Goal: Task Accomplishment & Management: Use online tool/utility

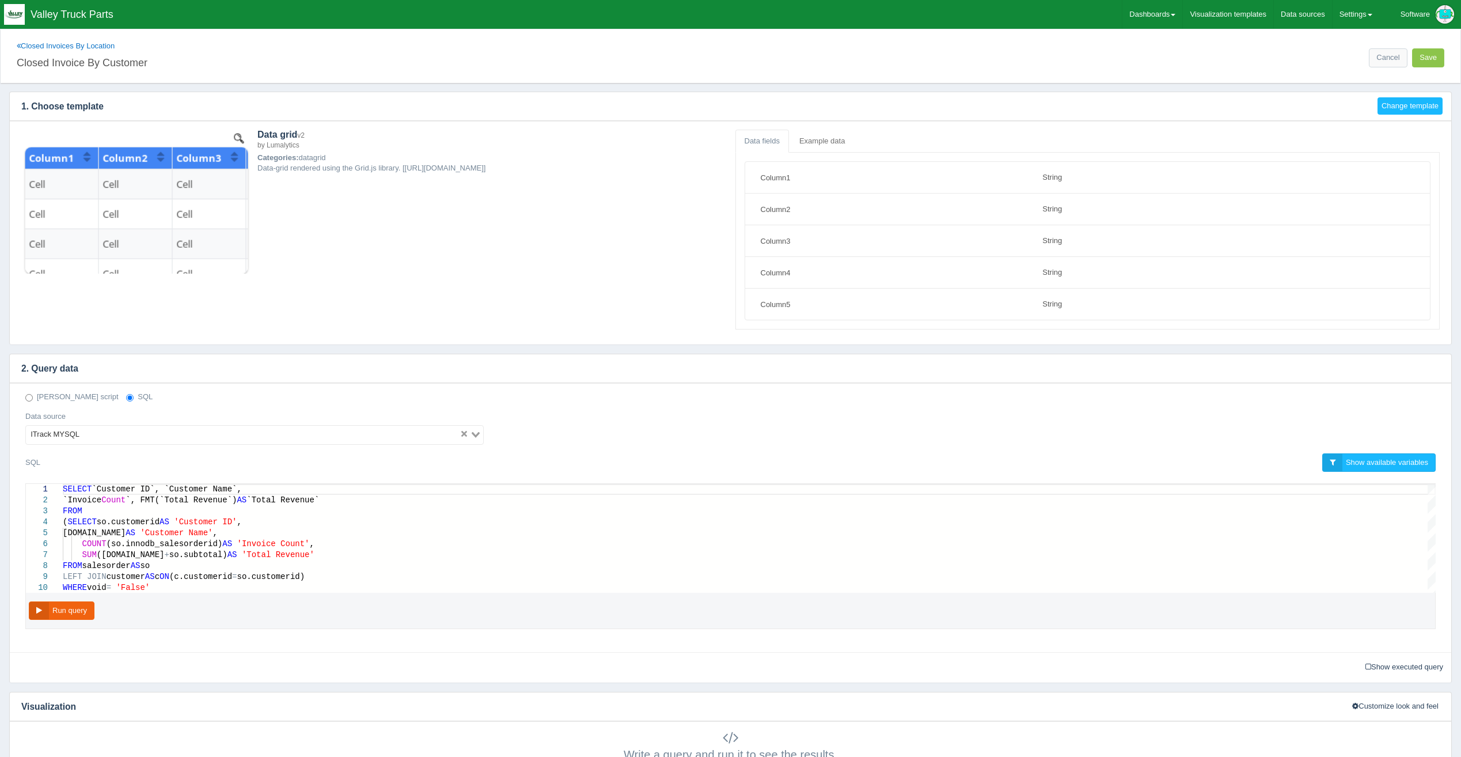
select select "string"
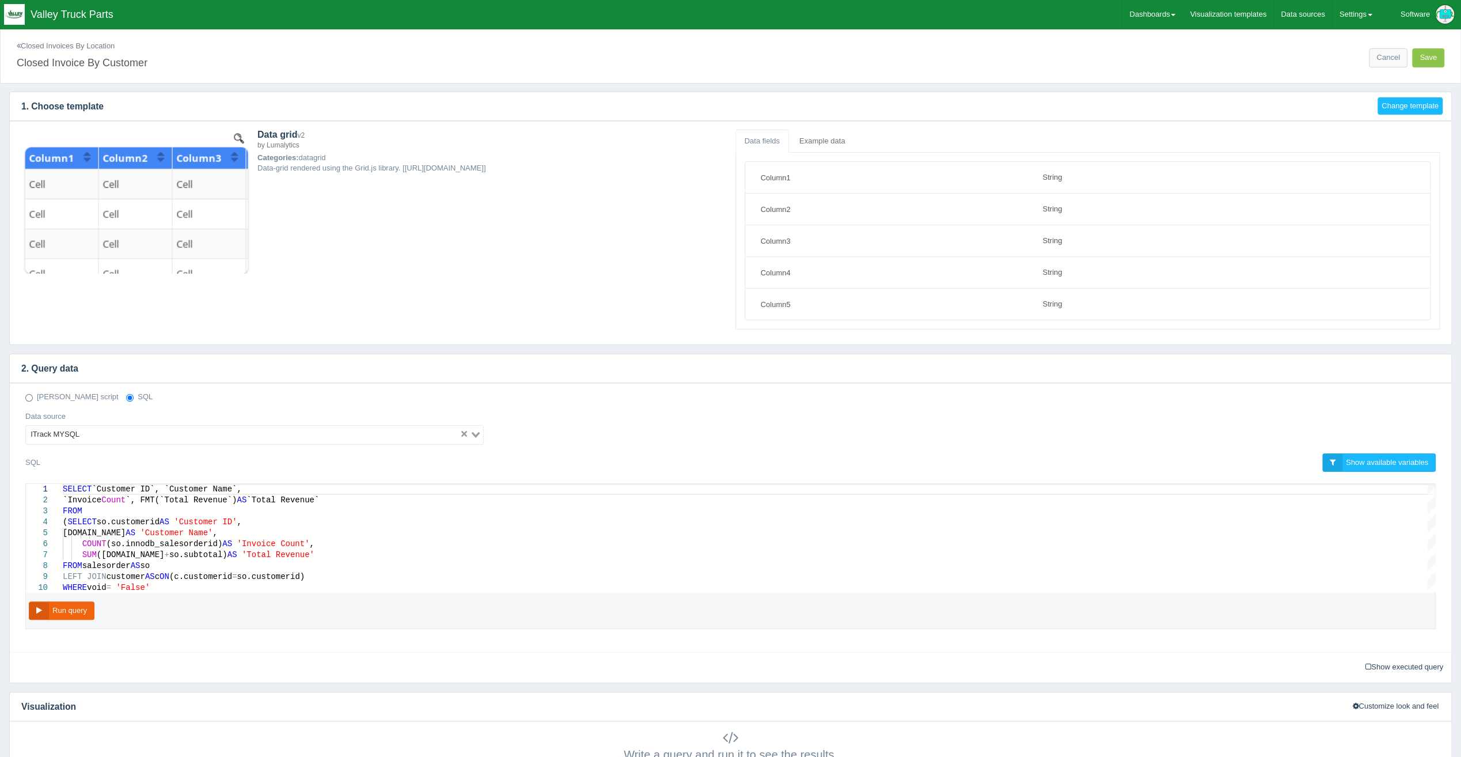
click at [71, 46] on link "Closed Invoices By Location" at bounding box center [66, 45] width 98 height 9
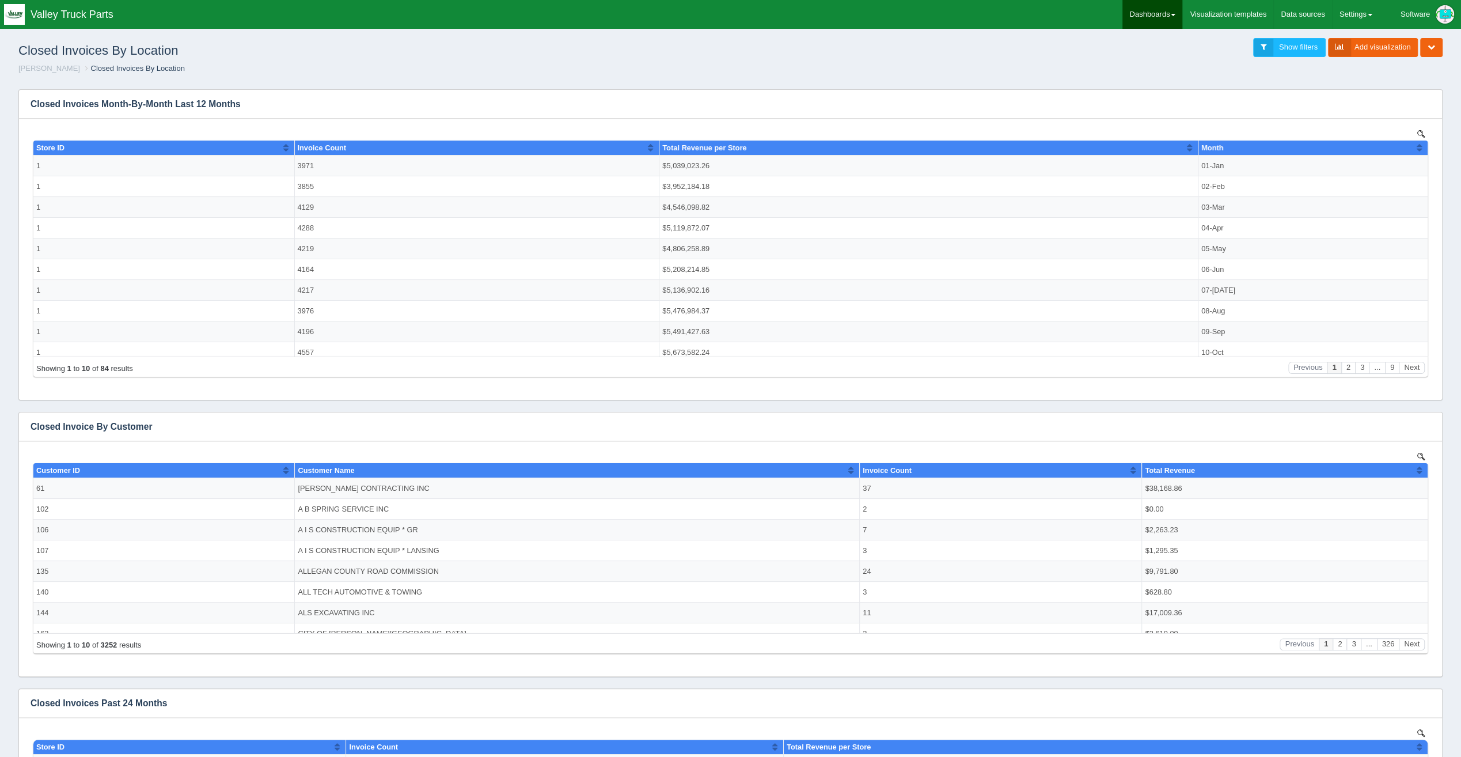
click at [1175, 17] on link "Dashboards" at bounding box center [1153, 14] width 60 height 29
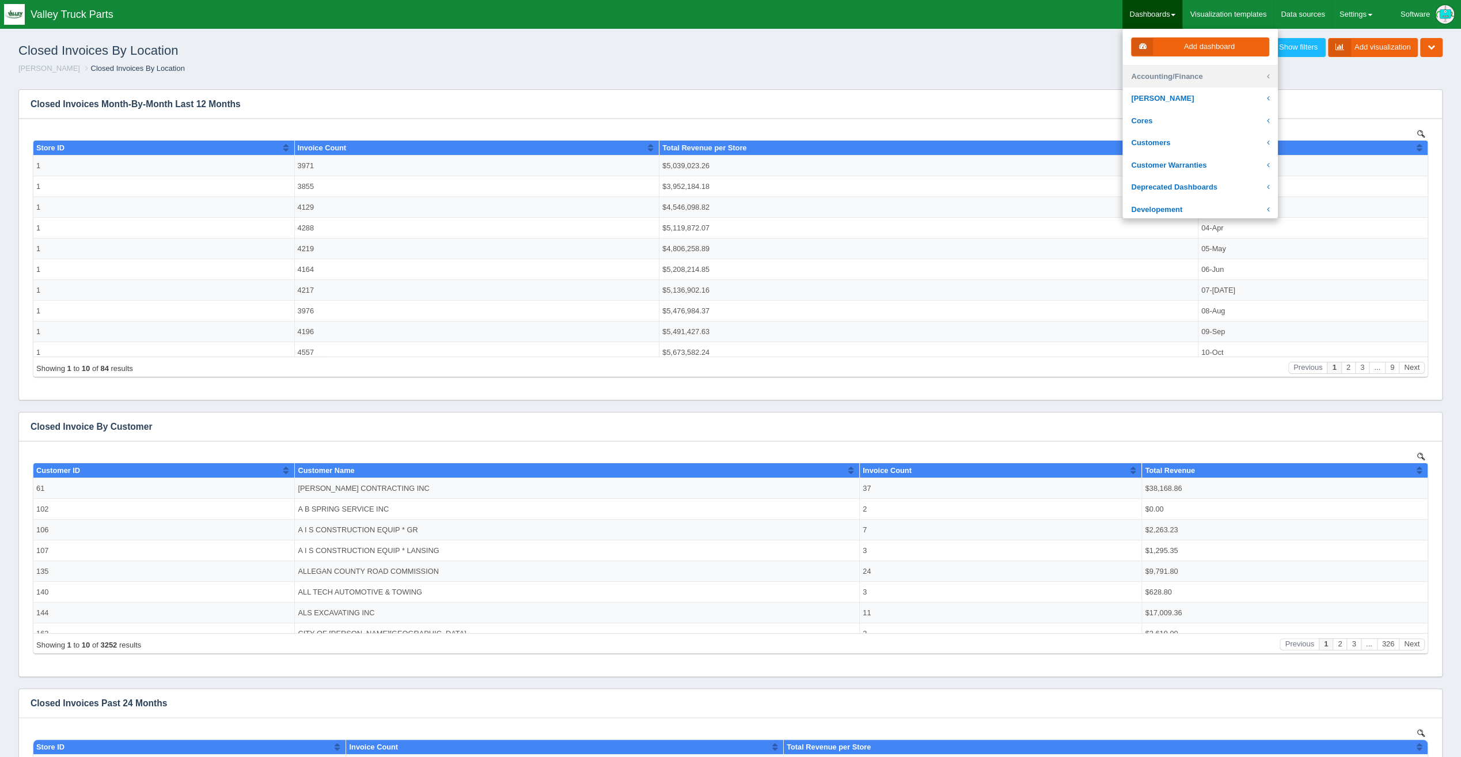
click at [1205, 66] on link "Accounting/Finance" at bounding box center [1201, 77] width 156 height 22
click at [1218, 123] on link "Supermetrics Reports" at bounding box center [1201, 130] width 156 height 22
click at [1222, 121] on link "Invoices with Deviations from Customer Default Price" at bounding box center [1201, 122] width 156 height 33
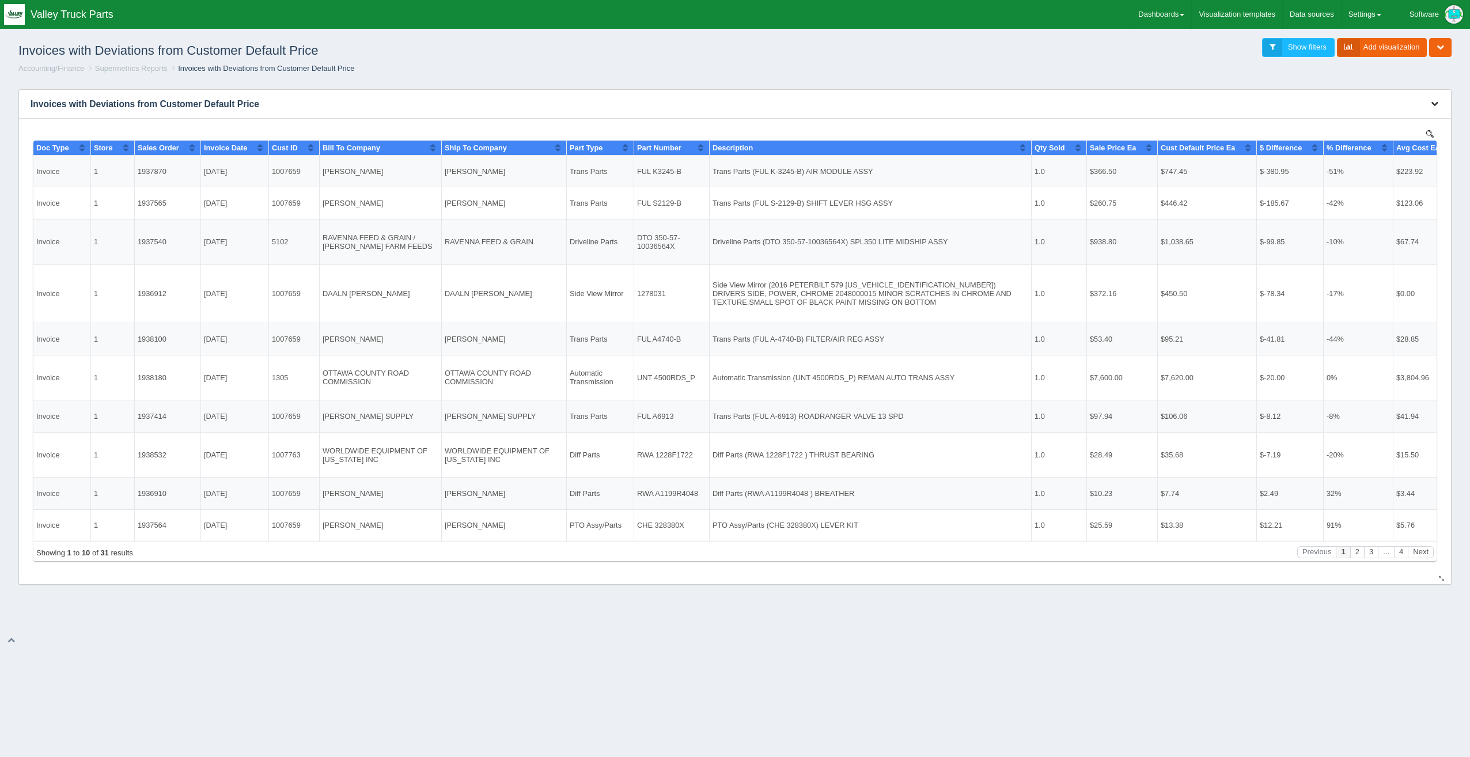
click at [1435, 100] on icon "button" at bounding box center [1434, 103] width 7 height 7
click at [1422, 119] on link "Edit chart" at bounding box center [1396, 121] width 92 height 17
click at [1377, 123] on link "Edit chart" at bounding box center [1396, 121] width 92 height 17
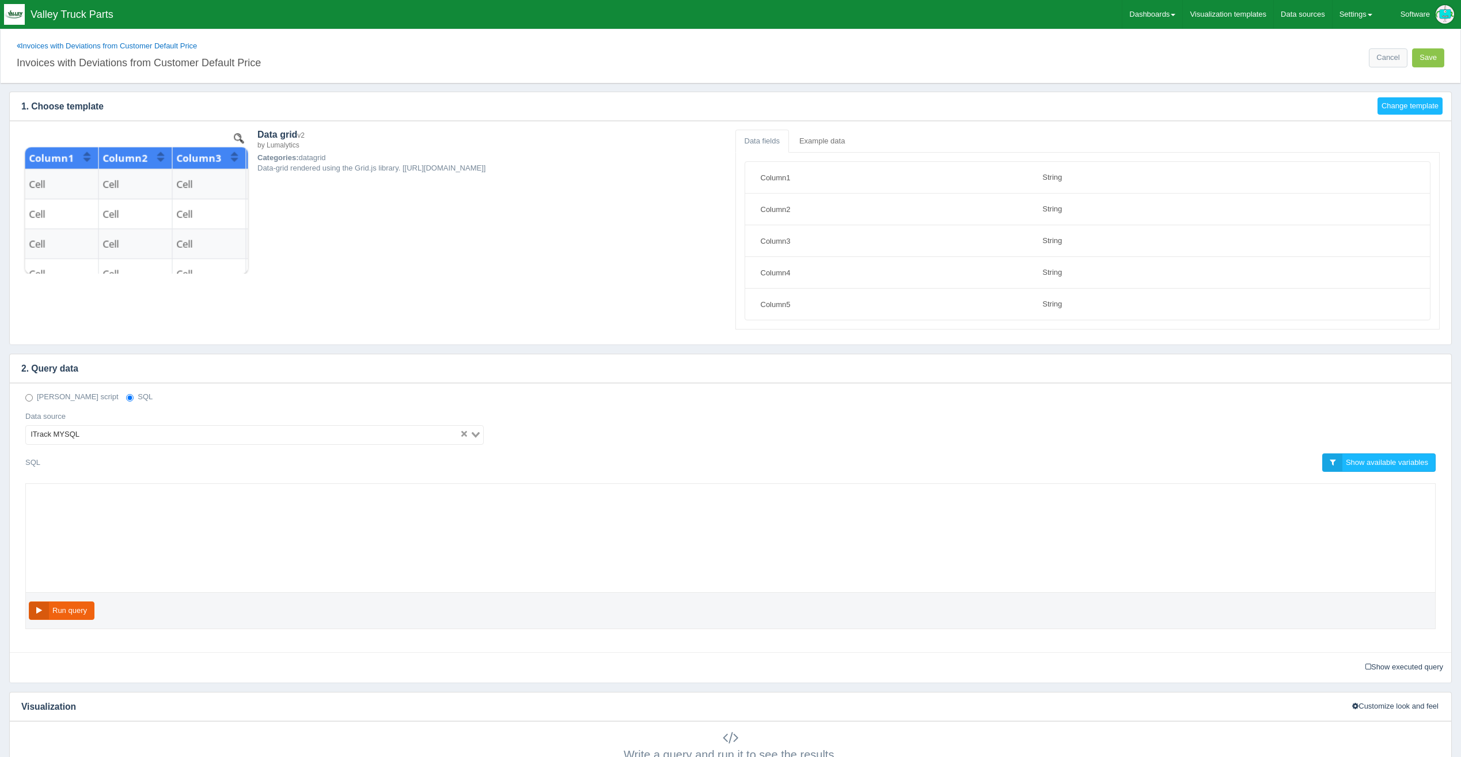
select select "string"
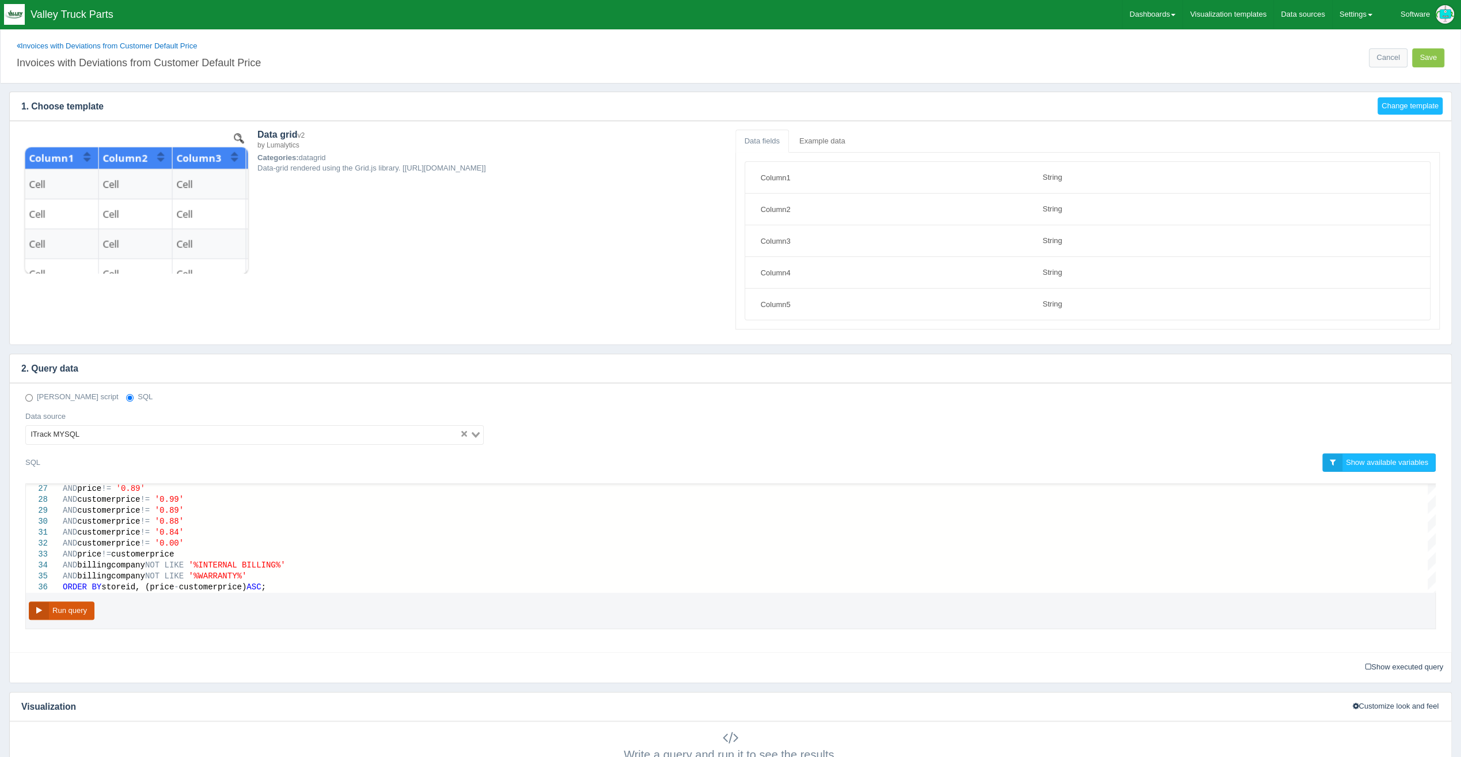
drag, startPoint x: 56, startPoint y: 602, endPoint x: 75, endPoint y: 600, distance: 19.1
click at [56, 602] on button "Run query" at bounding box center [62, 610] width 66 height 19
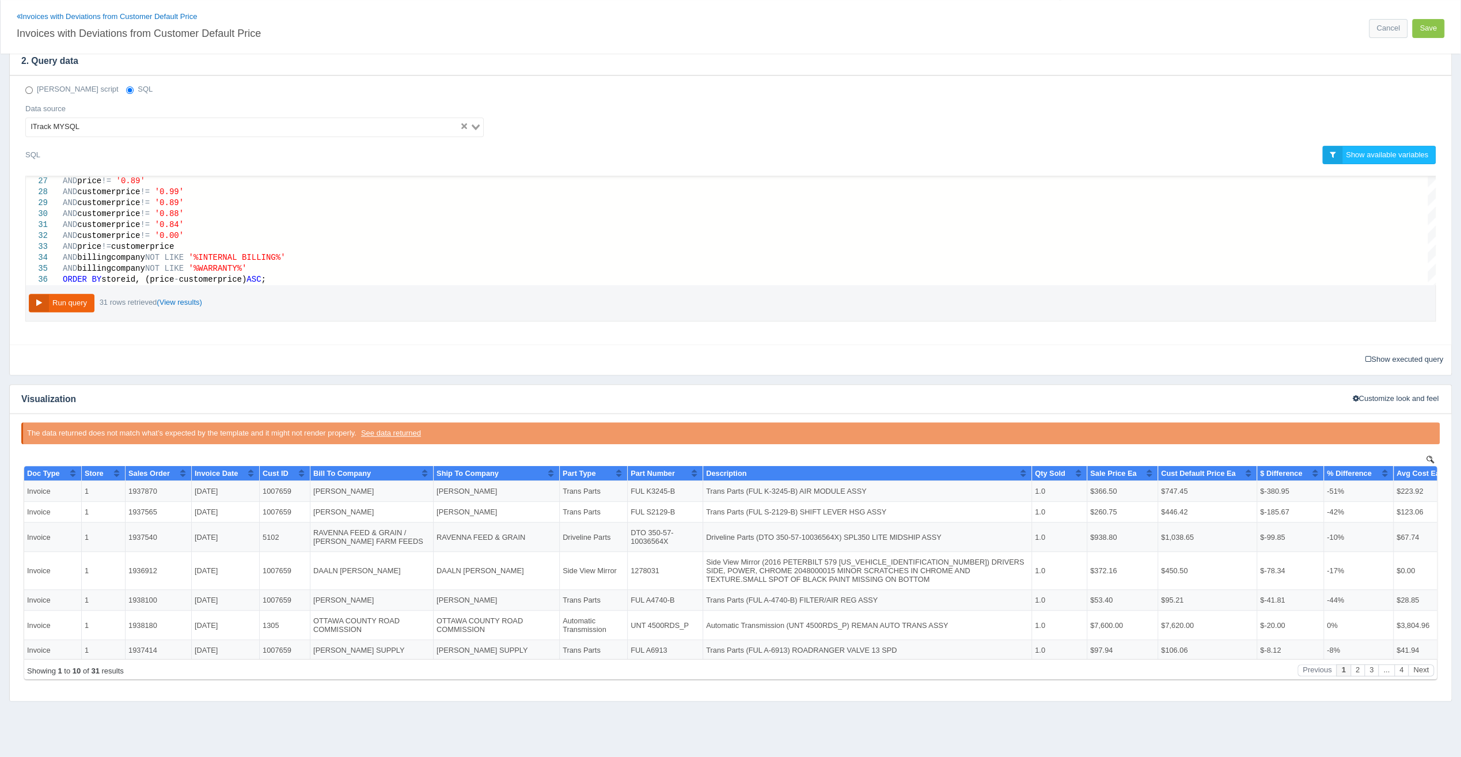
scroll to position [321, 0]
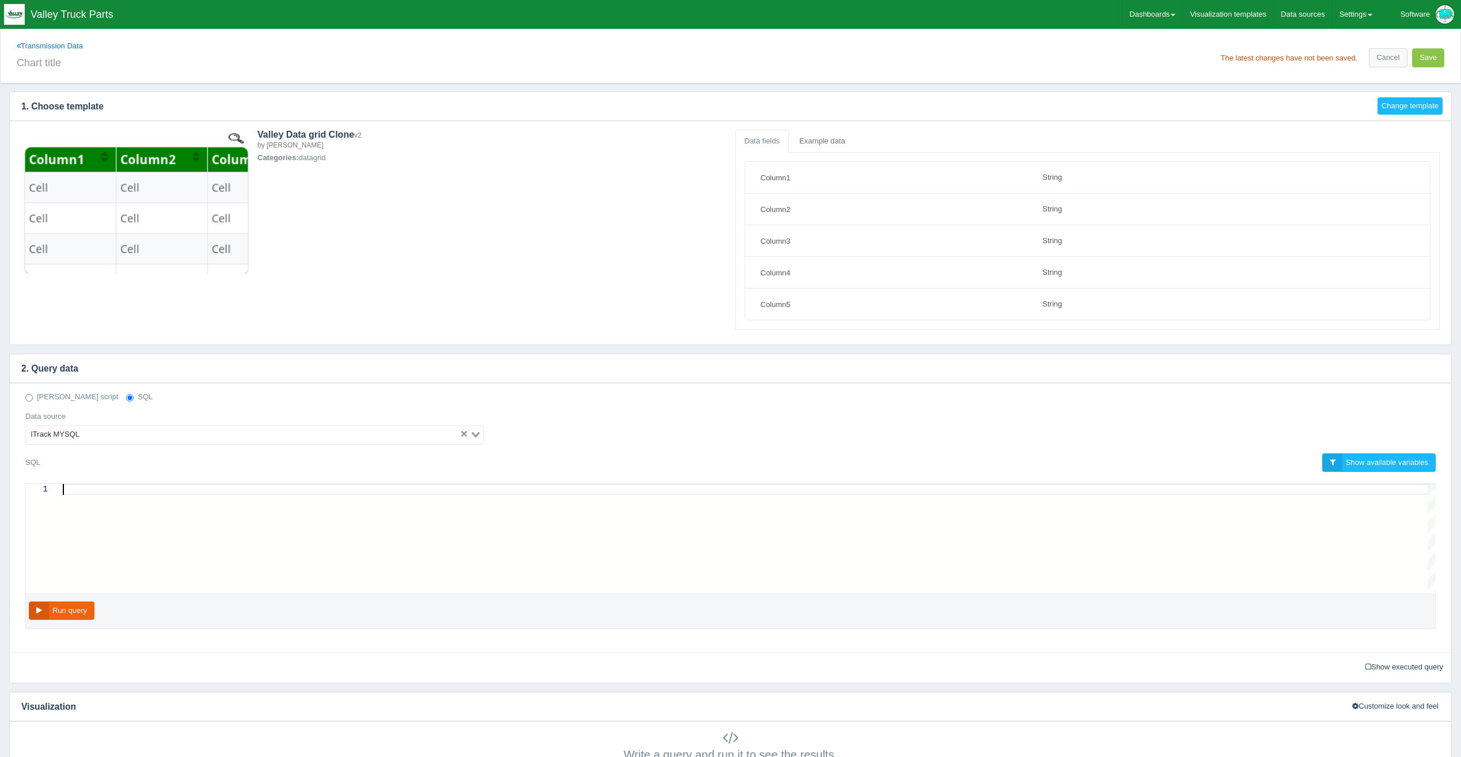
select select "string"
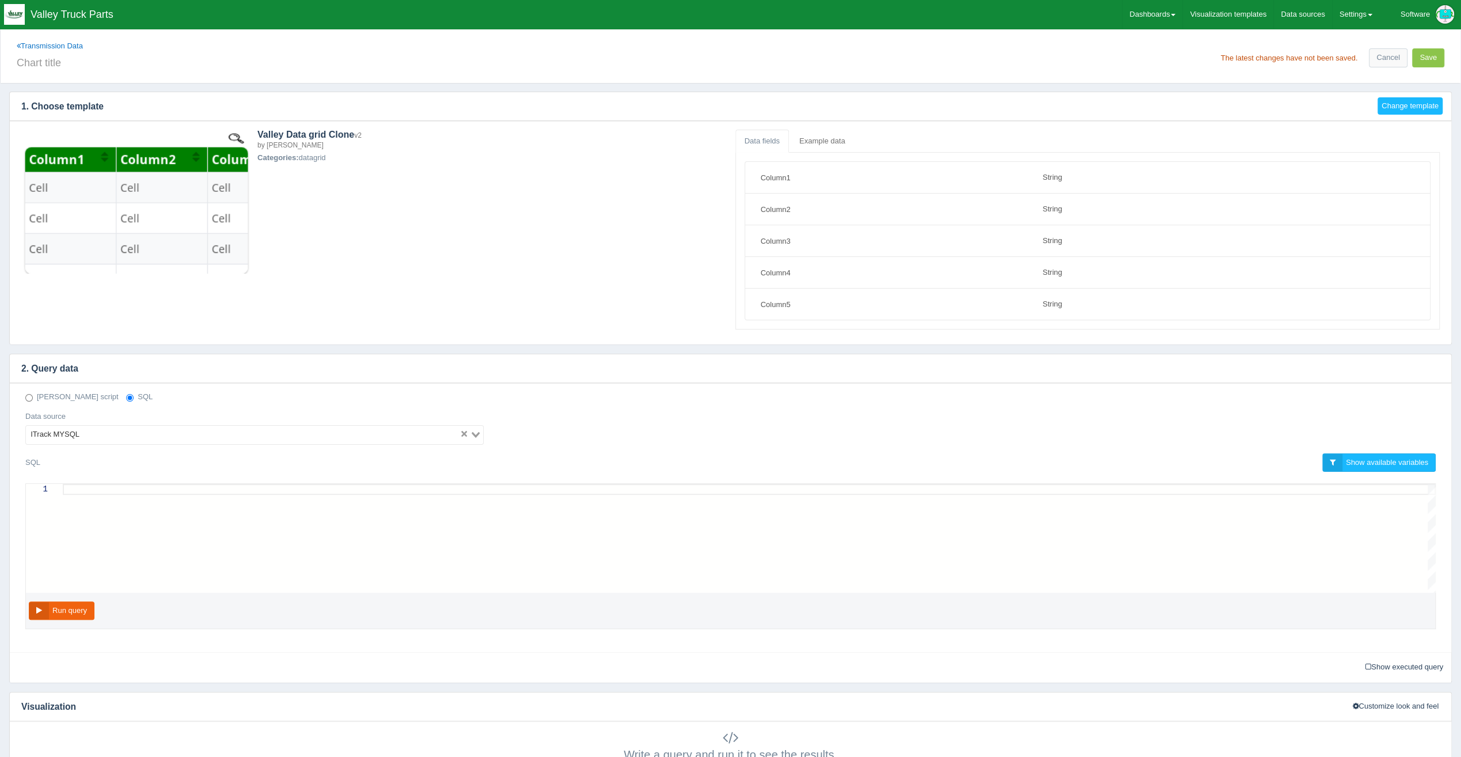
click at [129, 504] on div at bounding box center [749, 538] width 1373 height 109
type textarea "AND so.salesorderdocumentid IN (9,25) # 9,25 for Invoices ORDER BY [DOMAIN_NAME…"
click at [100, 57] on input "text" at bounding box center [372, 62] width 710 height 20
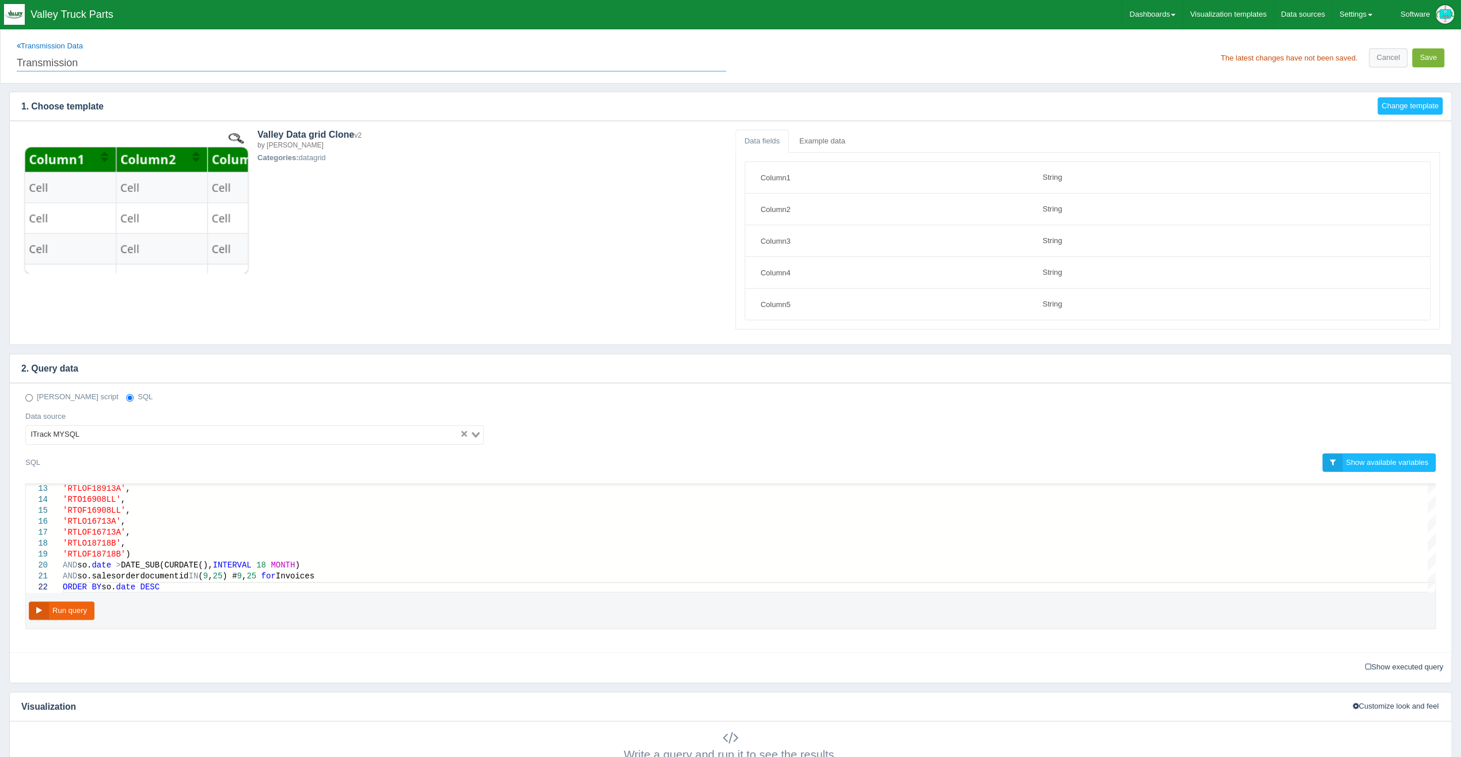
type input "Transmission"
click at [1439, 58] on button "Save" at bounding box center [1428, 57] width 32 height 19
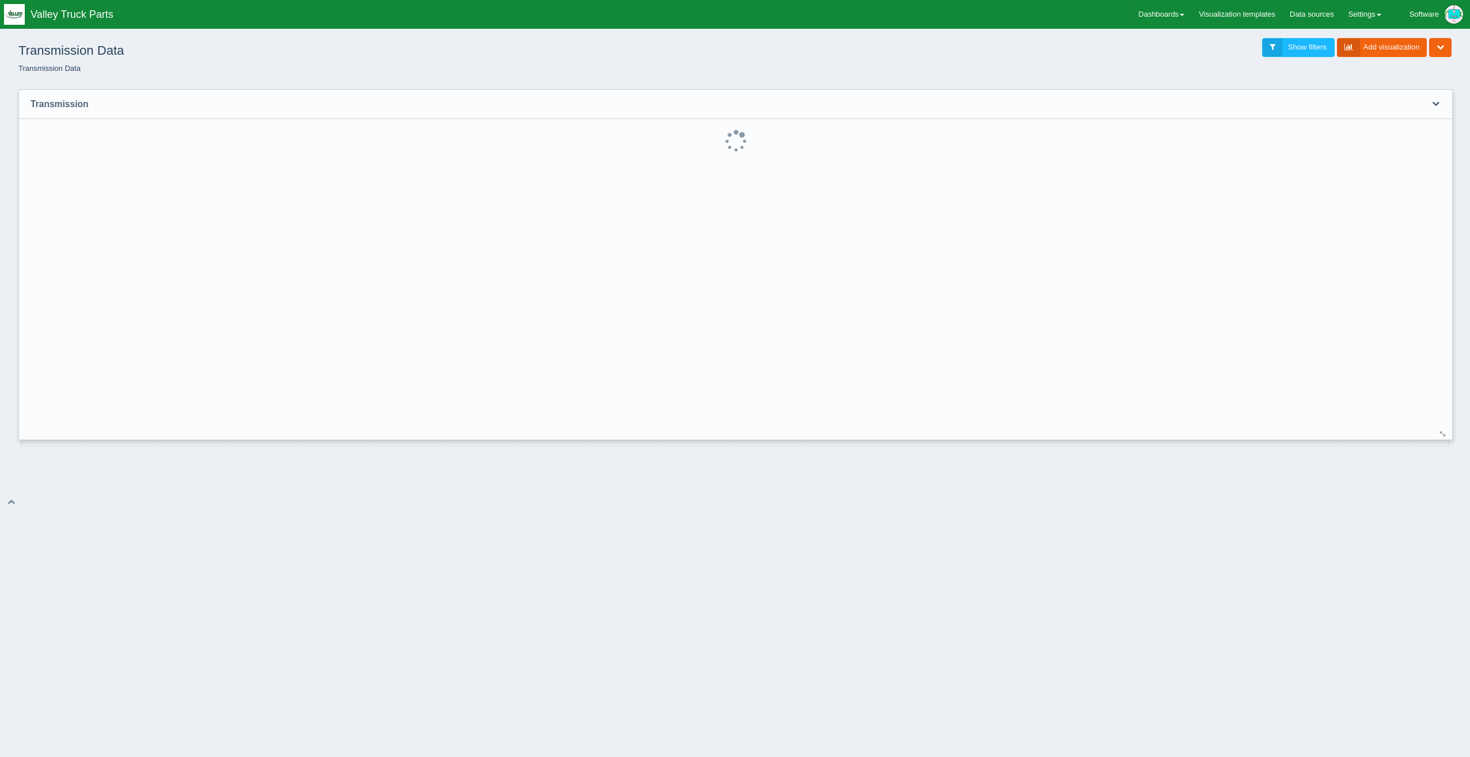
drag, startPoint x: 725, startPoint y: 210, endPoint x: 1443, endPoint y: 433, distance: 752.6
click at [1443, 433] on div at bounding box center [1442, 433] width 9 height 9
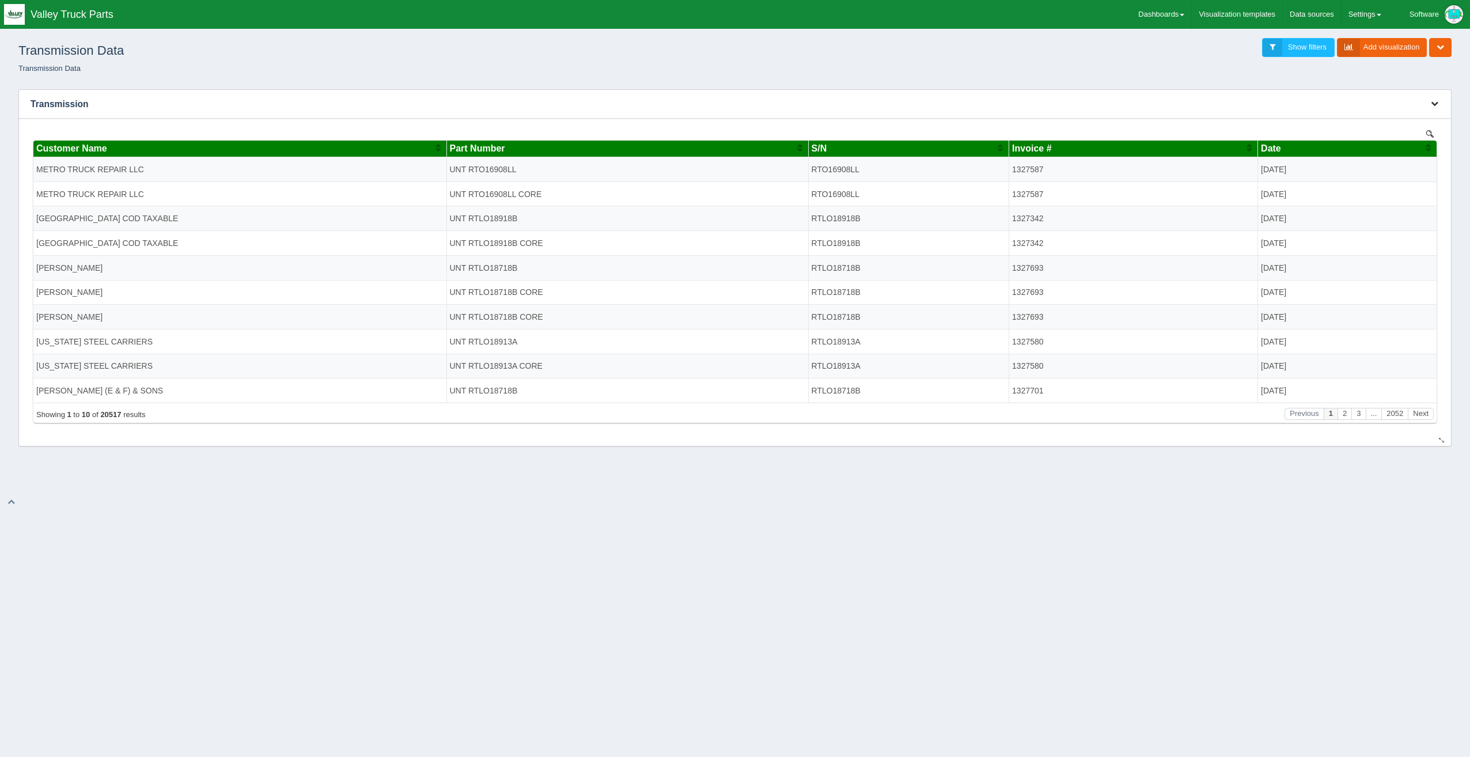
click at [1436, 103] on icon "button" at bounding box center [1434, 103] width 7 height 7
click at [1426, 118] on link "Edit chart" at bounding box center [1396, 121] width 92 height 17
click at [1382, 119] on link "Edit chart" at bounding box center [1396, 121] width 92 height 17
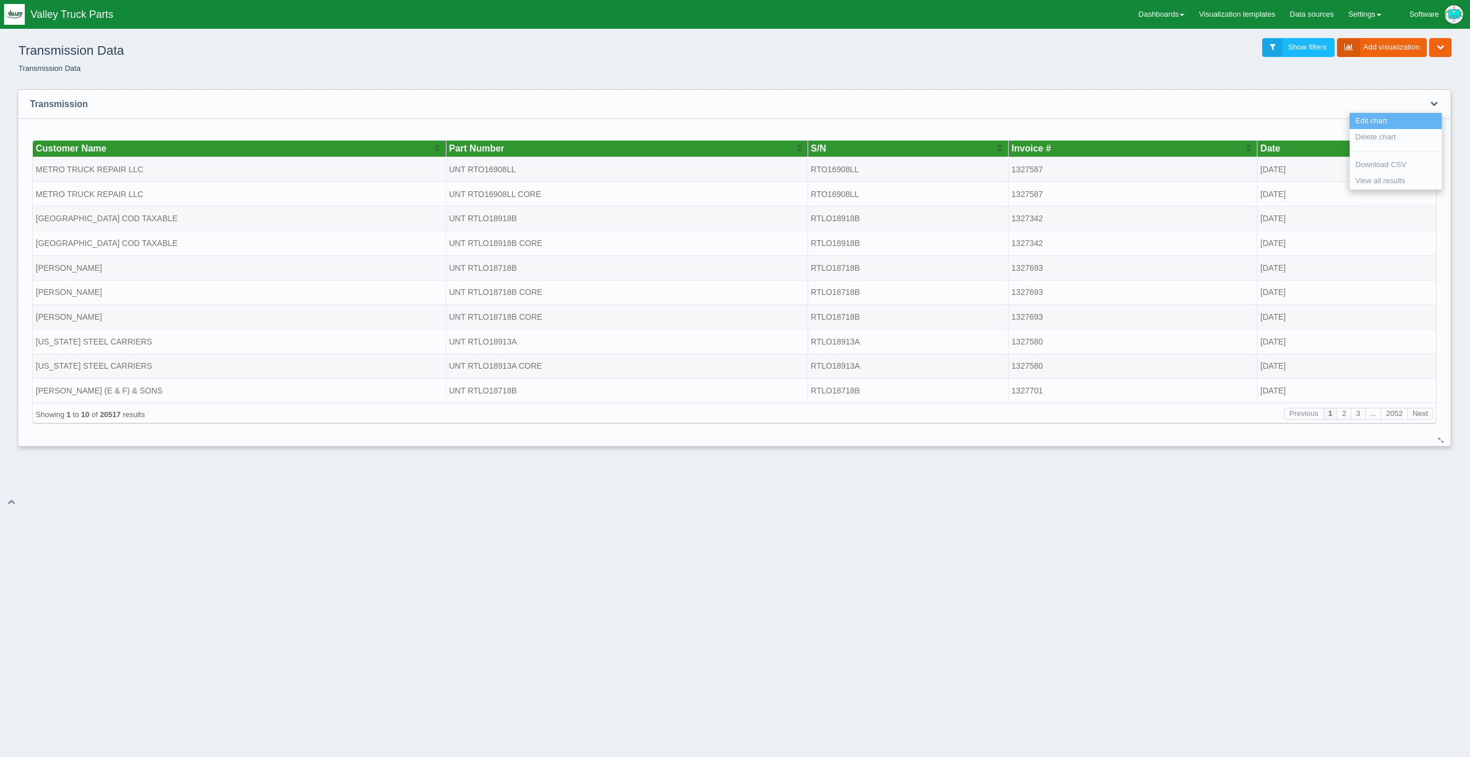
click at [1381, 119] on link "Edit chart" at bounding box center [1396, 121] width 92 height 17
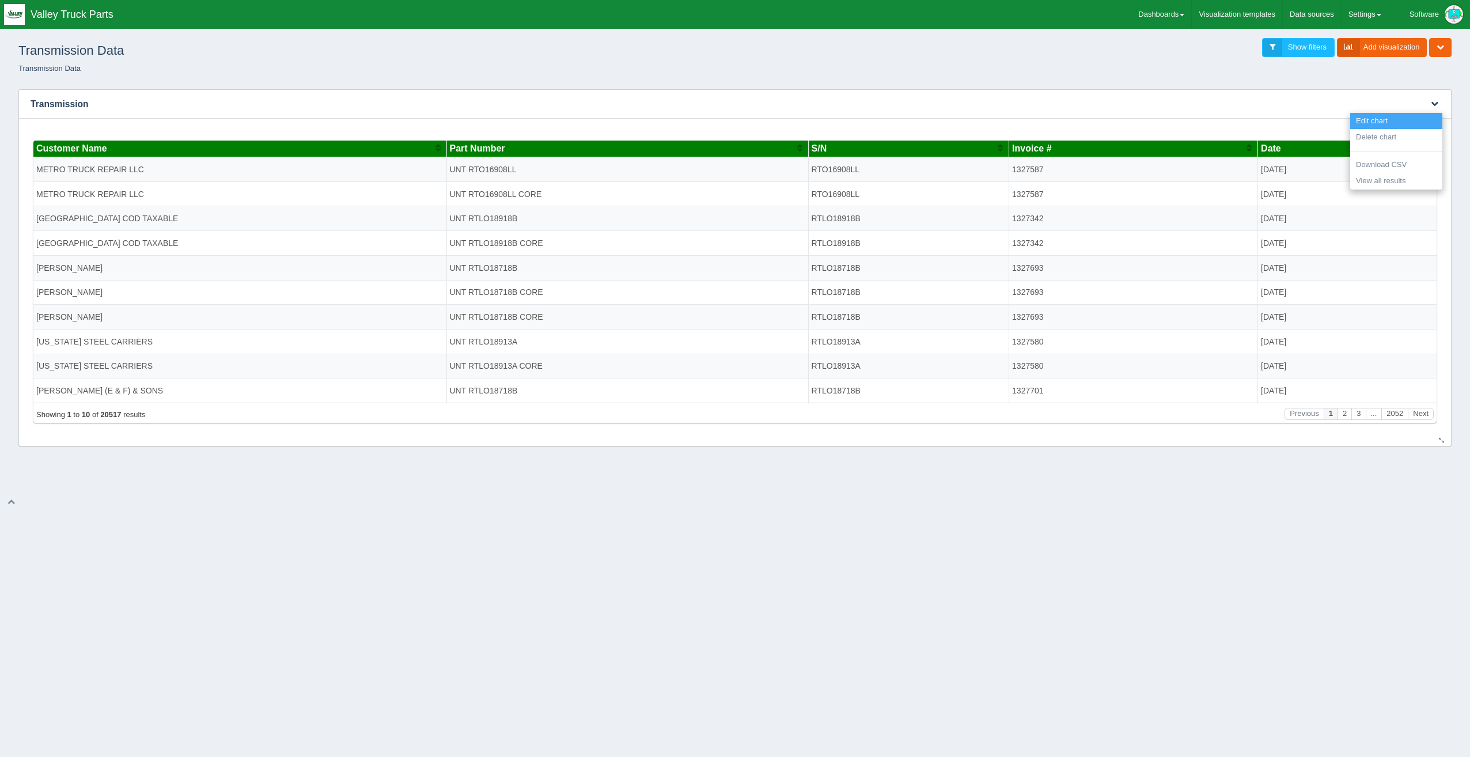
click at [1381, 119] on link "Edit chart" at bounding box center [1396, 121] width 92 height 17
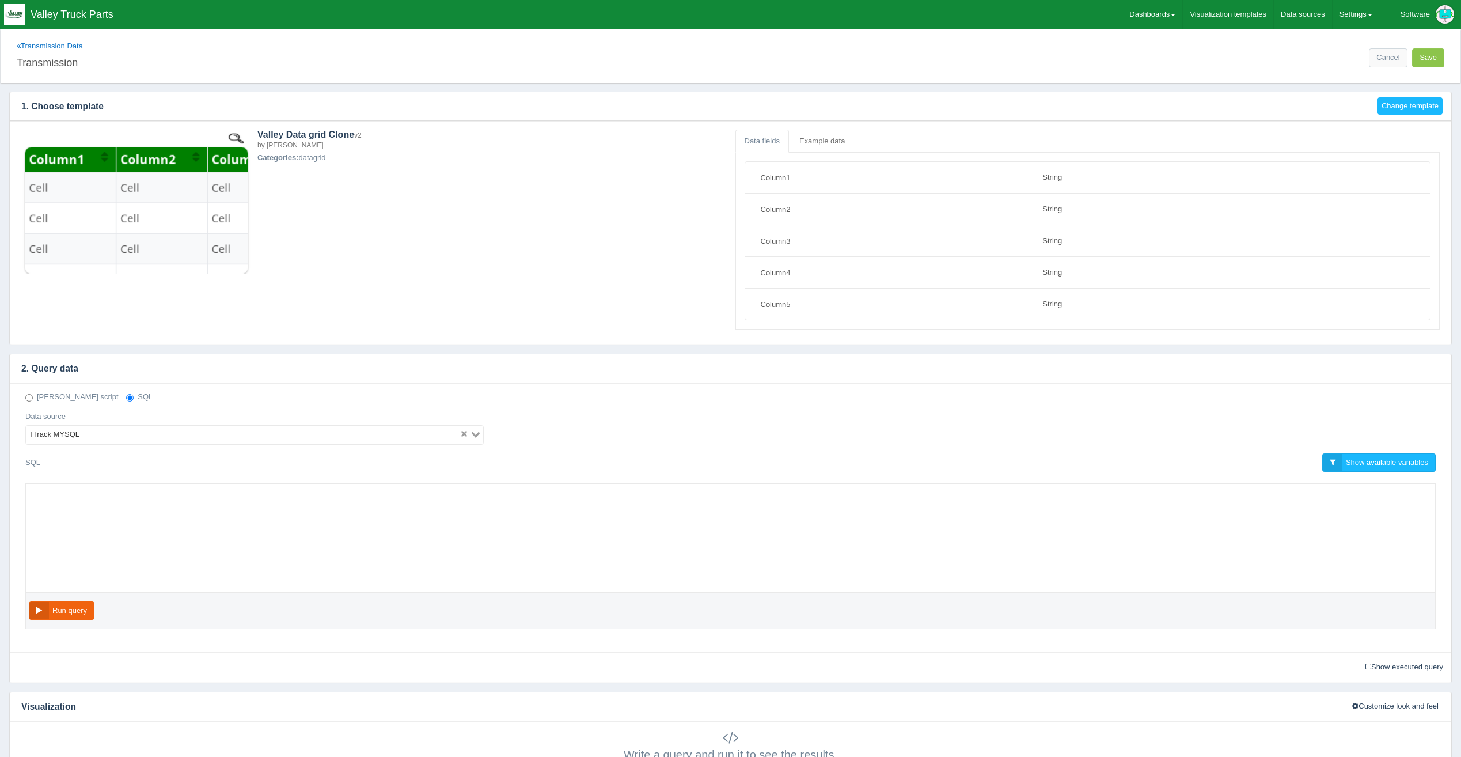
select select "string"
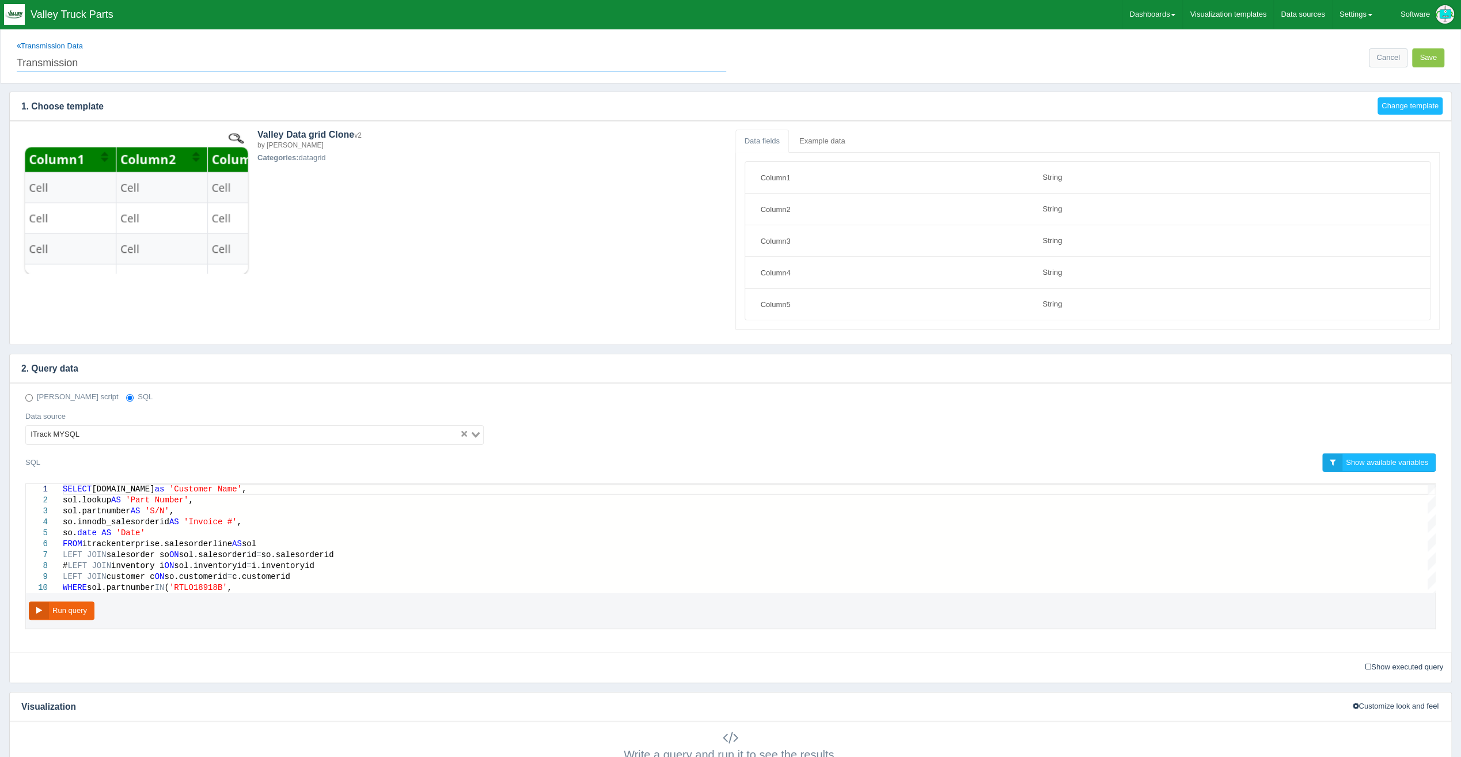
click at [110, 64] on input "Transmission" at bounding box center [372, 62] width 710 height 20
type input "Transmission Invoices (Rolling 18 Months)"
click at [1424, 52] on button "Save" at bounding box center [1428, 57] width 32 height 19
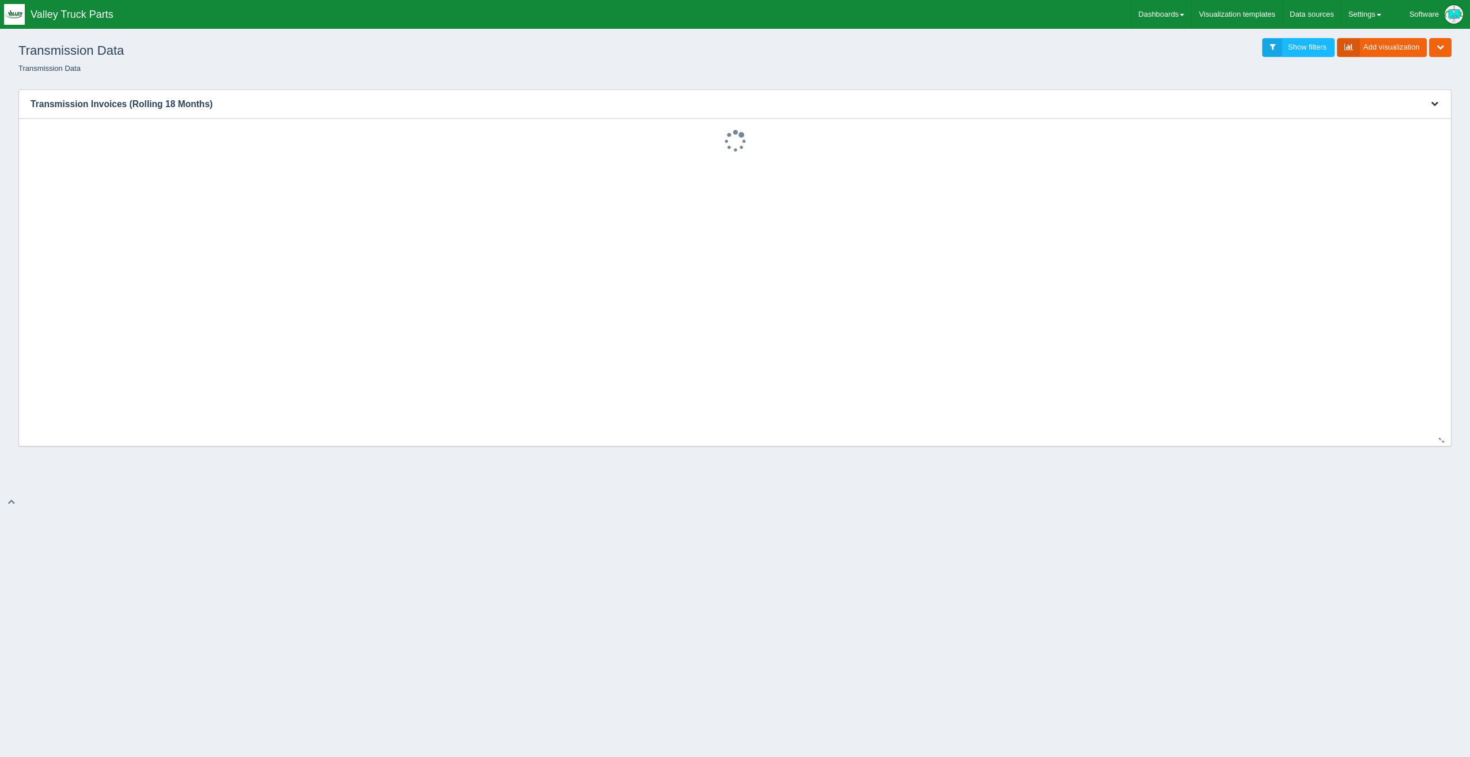
click at [1437, 108] on button "button" at bounding box center [1435, 104] width 16 height 18
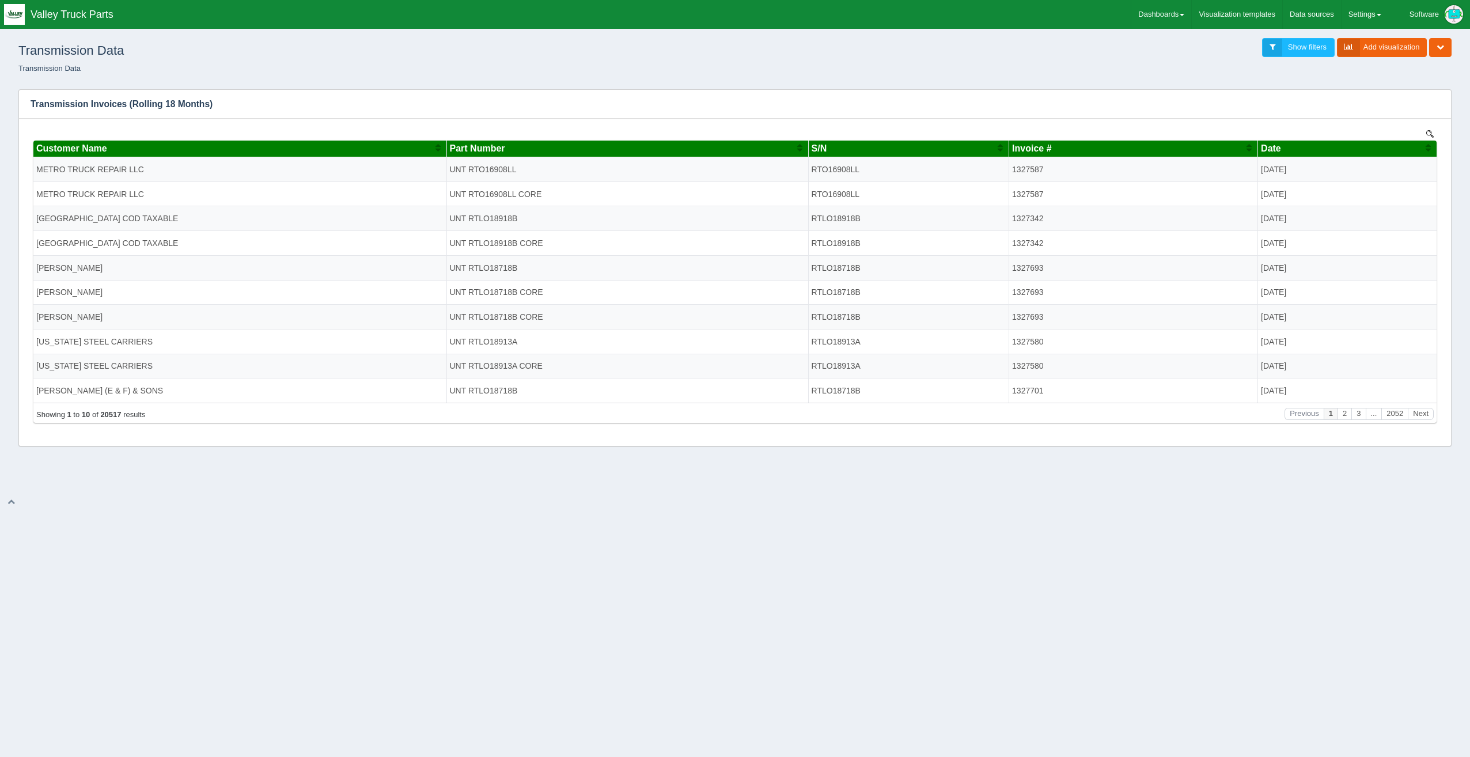
click at [1402, 74] on div "Transmission Data Show filters Add visualization Edit dashboard Clone dashboard…" at bounding box center [735, 56] width 1461 height 48
click at [1404, 47] on link "Add visualization" at bounding box center [1382, 47] width 90 height 19
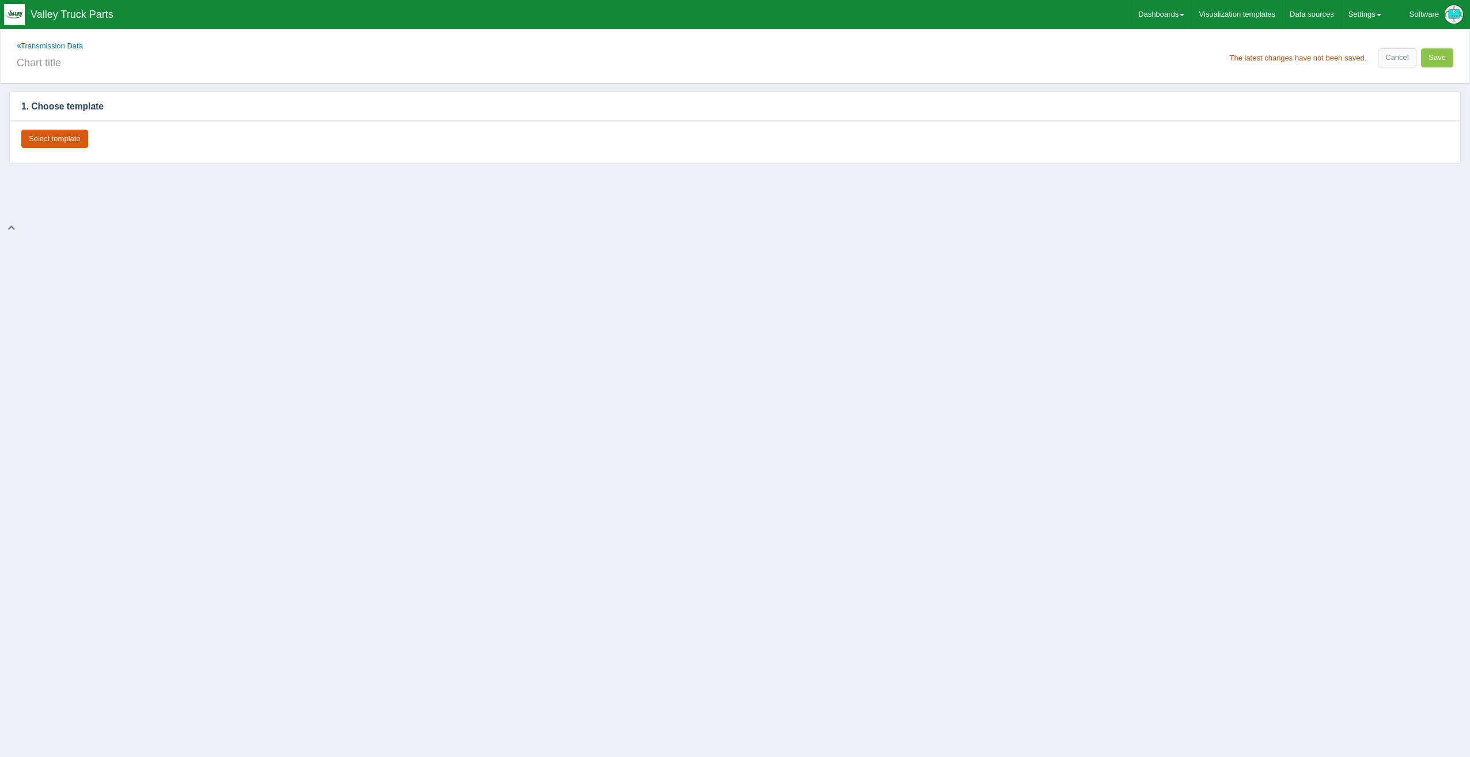
click at [71, 135] on button "Select template" at bounding box center [54, 139] width 67 height 19
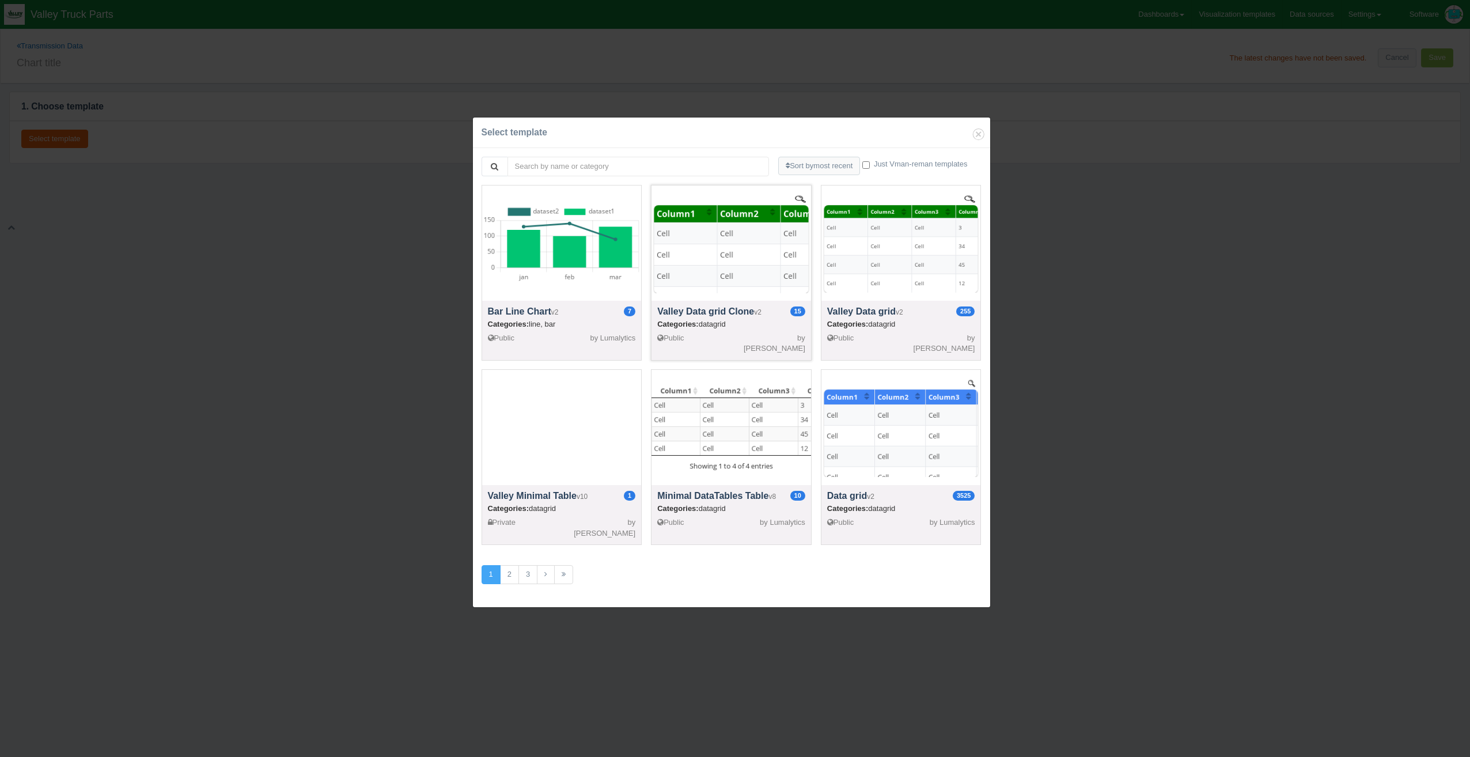
click at [740, 280] on div at bounding box center [731, 242] width 160 height 115
select select "string"
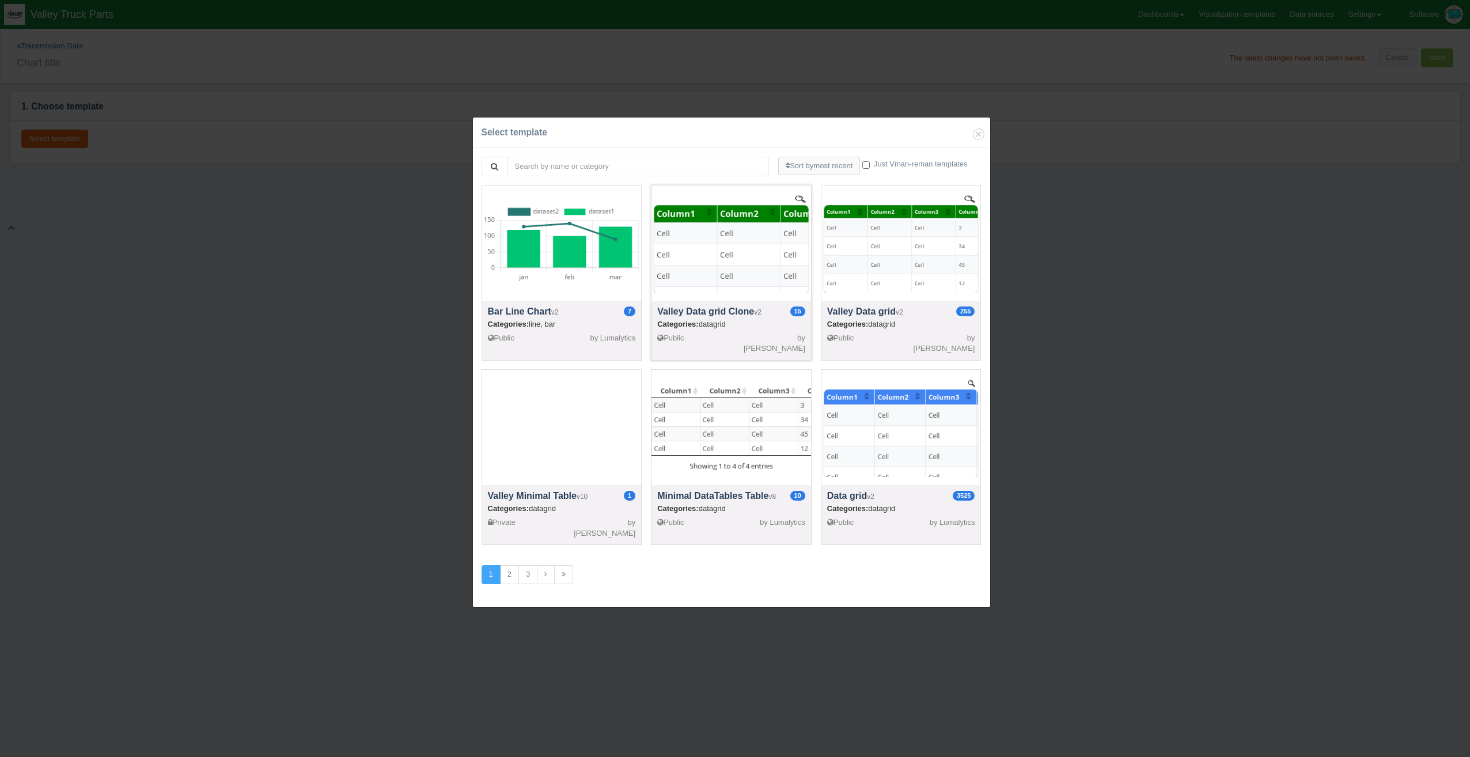
select select "string"
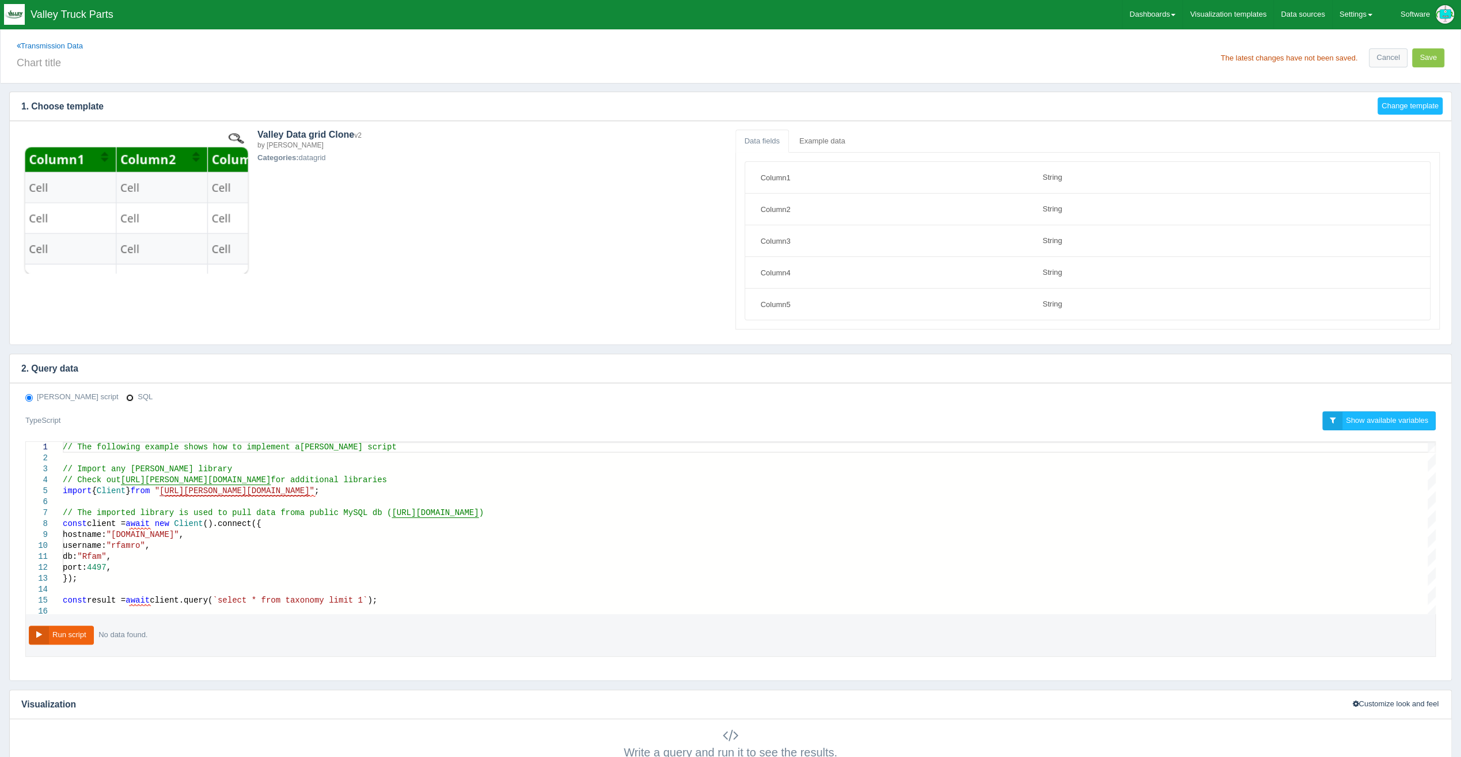
click at [126, 396] on input "SQL" at bounding box center [129, 397] width 7 height 7
radio input "true"
radio input "false"
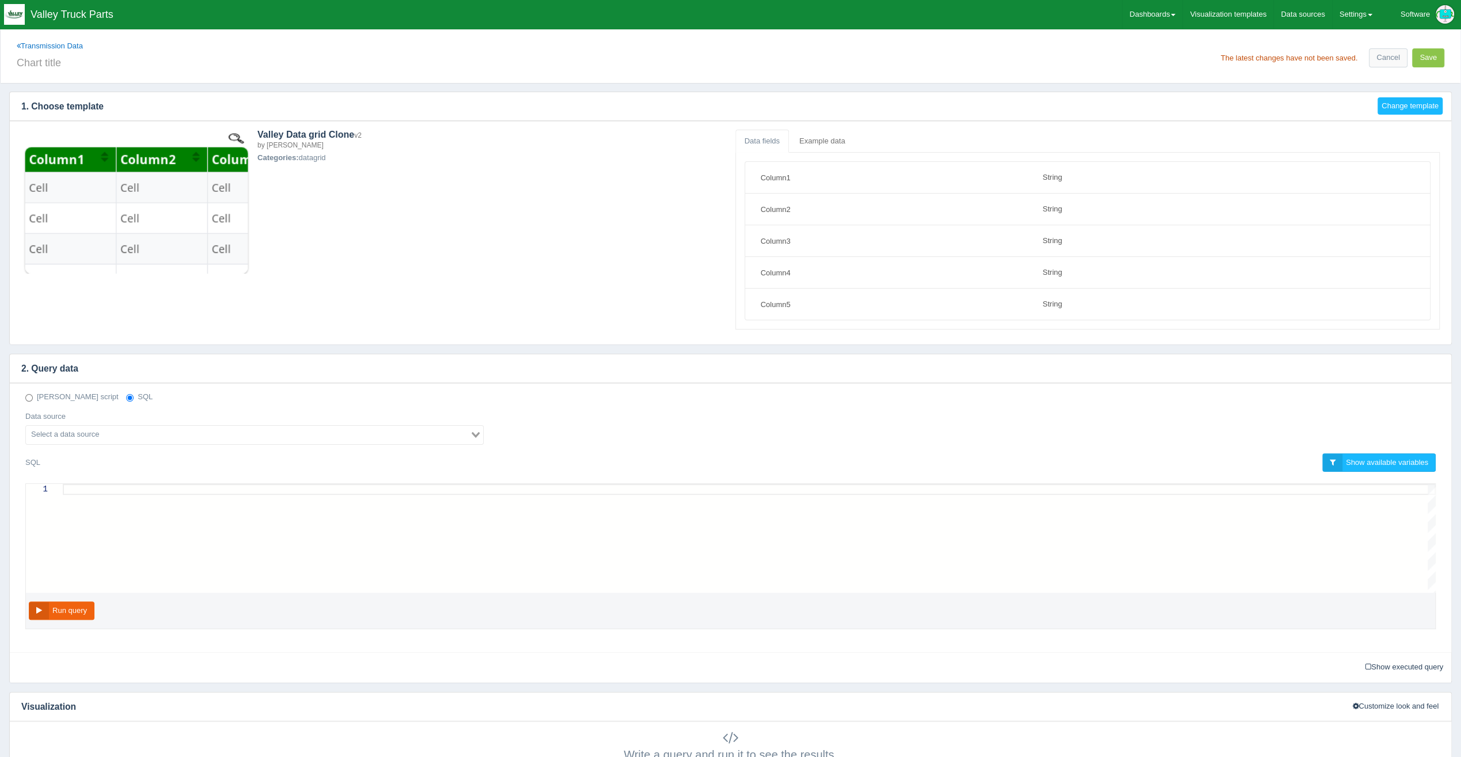
click at [139, 418] on div "Data source Loading..." at bounding box center [255, 427] width 476 height 33
click at [137, 428] on input "Search for option" at bounding box center [248, 435] width 442 height 14
click at [123, 448] on li "ITrack MYSQL" at bounding box center [254, 454] width 457 height 14
click at [132, 513] on div at bounding box center [749, 538] width 1373 height 109
paste textarea "AND so.salesorderdocumentid IN (9,25) # 9,25 for Invoices ORDER BY [DOMAIN_NAME…"
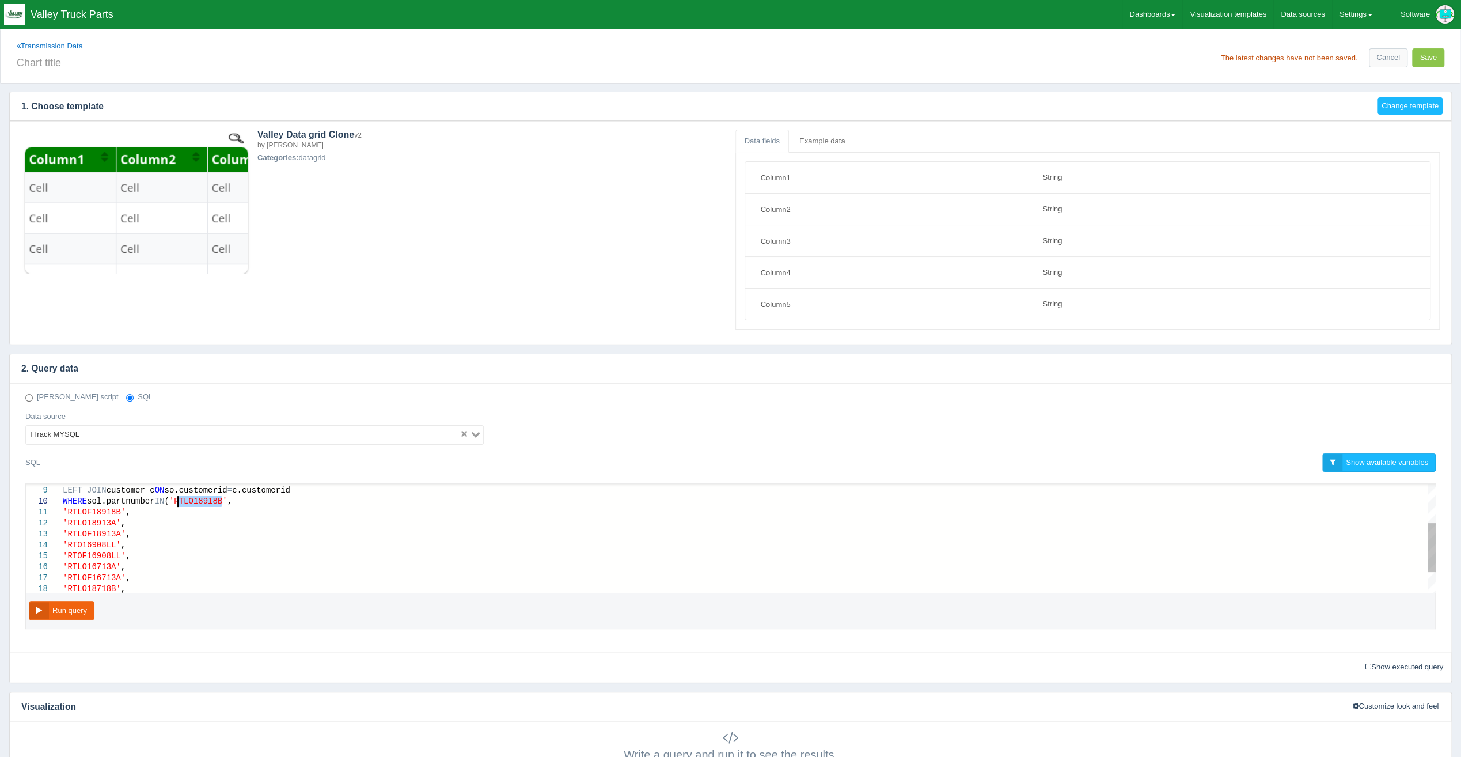
drag, startPoint x: 221, startPoint y: 498, endPoint x: 180, endPoint y: 502, distance: 41.7
drag, startPoint x: 116, startPoint y: 510, endPoint x: 65, endPoint y: 510, distance: 50.7
drag, startPoint x: 111, startPoint y: 520, endPoint x: 69, endPoint y: 517, distance: 42.7
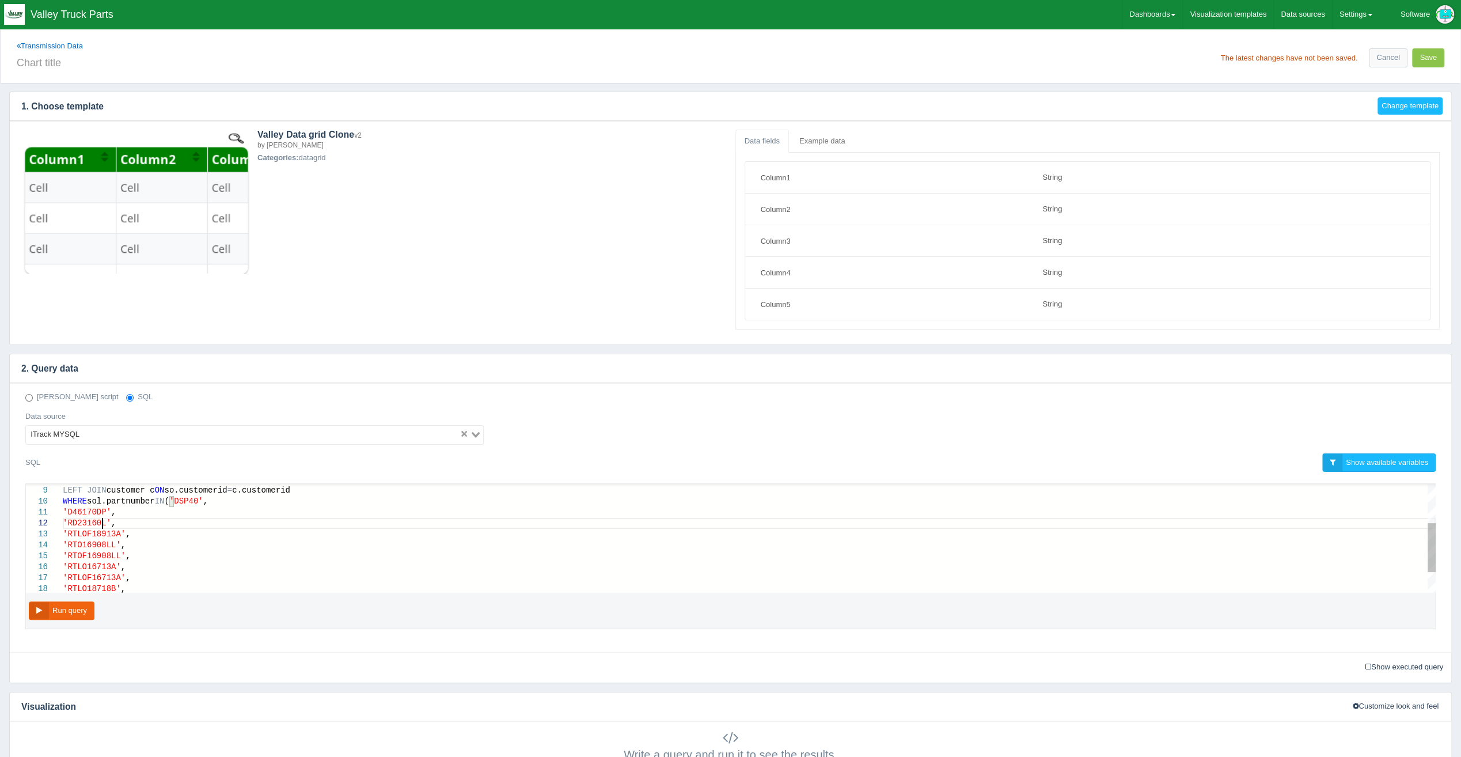
scroll to position [12, 39]
drag, startPoint x: 114, startPoint y: 530, endPoint x: 68, endPoint y: 533, distance: 46.2
drag, startPoint x: 111, startPoint y: 544, endPoint x: 67, endPoint y: 538, distance: 44.2
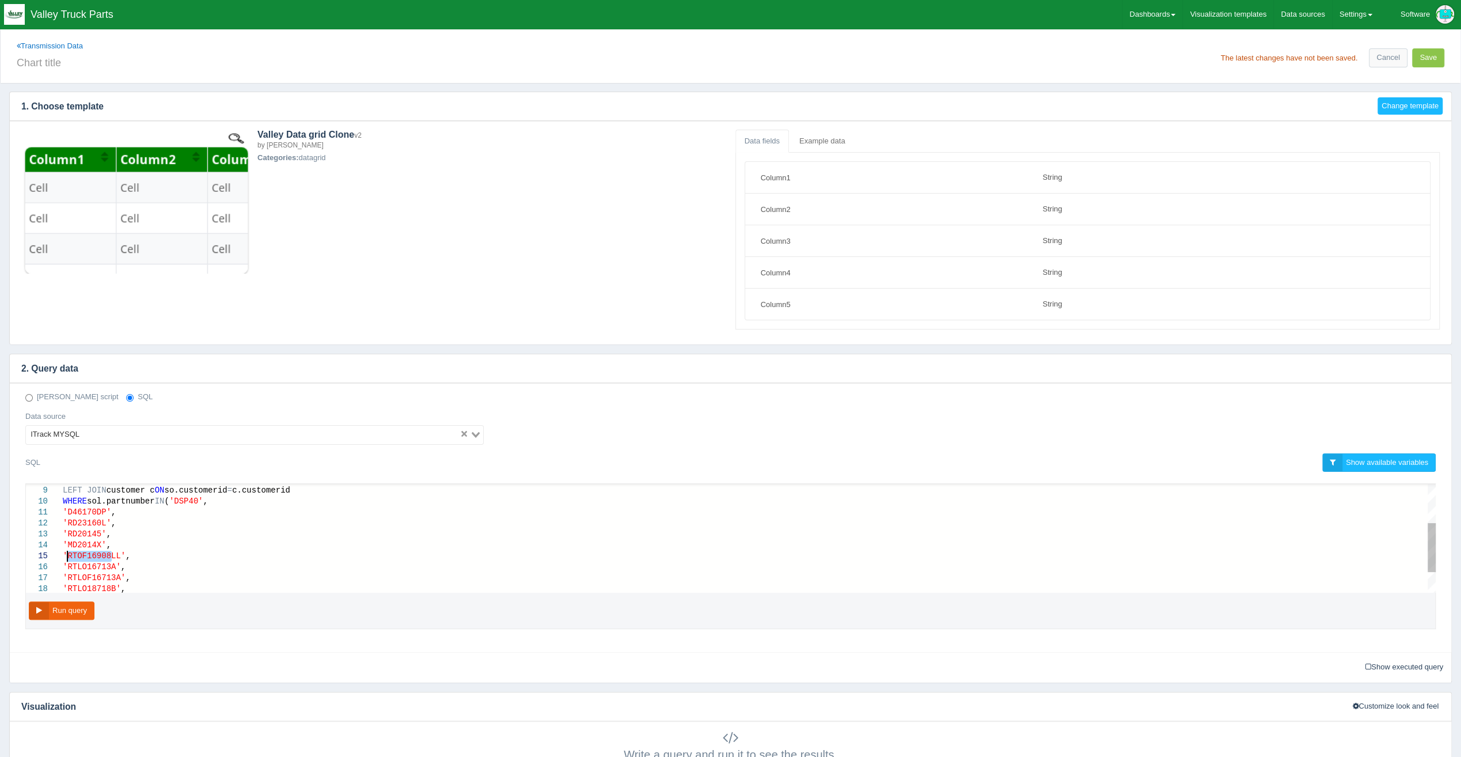
drag, startPoint x: 113, startPoint y: 552, endPoint x: 69, endPoint y: 551, distance: 43.8
drag, startPoint x: 111, startPoint y: 564, endPoint x: 225, endPoint y: 535, distance: 117.4
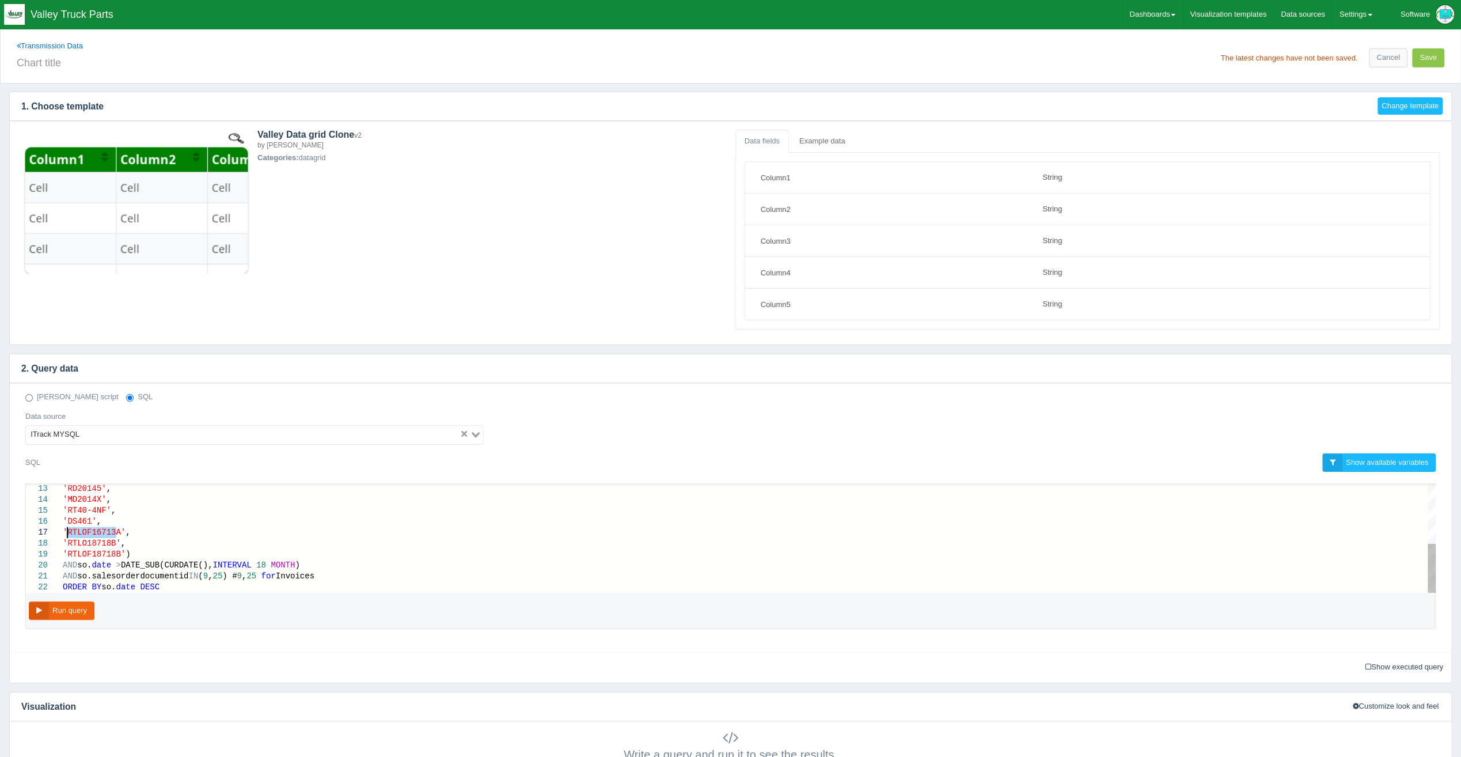
drag, startPoint x: 115, startPoint y: 530, endPoint x: 165, endPoint y: 531, distance: 50.1
drag, startPoint x: 108, startPoint y: 541, endPoint x: 67, endPoint y: 543, distance: 40.3
drag, startPoint x: 115, startPoint y: 551, endPoint x: 67, endPoint y: 550, distance: 47.8
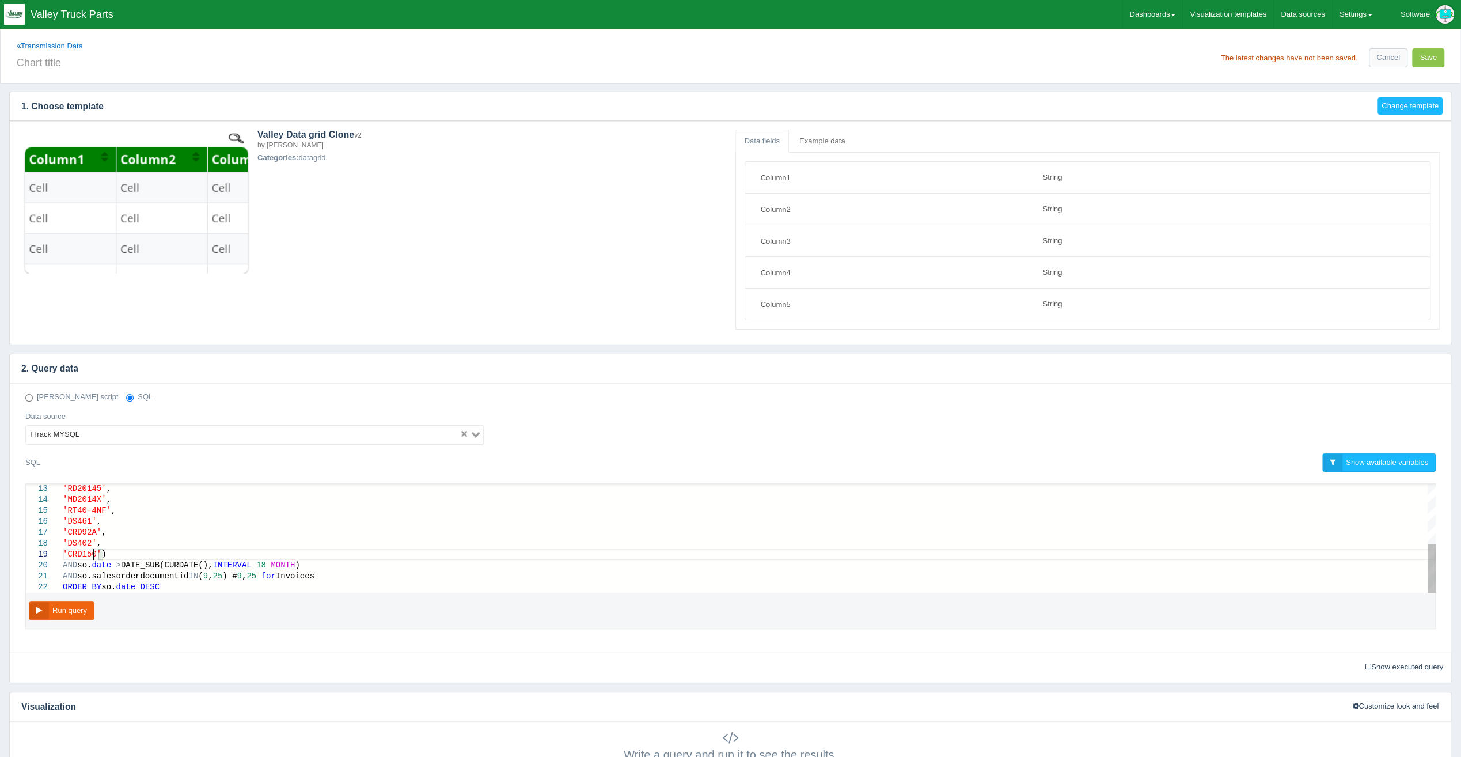
scroll to position [88, 35]
type textarea "'D46170DP', 'RD23160L', 'RD20145', 'MD2014X', 'RT40-4NF', 'DS461', 'CRD92A', 'D…"
click at [55, 66] on input "text" at bounding box center [372, 62] width 710 height 20
type input "Front Diffs Invoices (Rolling 18 Months)"
click at [91, 608] on button "Run query" at bounding box center [62, 610] width 66 height 19
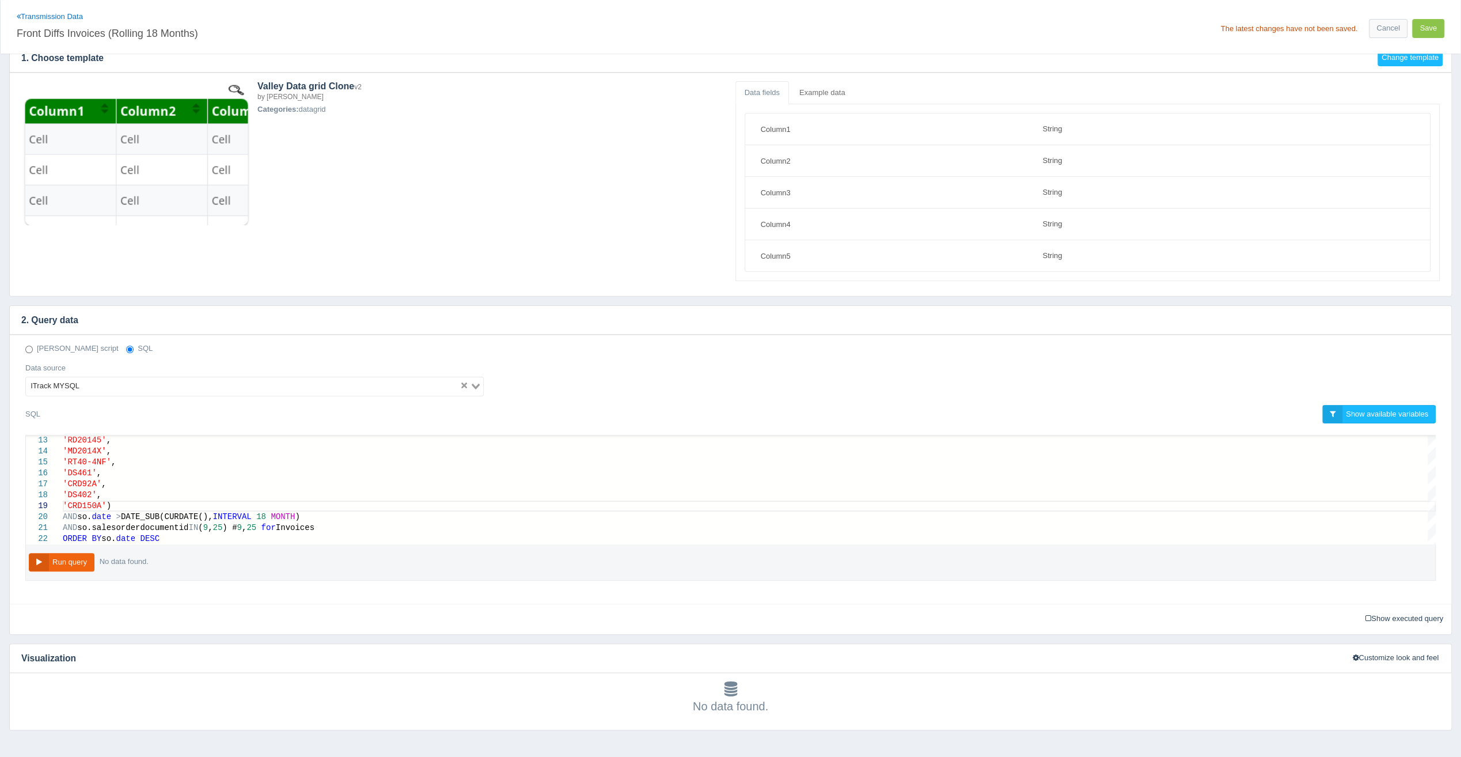
scroll to position [90, 0]
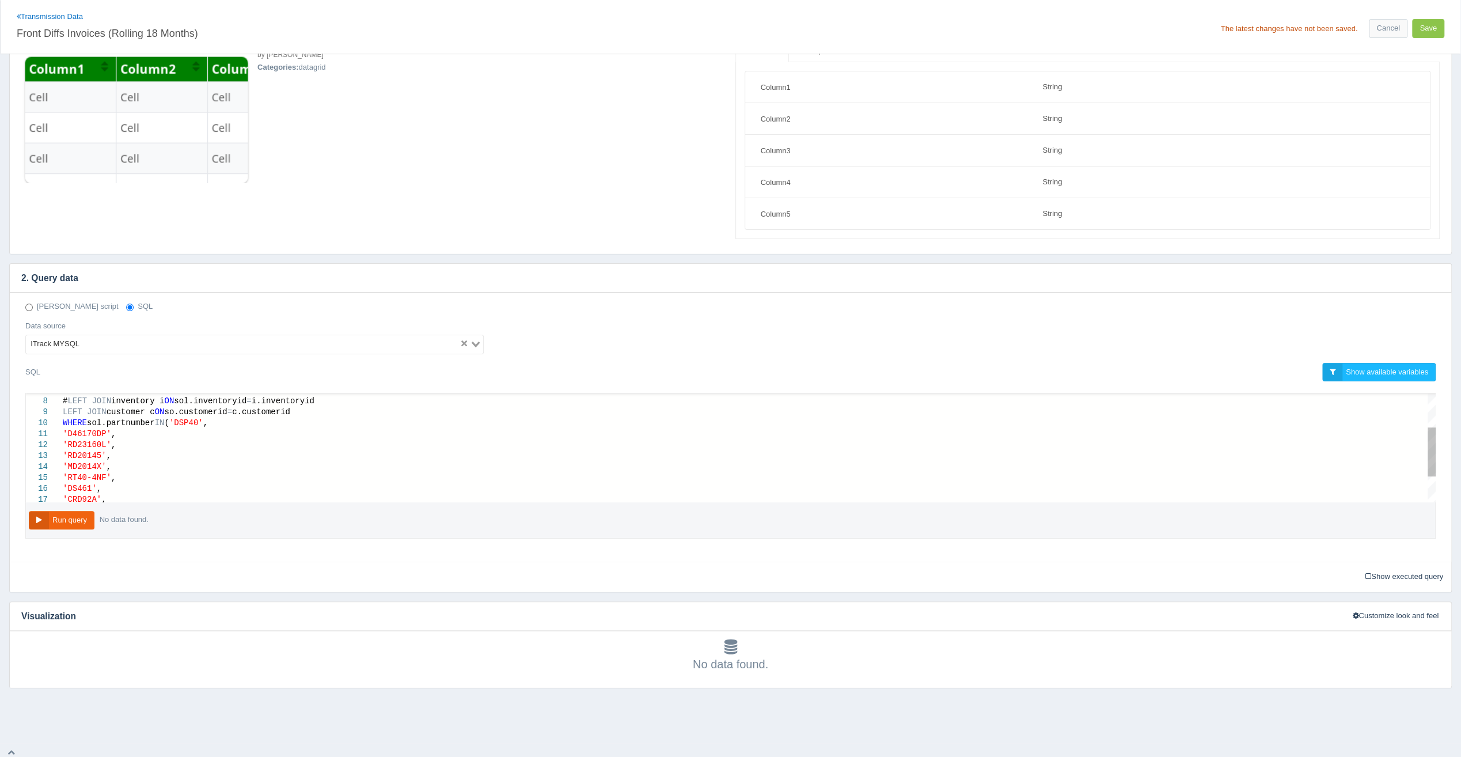
click at [164, 418] on div at bounding box center [164, 423] width 1 height 11
click at [207, 418] on span "'DSP40'" at bounding box center [196, 422] width 34 height 9
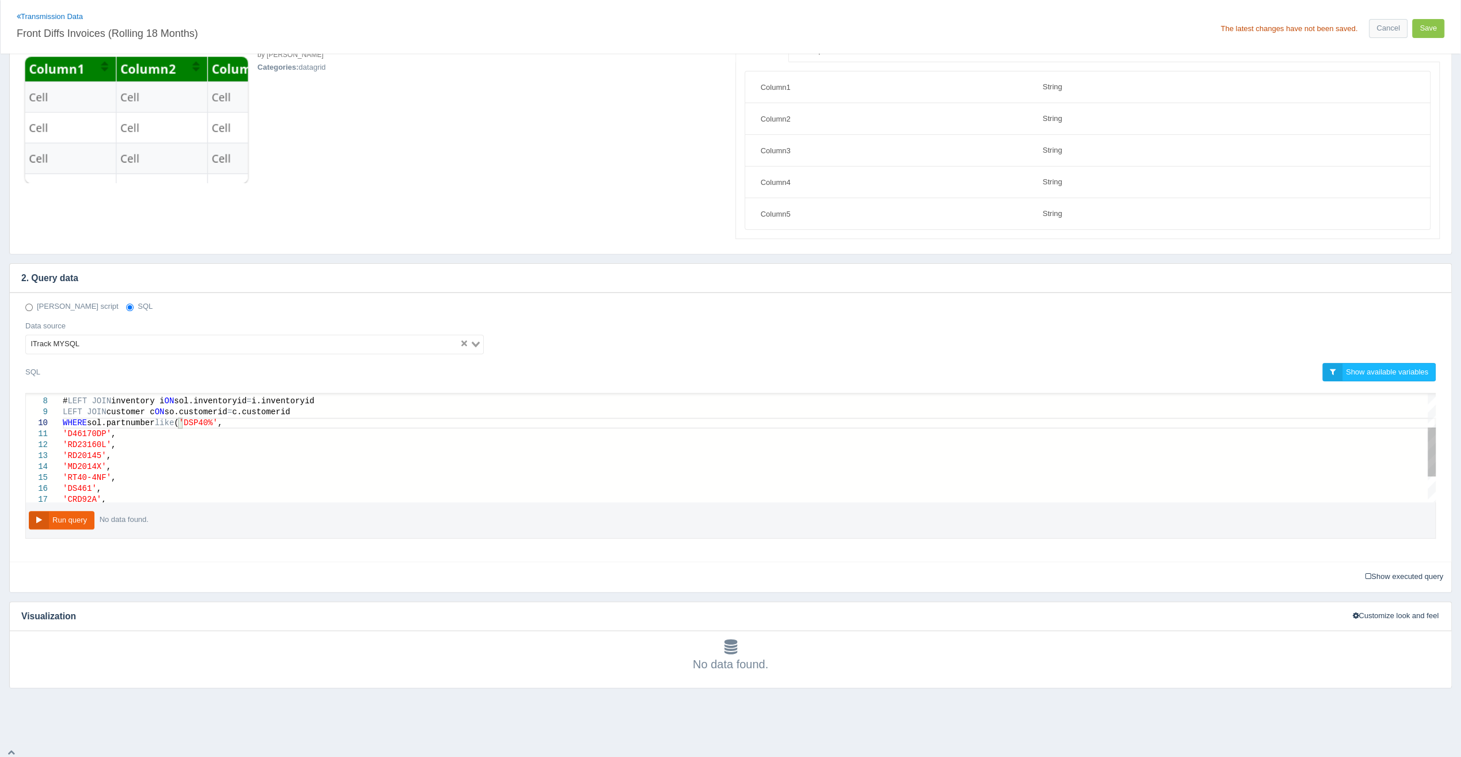
click at [184, 418] on span "'DSP40%'" at bounding box center [198, 422] width 39 height 9
click at [218, 418] on div "WHERE sol.partnumber like 'DSP40%' ," at bounding box center [749, 423] width 1373 height 11
drag, startPoint x: 90, startPoint y: 419, endPoint x: 214, endPoint y: 419, distance: 123.3
paste textarea "sol.partnumber like 'DSP40%'"
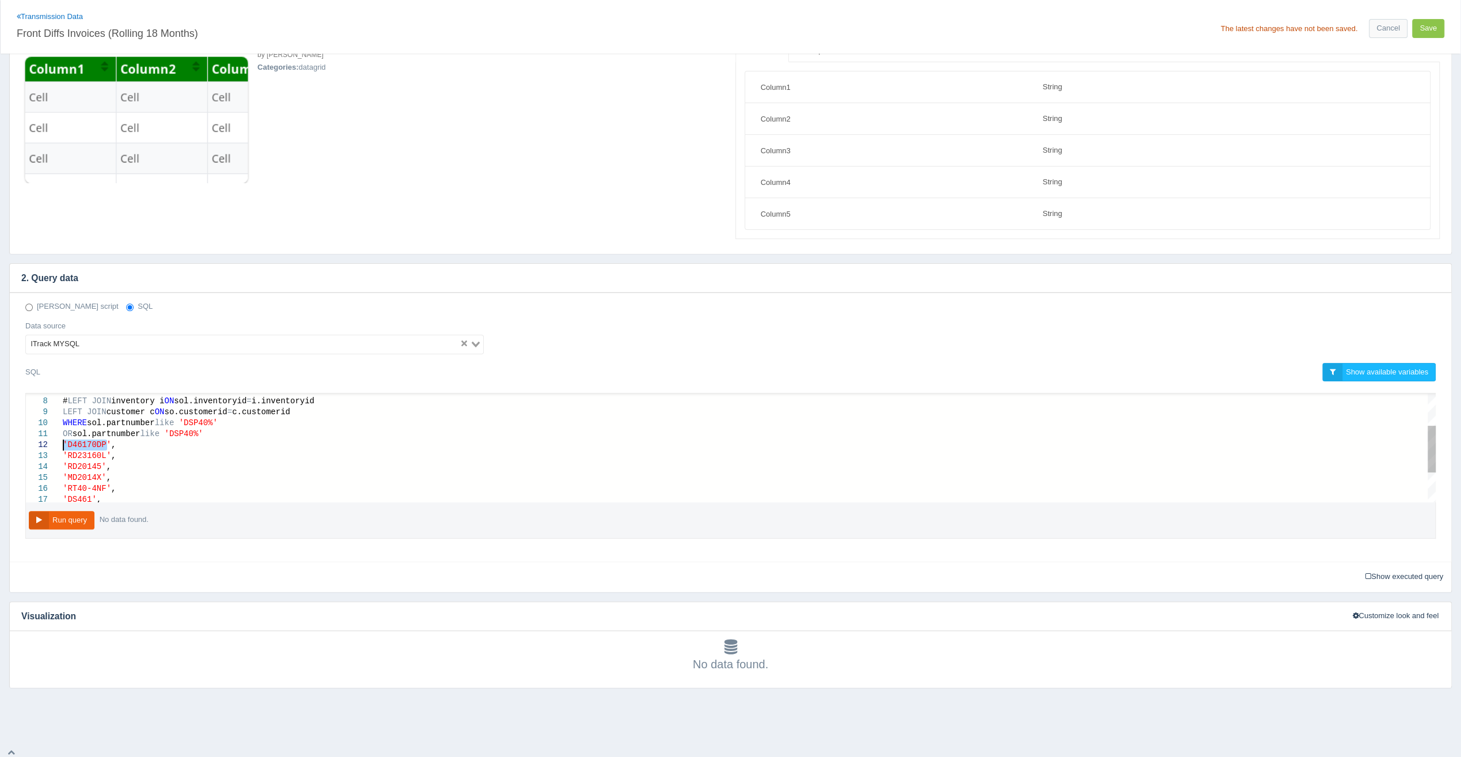
drag, startPoint x: 108, startPoint y: 439, endPoint x: 61, endPoint y: 440, distance: 47.2
drag, startPoint x: 194, startPoint y: 430, endPoint x: 166, endPoint y: 431, distance: 28.3
paste textarea "46170DP"
click at [72, 444] on div "," at bounding box center [749, 444] width 1373 height 11
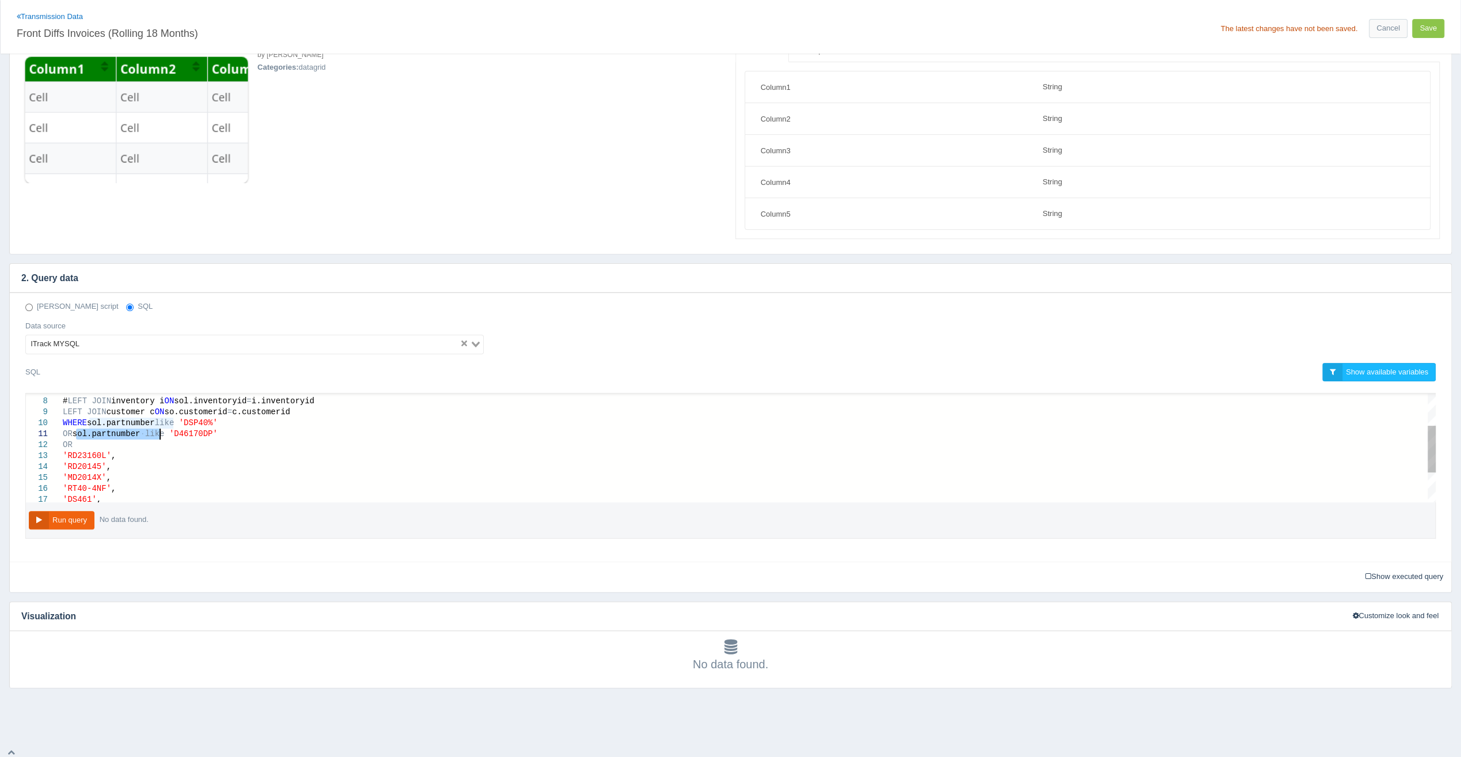
drag, startPoint x: 77, startPoint y: 430, endPoint x: 159, endPoint y: 435, distance: 82.5
click at [93, 444] on div "OR" at bounding box center [749, 444] width 1373 height 11
paste textarea "sol.partnumber like"
click at [205, 431] on span "'D46170DP'" at bounding box center [188, 433] width 48 height 9
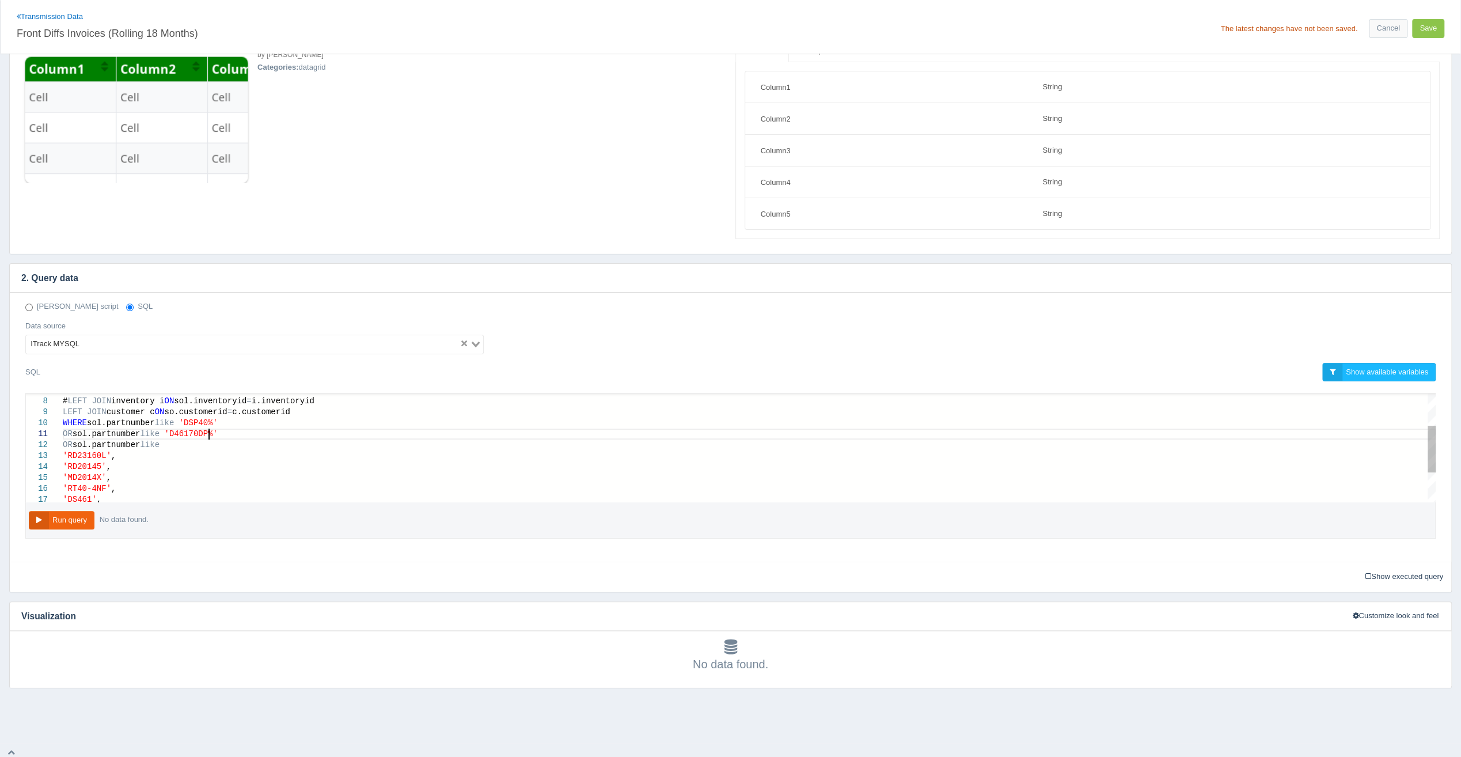
scroll to position [9, 146]
click at [65, 451] on span "'RD23160L'" at bounding box center [87, 455] width 48 height 9
click at [65, 451] on span "'RD20145'" at bounding box center [85, 455] width 44 height 9
paste textarea "RD20145', 'MD2014X', 'RT40-4NF', 'DS461', 'CRD92A', 'DS402', 'CRD150A'"
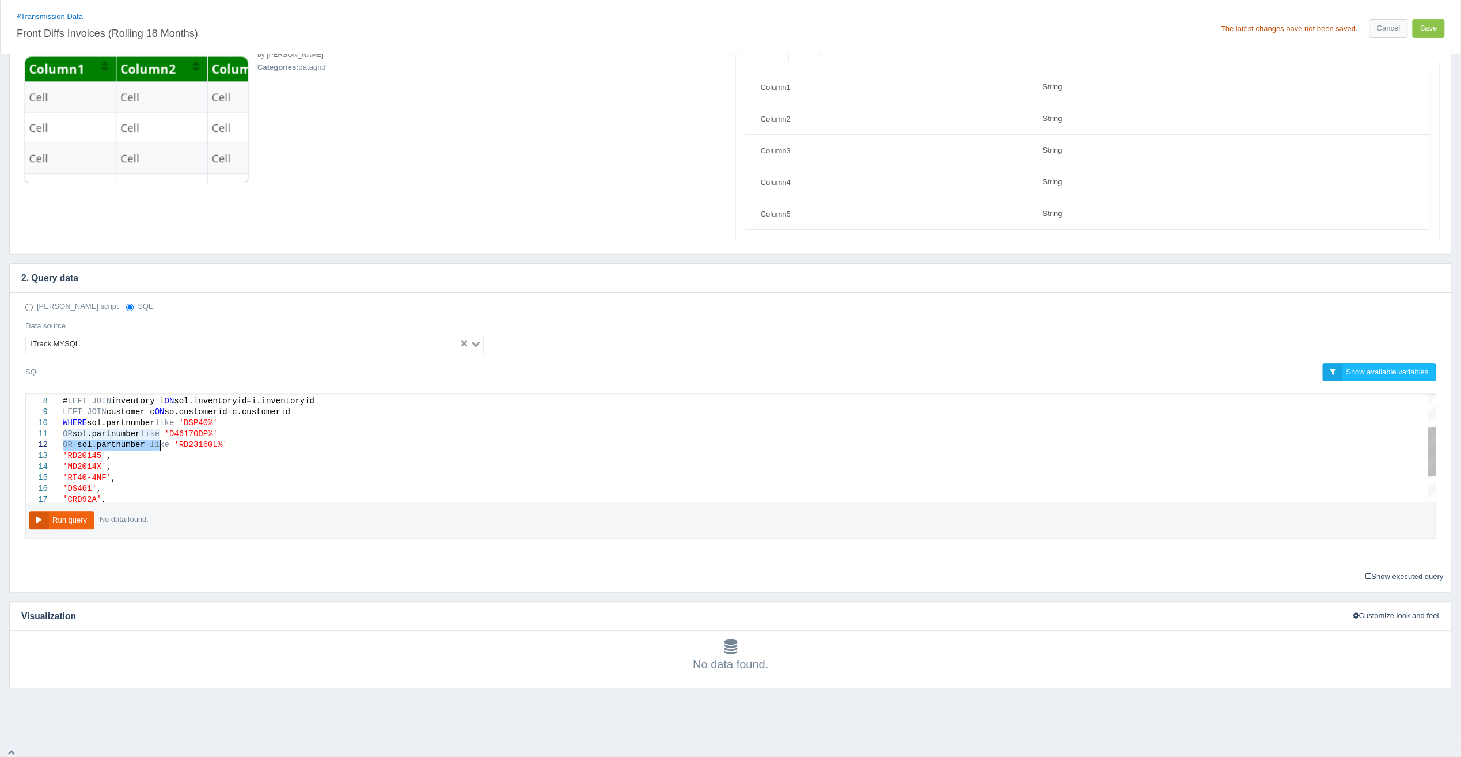
drag, startPoint x: 63, startPoint y: 441, endPoint x: 160, endPoint y: 441, distance: 96.8
click at [65, 454] on span "'RD20145'" at bounding box center [85, 455] width 44 height 9
paste textarea "OR sol.partnumber like"
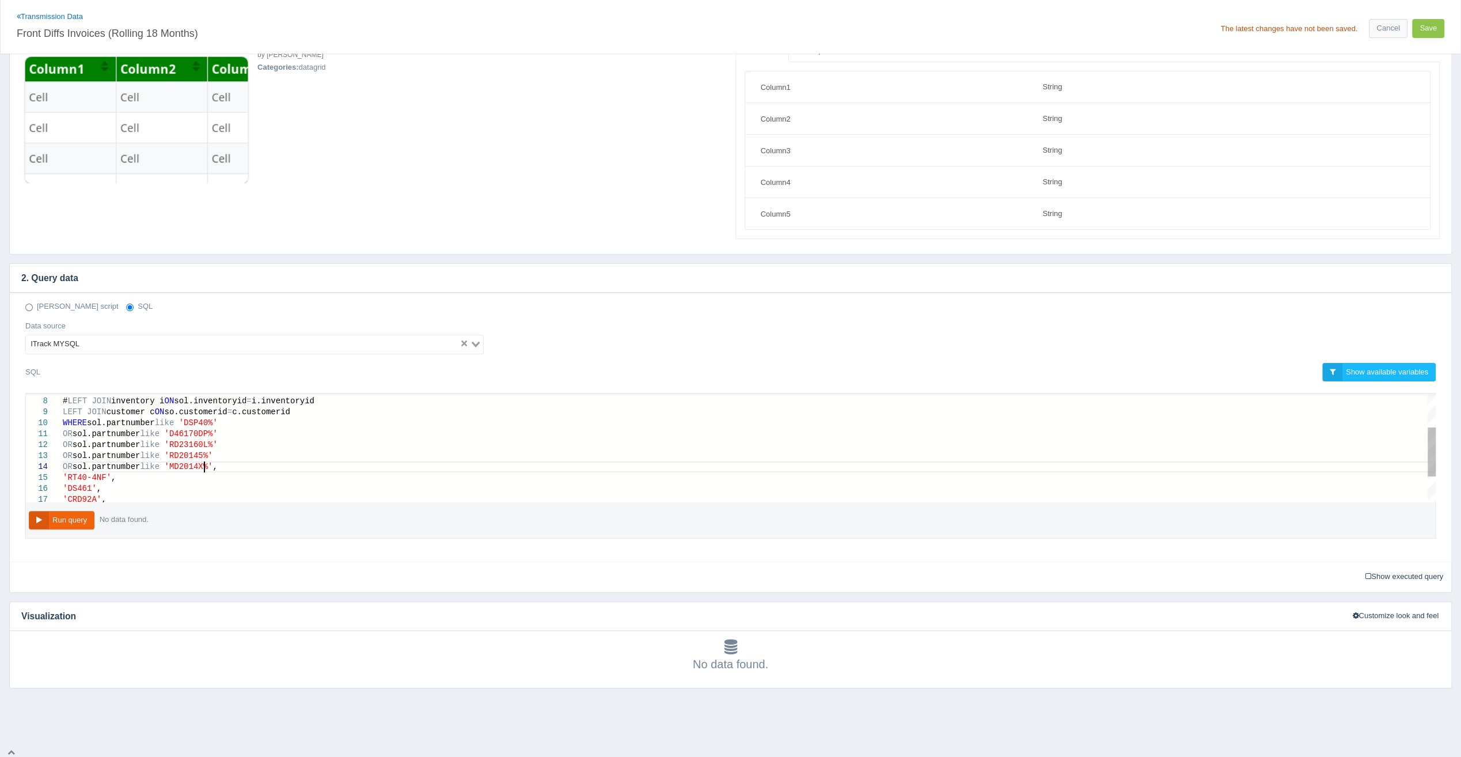
scroll to position [33, 142]
paste textarea "OR sol.partnumber like"
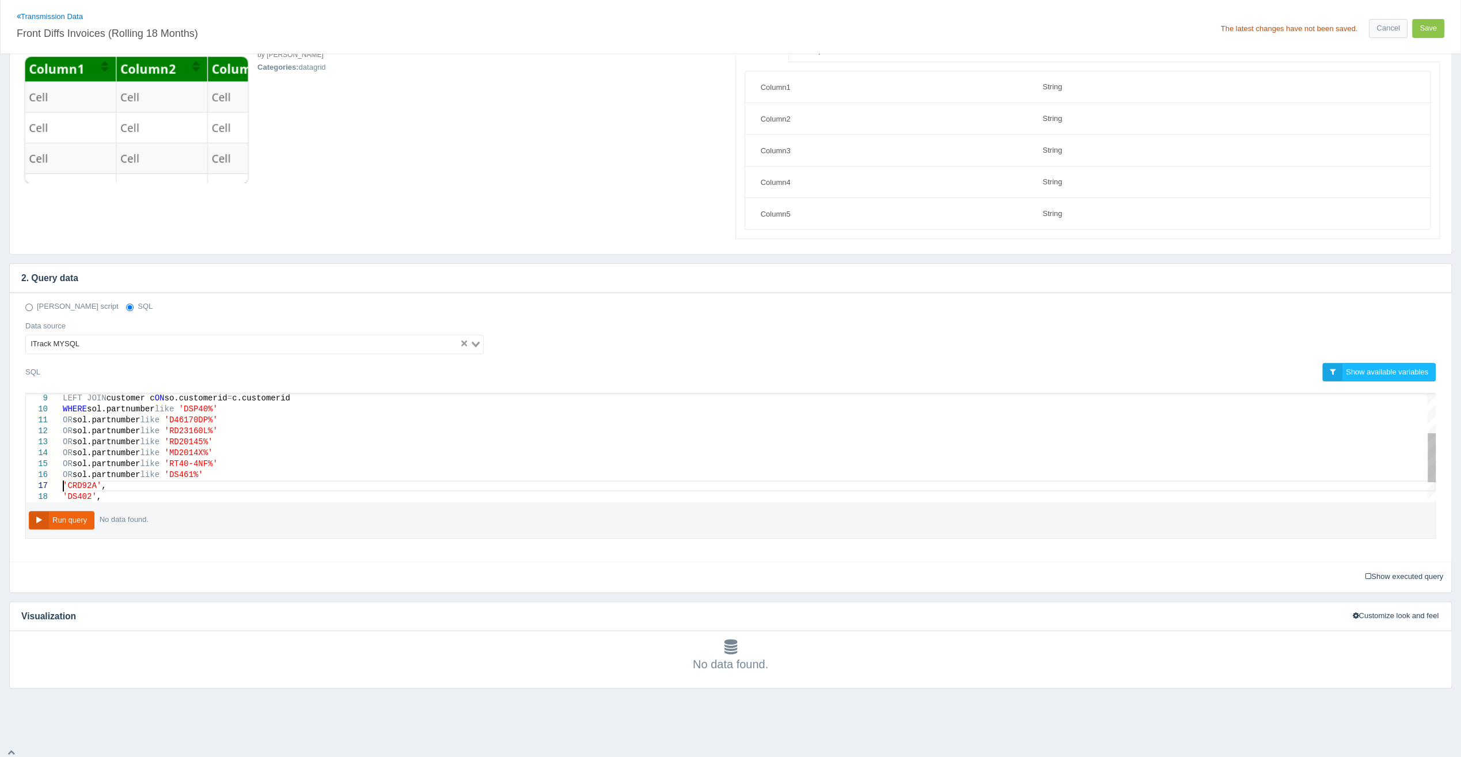
paste textarea "OR sol.partnumber like"
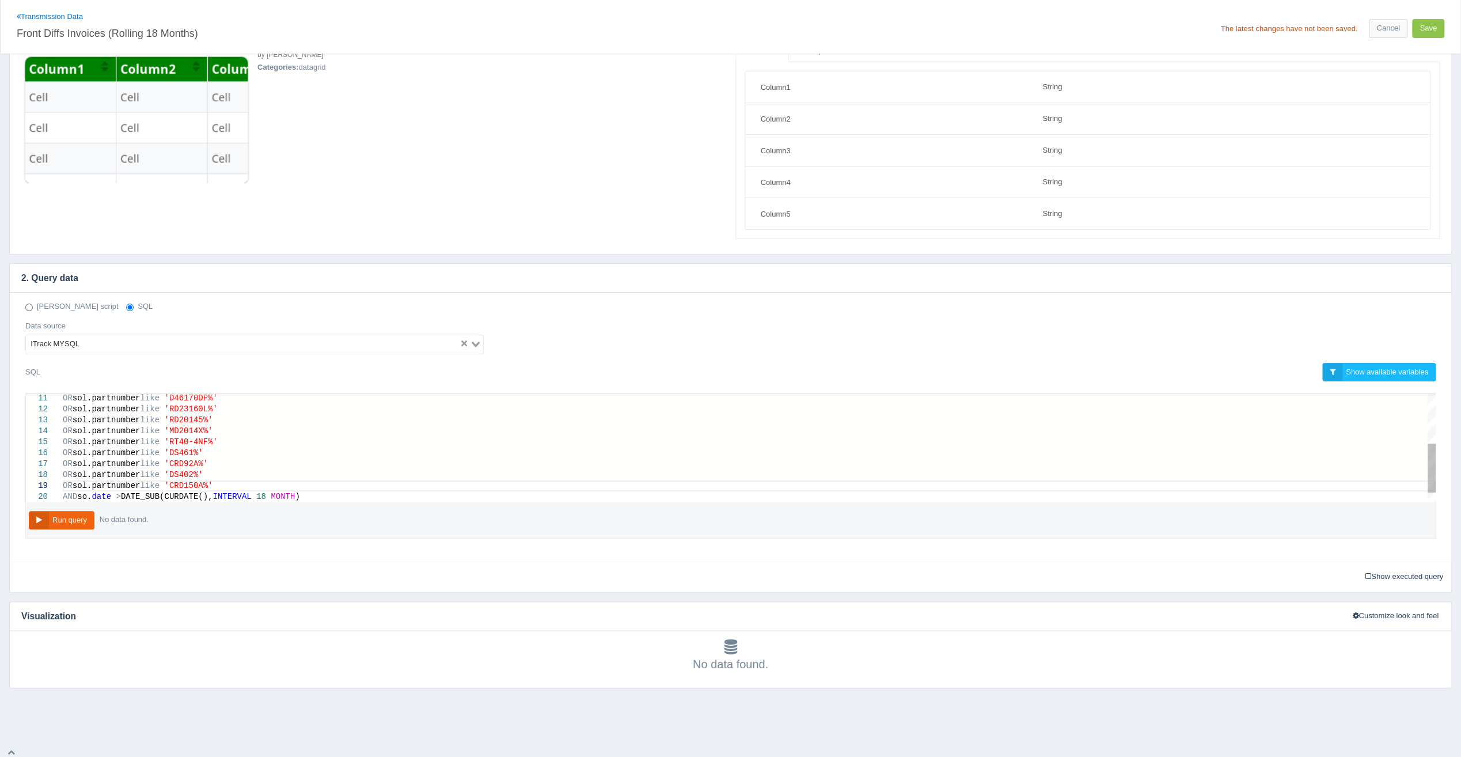
scroll to position [88, 150]
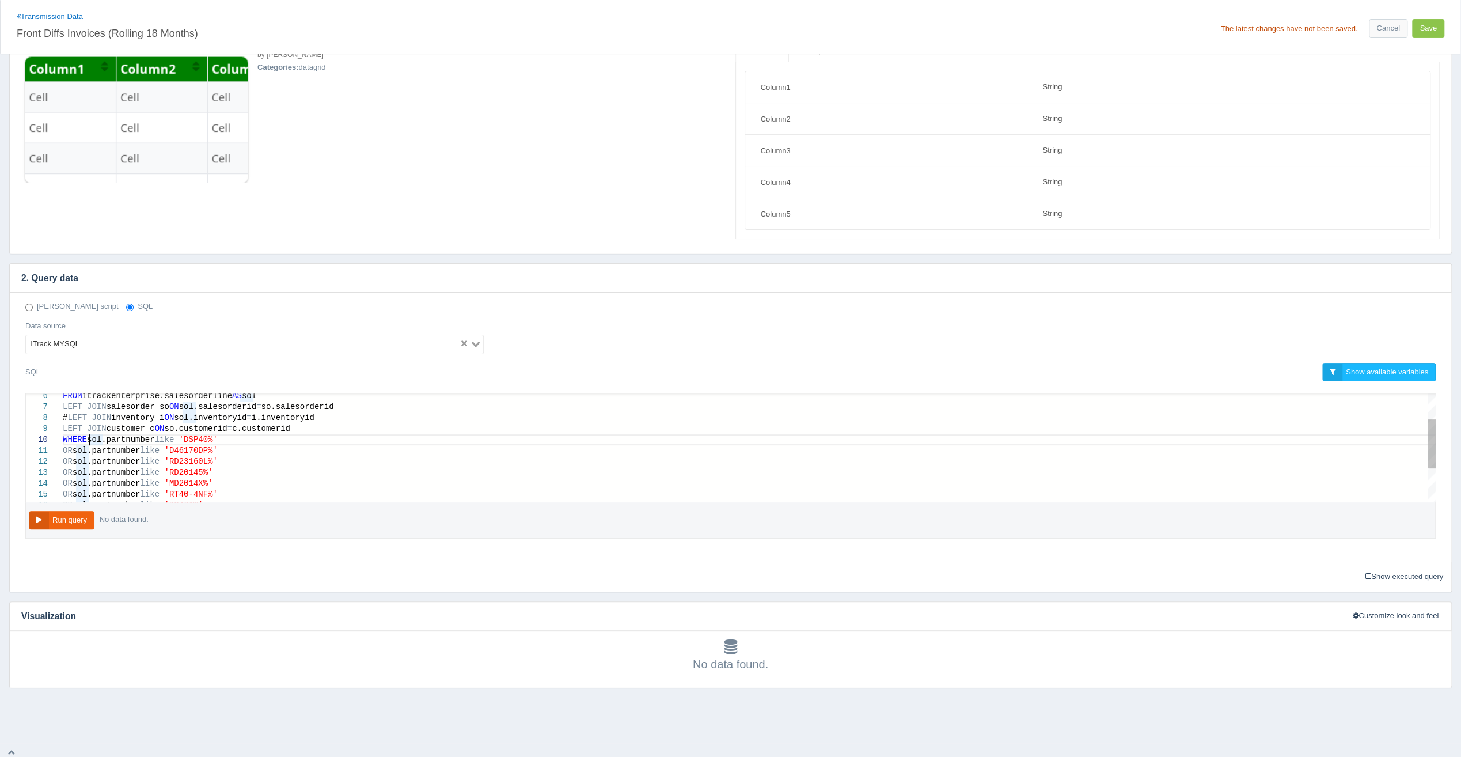
scroll to position [99, 31]
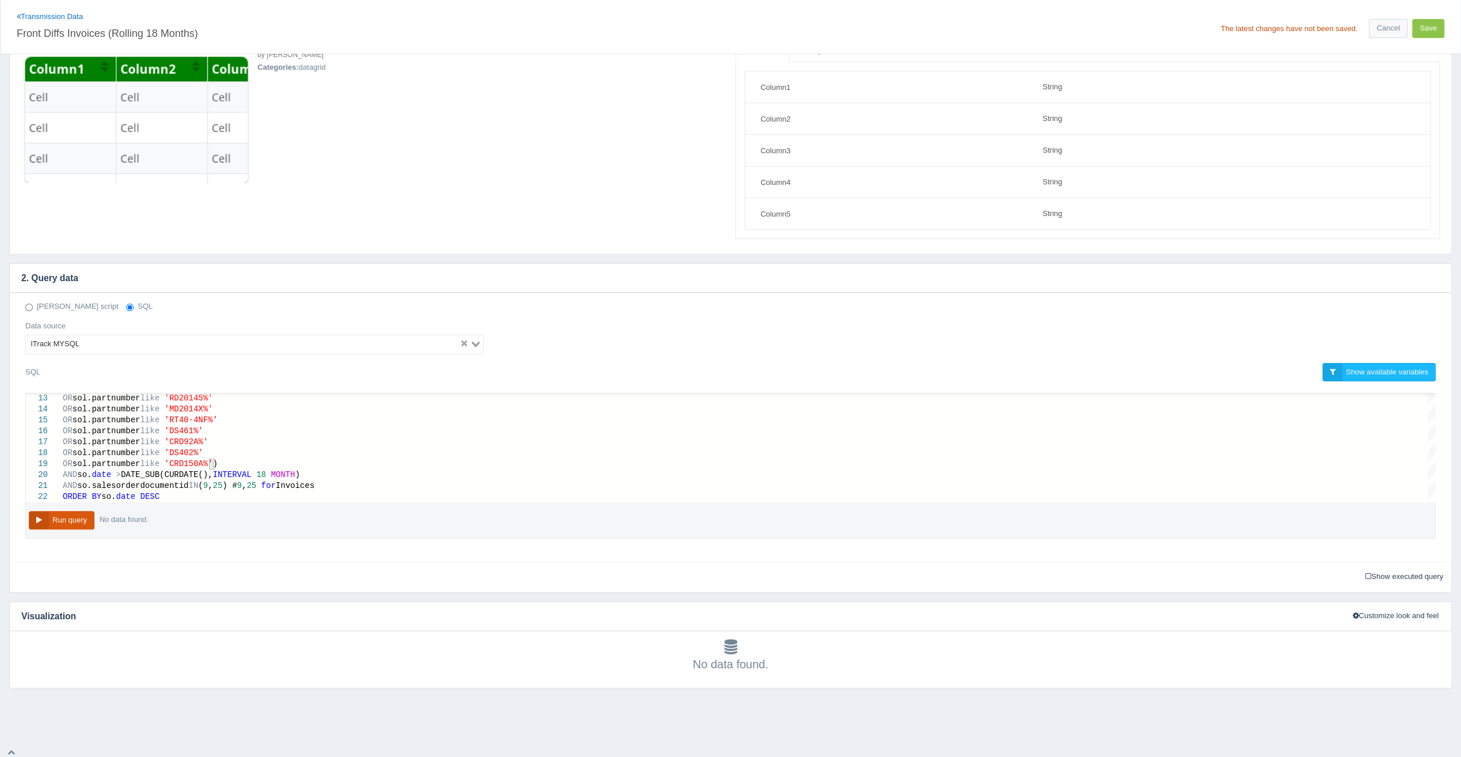
type textarea "SELECT c.company as 'Customer Name', sol.lookup AS 'Part Number', sol.partnumbe…"
click at [52, 518] on button "Run query" at bounding box center [62, 520] width 66 height 19
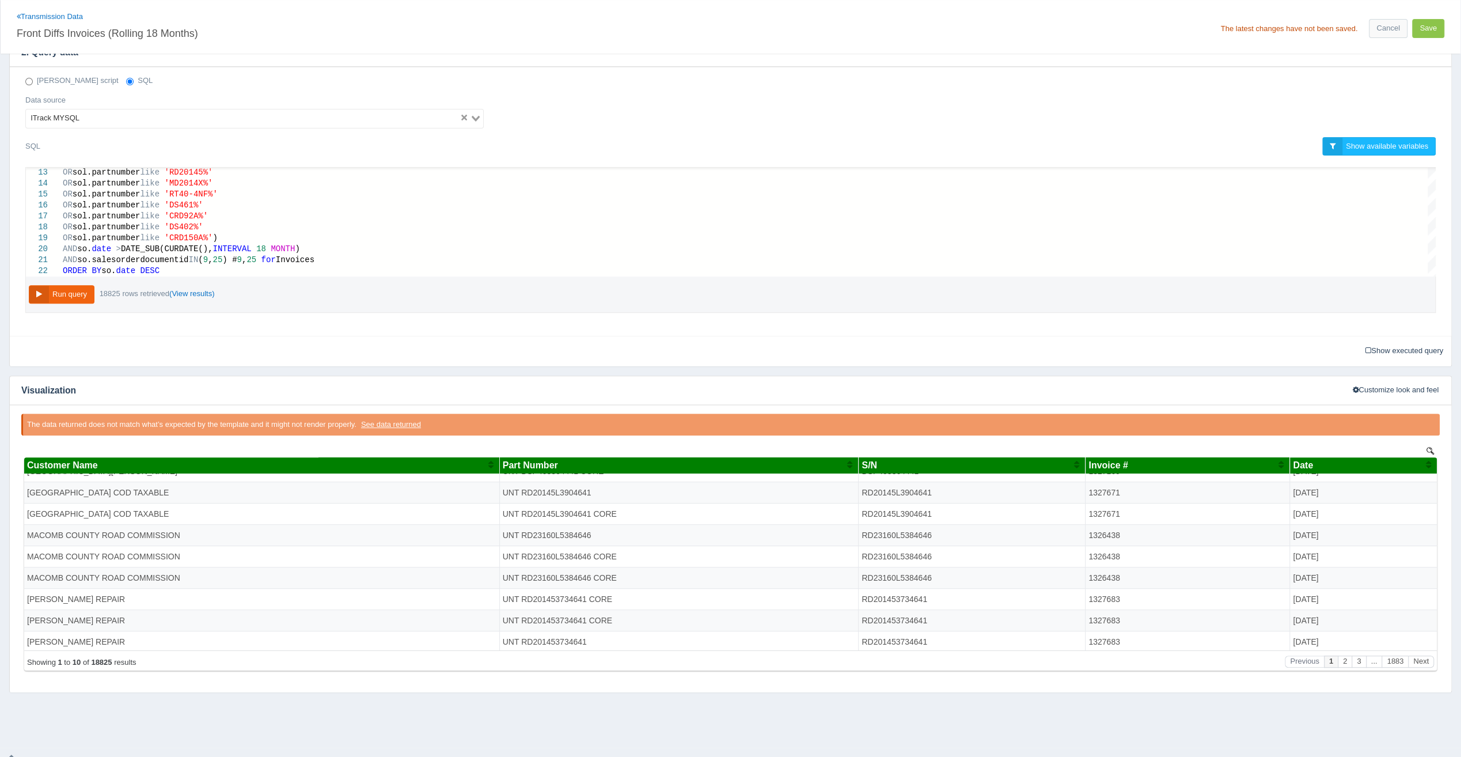
scroll to position [321, 0]
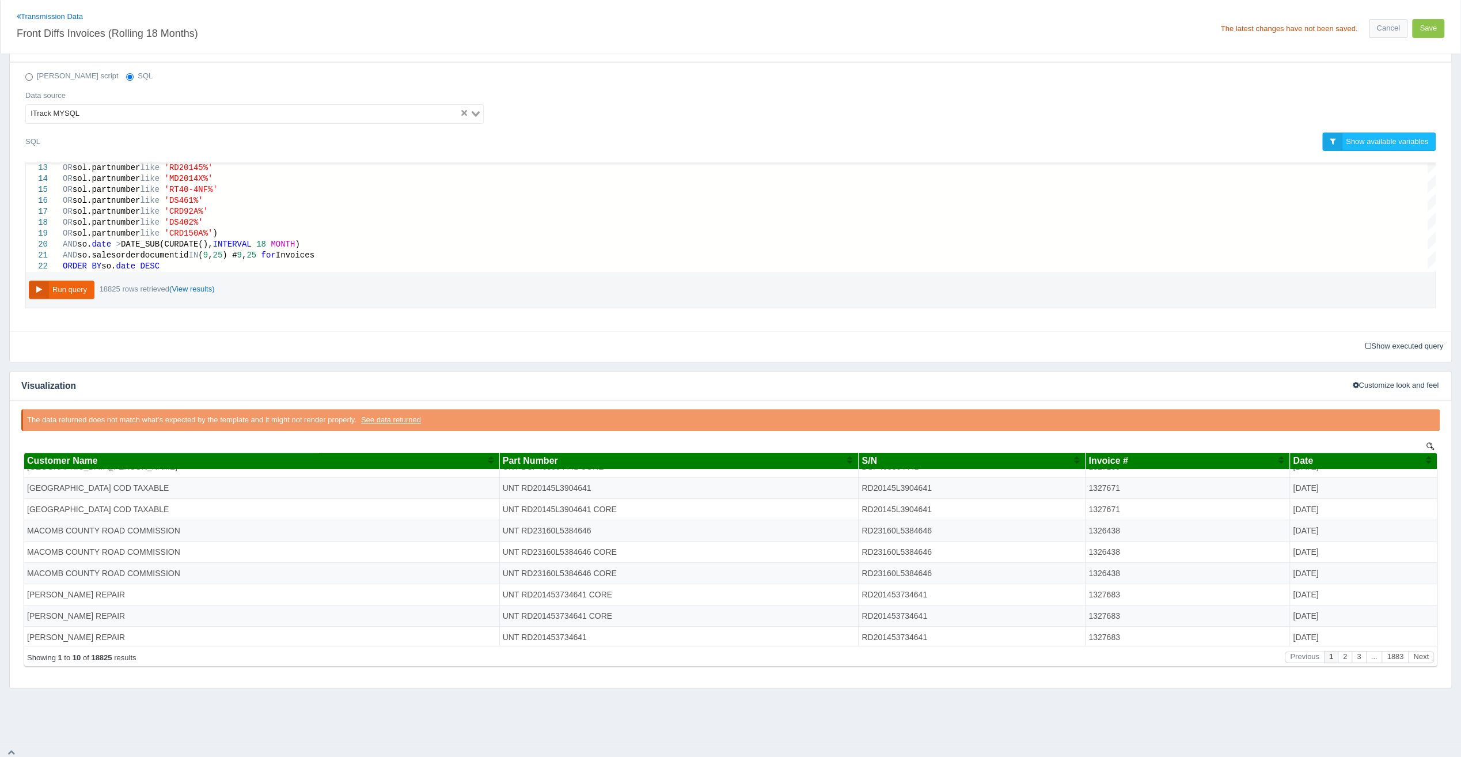
click at [98, 461] on span "Customer Name" at bounding box center [62, 461] width 71 height 10
click at [126, 465] on div "Customer Name" at bounding box center [257, 461] width 461 height 10
click at [592, 460] on div "Part Number" at bounding box center [675, 461] width 344 height 10
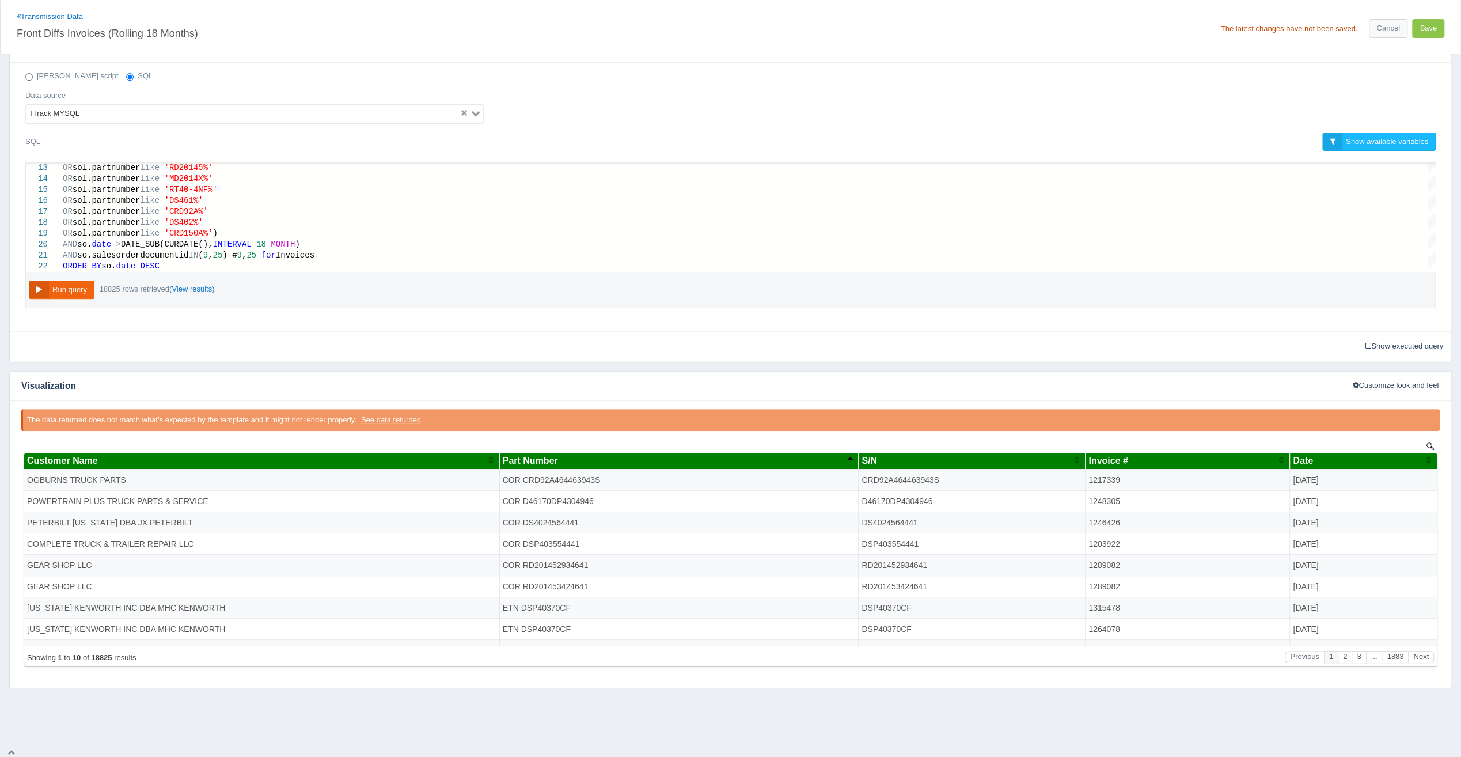
click at [592, 460] on div "Part Number" at bounding box center [675, 461] width 344 height 10
click at [1445, 25] on div "The latest changes have not been saved. Cancel Save" at bounding box center [1090, 25] width 719 height 26
click at [1433, 28] on button "Save" at bounding box center [1428, 28] width 32 height 19
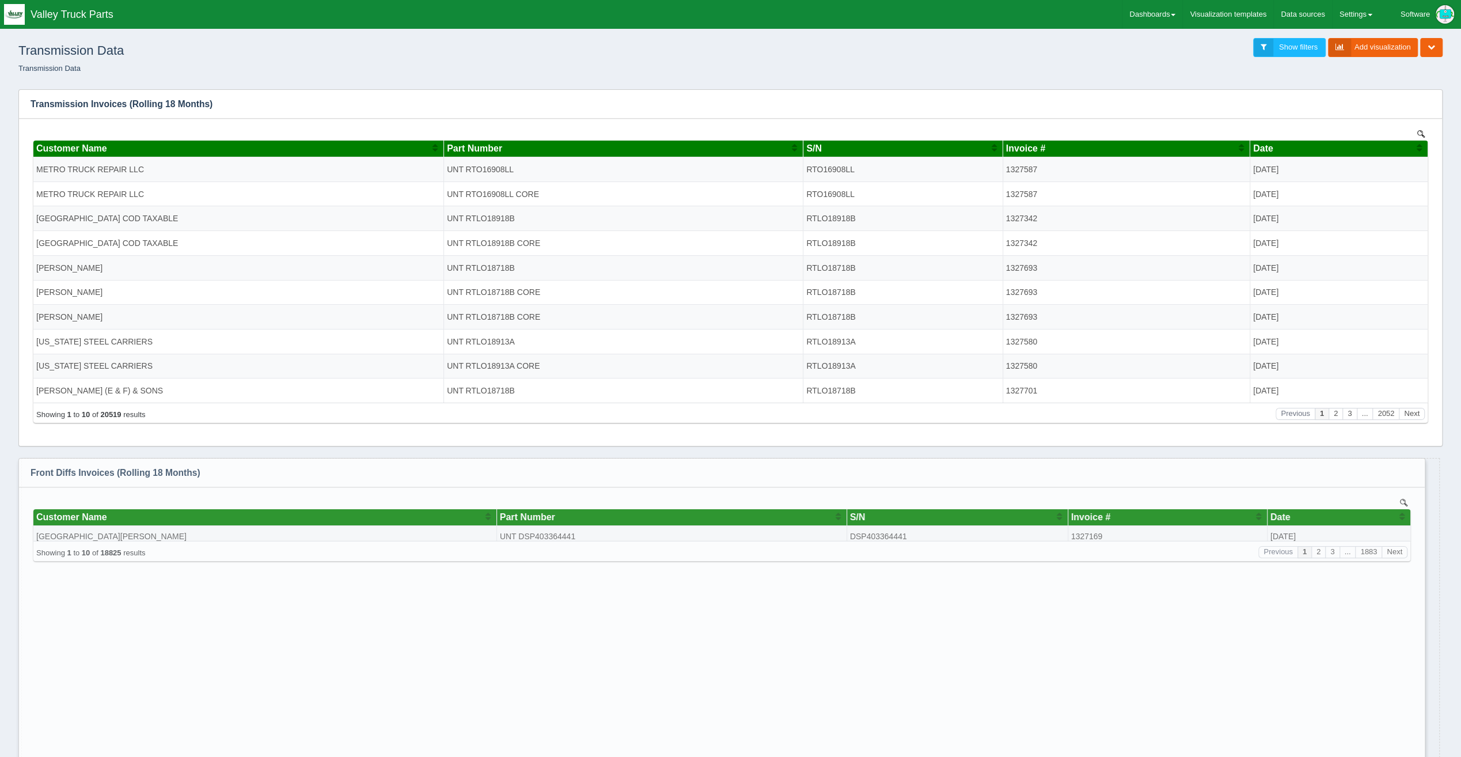
drag, startPoint x: 721, startPoint y: 579, endPoint x: 1415, endPoint y: 770, distance: 719.2
click at [1415, 756] on html "Toggle navigation Valley Truck Parts Software Edit Profile Logout Dashboards Ad…" at bounding box center [730, 416] width 1461 height 833
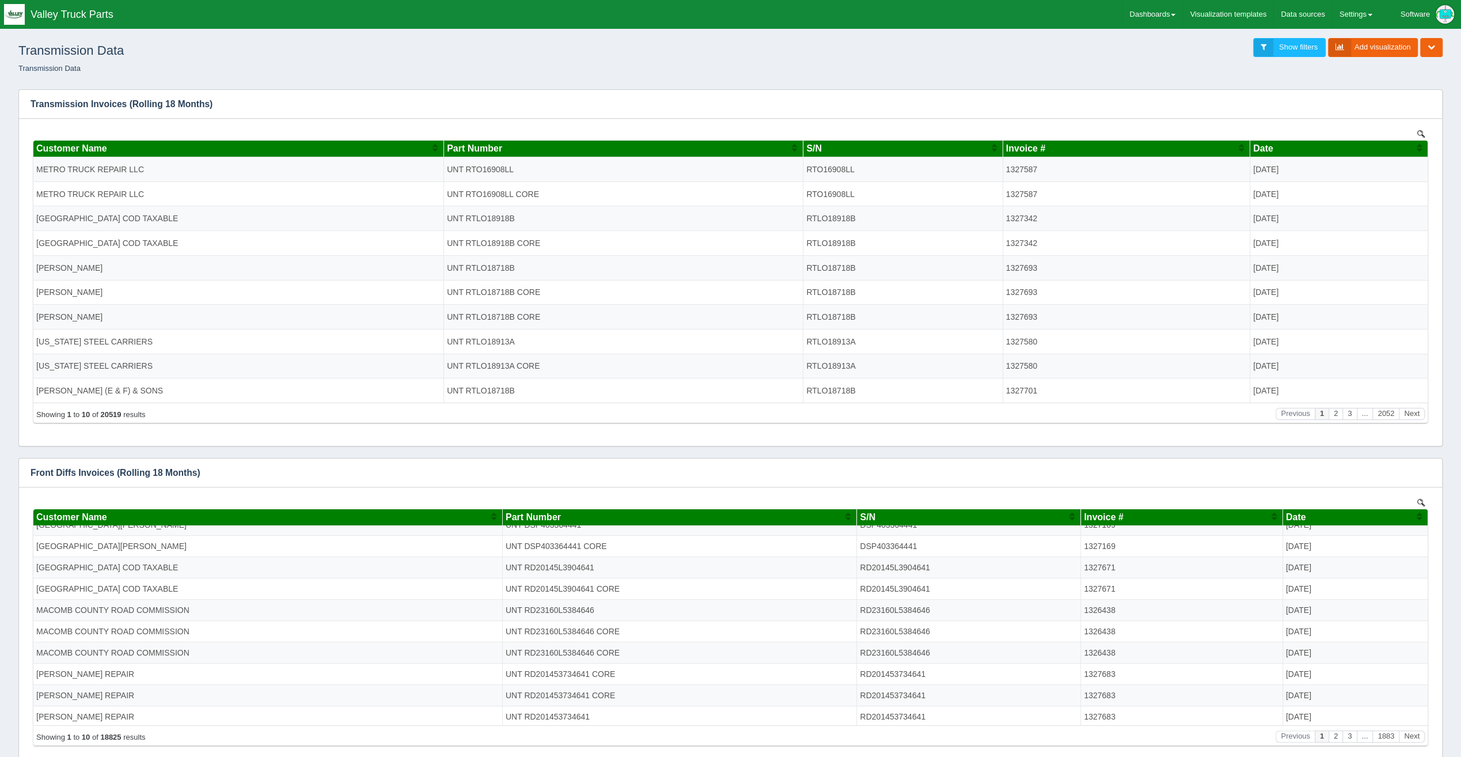
scroll to position [76, 0]
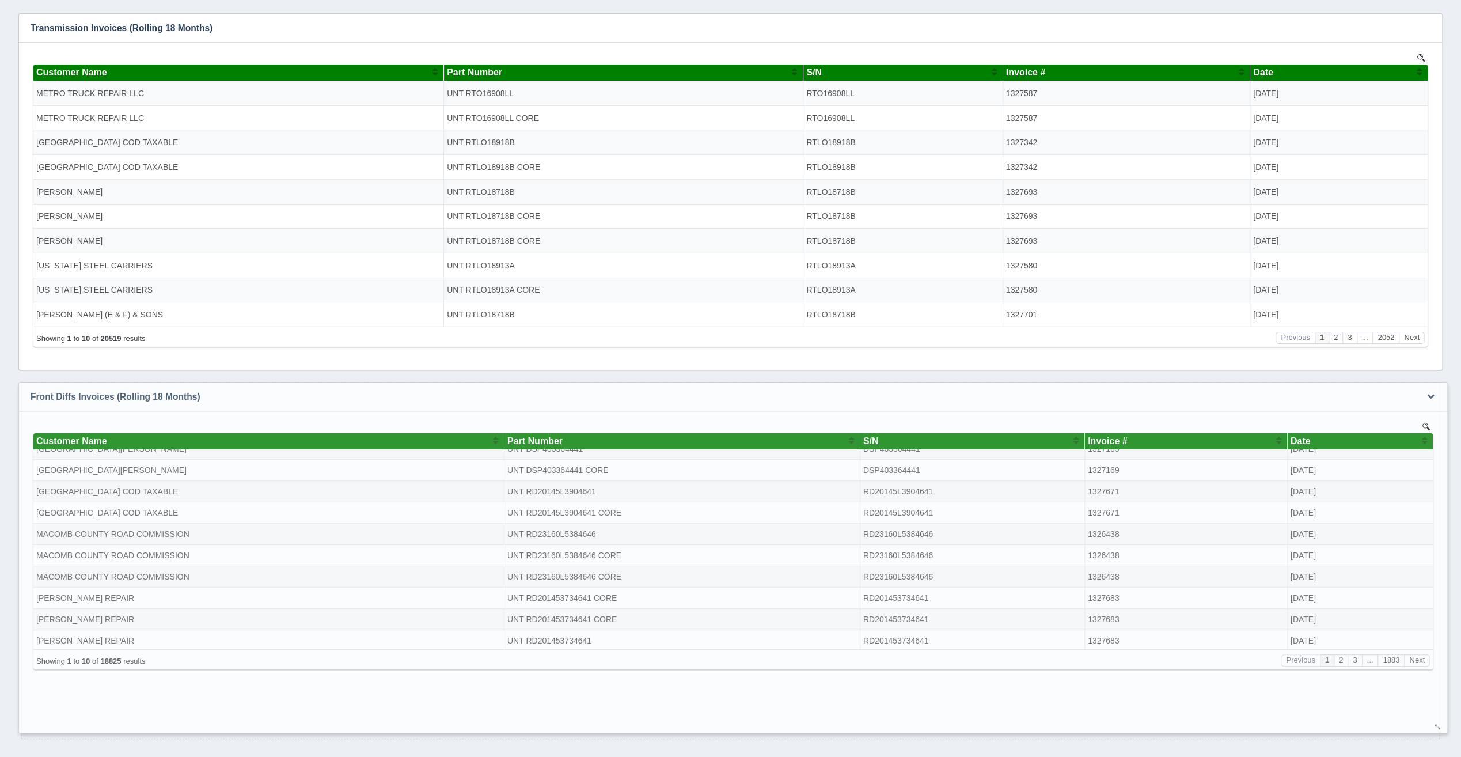
drag, startPoint x: 1432, startPoint y: 687, endPoint x: 1437, endPoint y: 727, distance: 40.6
click at [1437, 727] on div at bounding box center [1438, 726] width 9 height 9
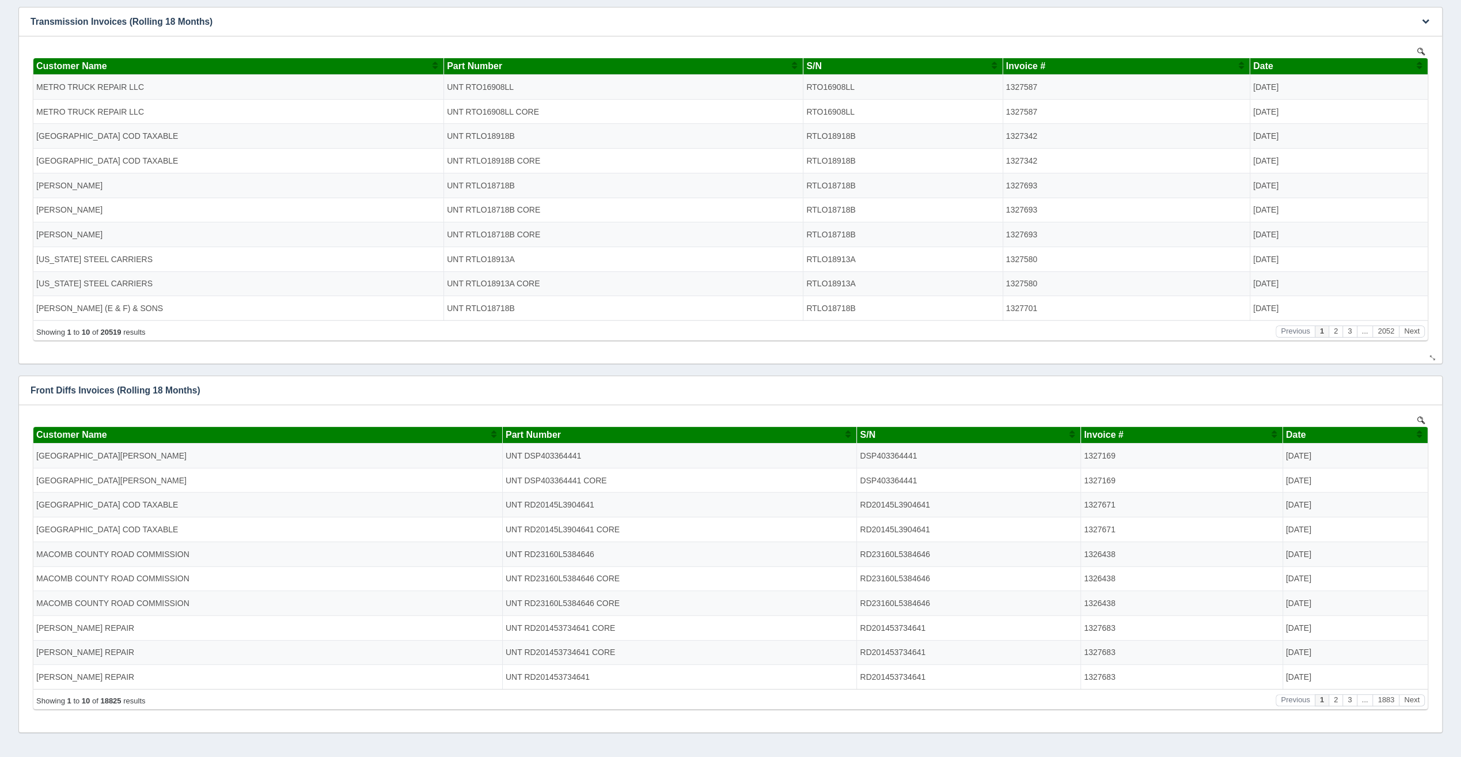
scroll to position [115, 0]
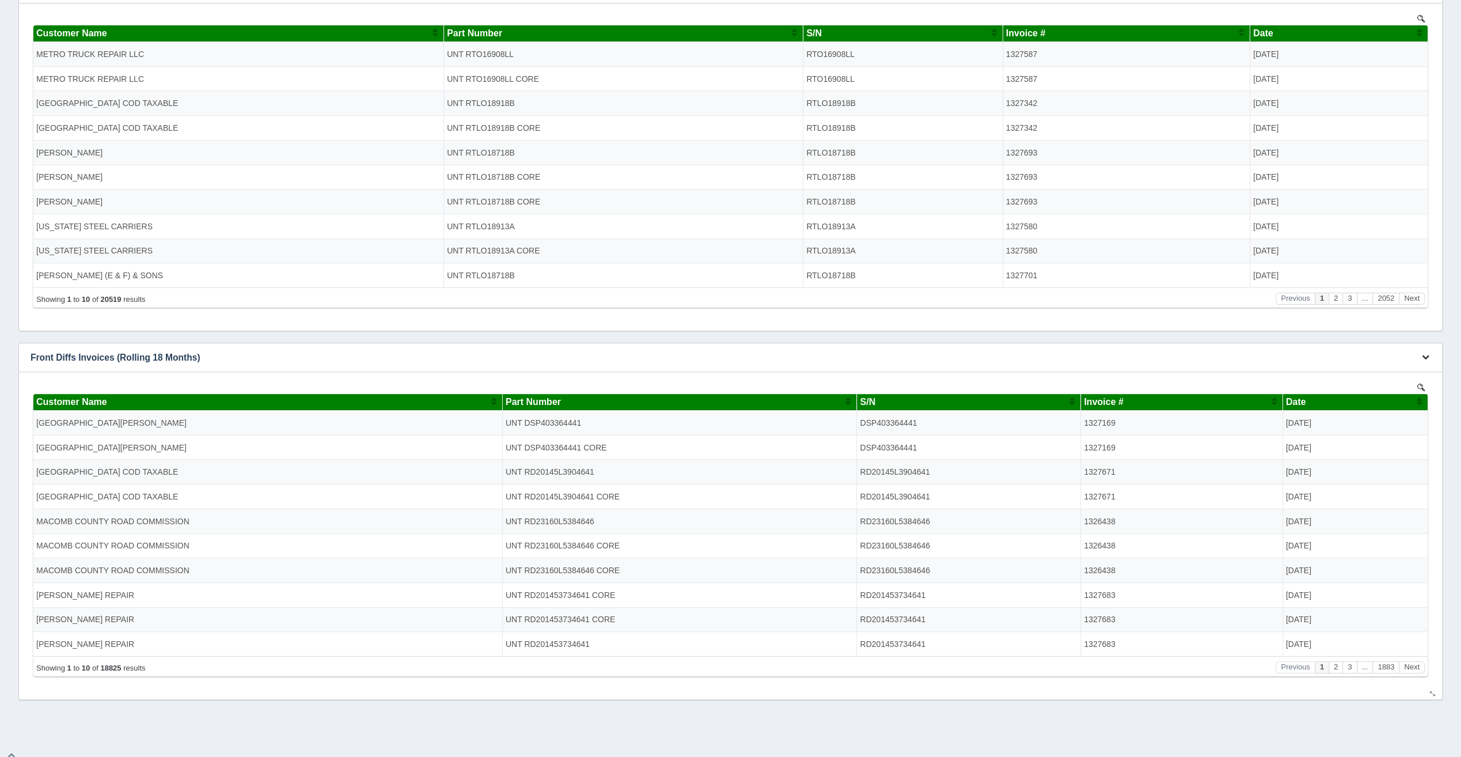
click at [1423, 359] on icon "button" at bounding box center [1425, 356] width 7 height 7
click at [1237, 342] on div "Edit chart Delete chart Download CSV View all results Front Diffs Invoices (Rol…" at bounding box center [731, 337] width 1430 height 726
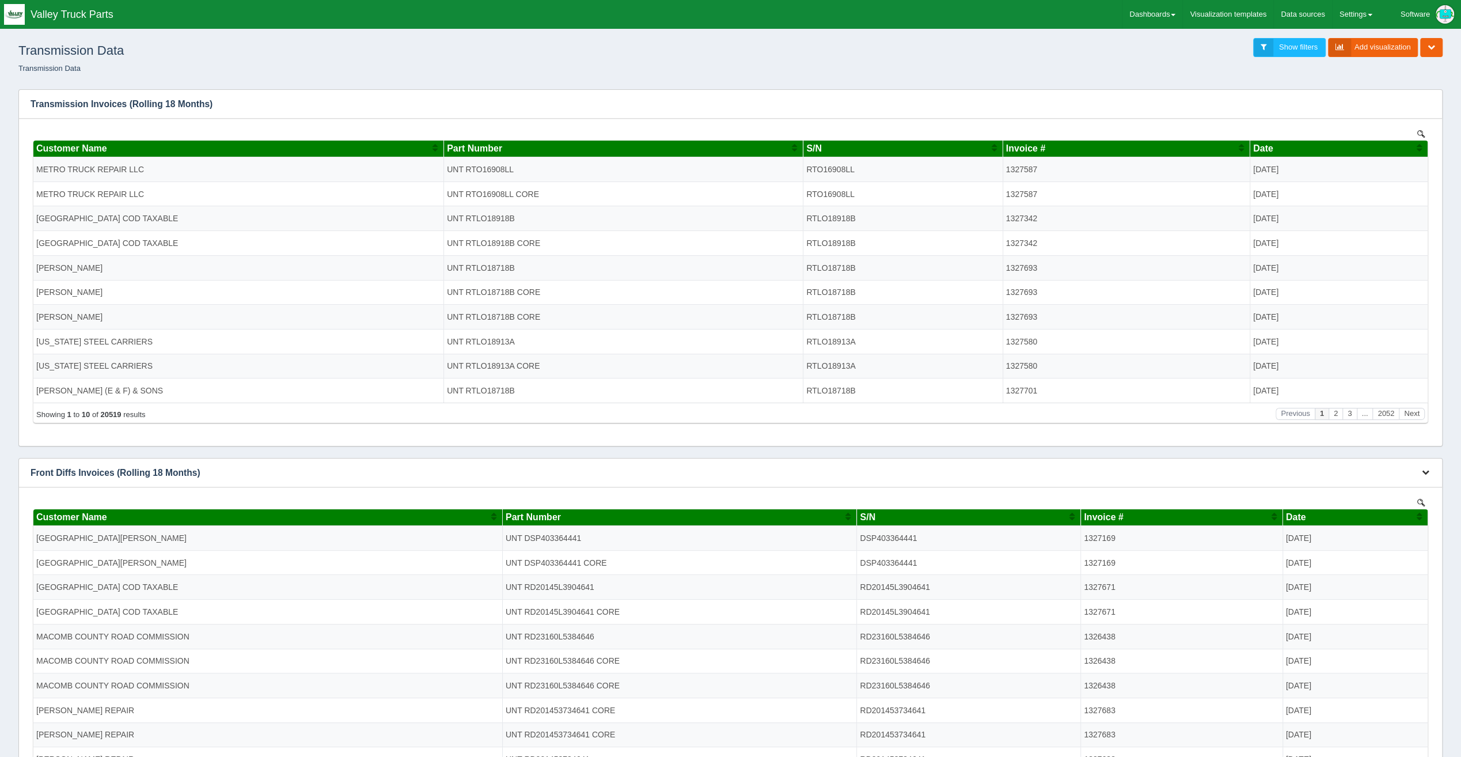
click at [1428, 467] on button "button" at bounding box center [1426, 473] width 16 height 18
click at [1413, 487] on link "Edit chart" at bounding box center [1387, 490] width 92 height 17
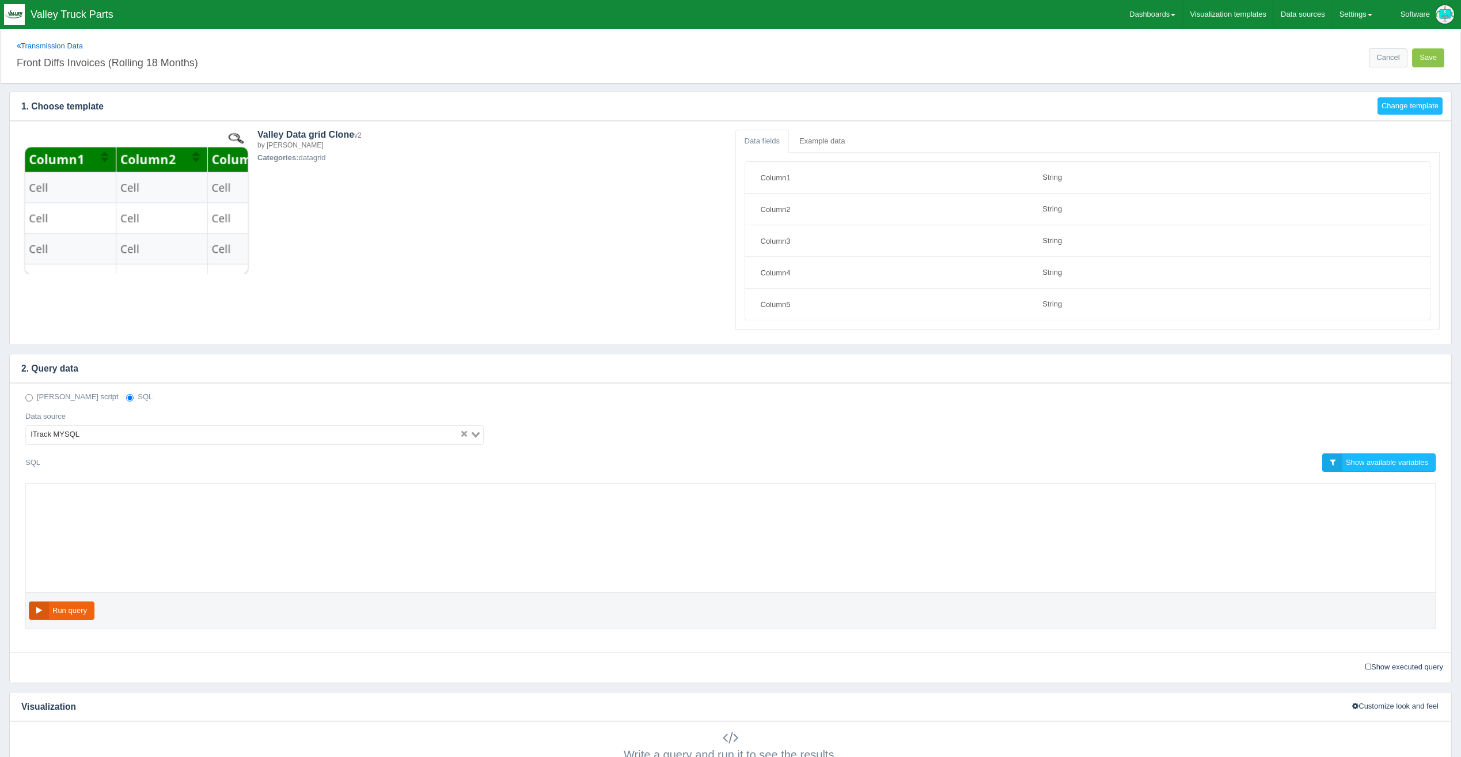
select select "string"
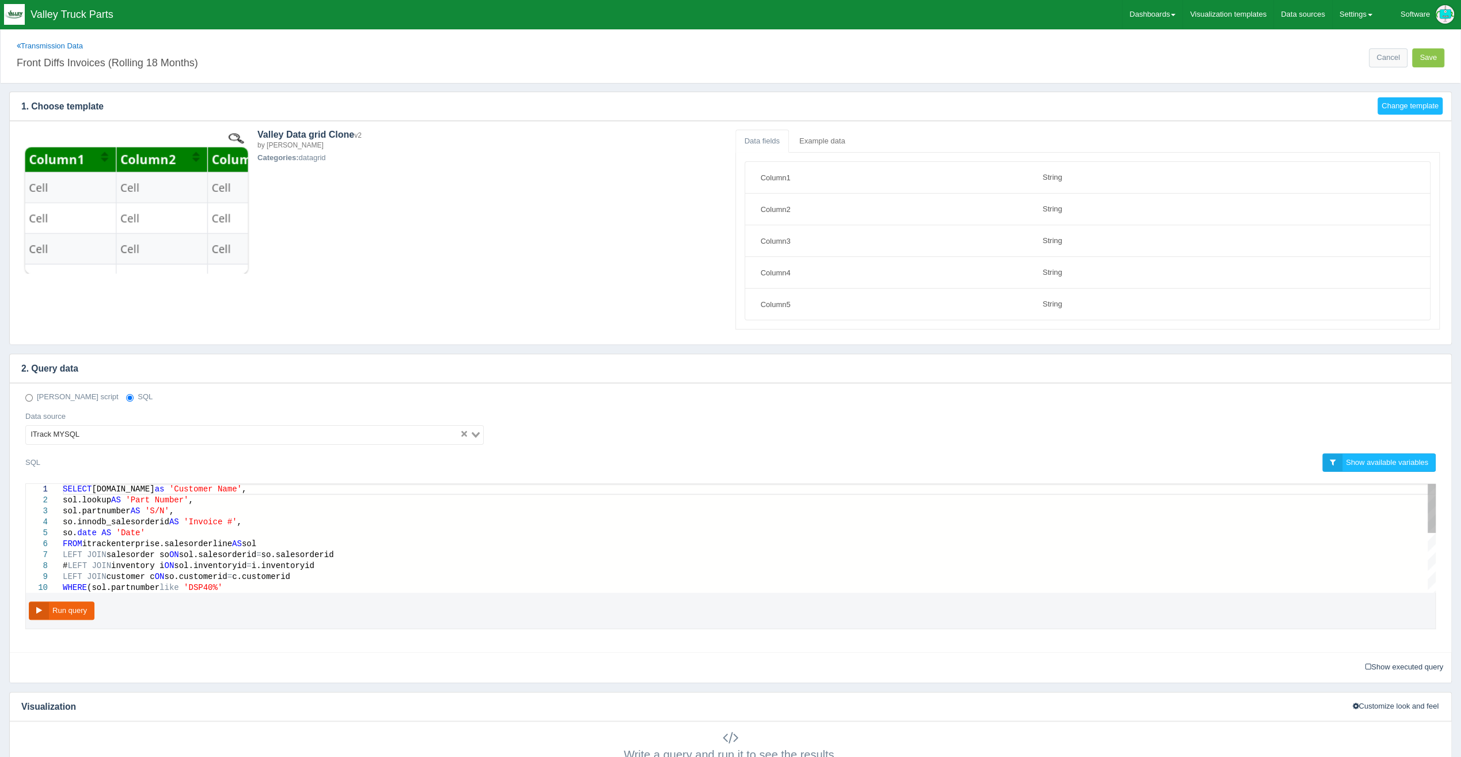
click at [742, 532] on div "so. date AS 'Date'" at bounding box center [749, 533] width 1373 height 11
type textarea "SELECT c.company as 'Customer Name', sol.lookup AS 'Part Number', sol.partnumbe…"
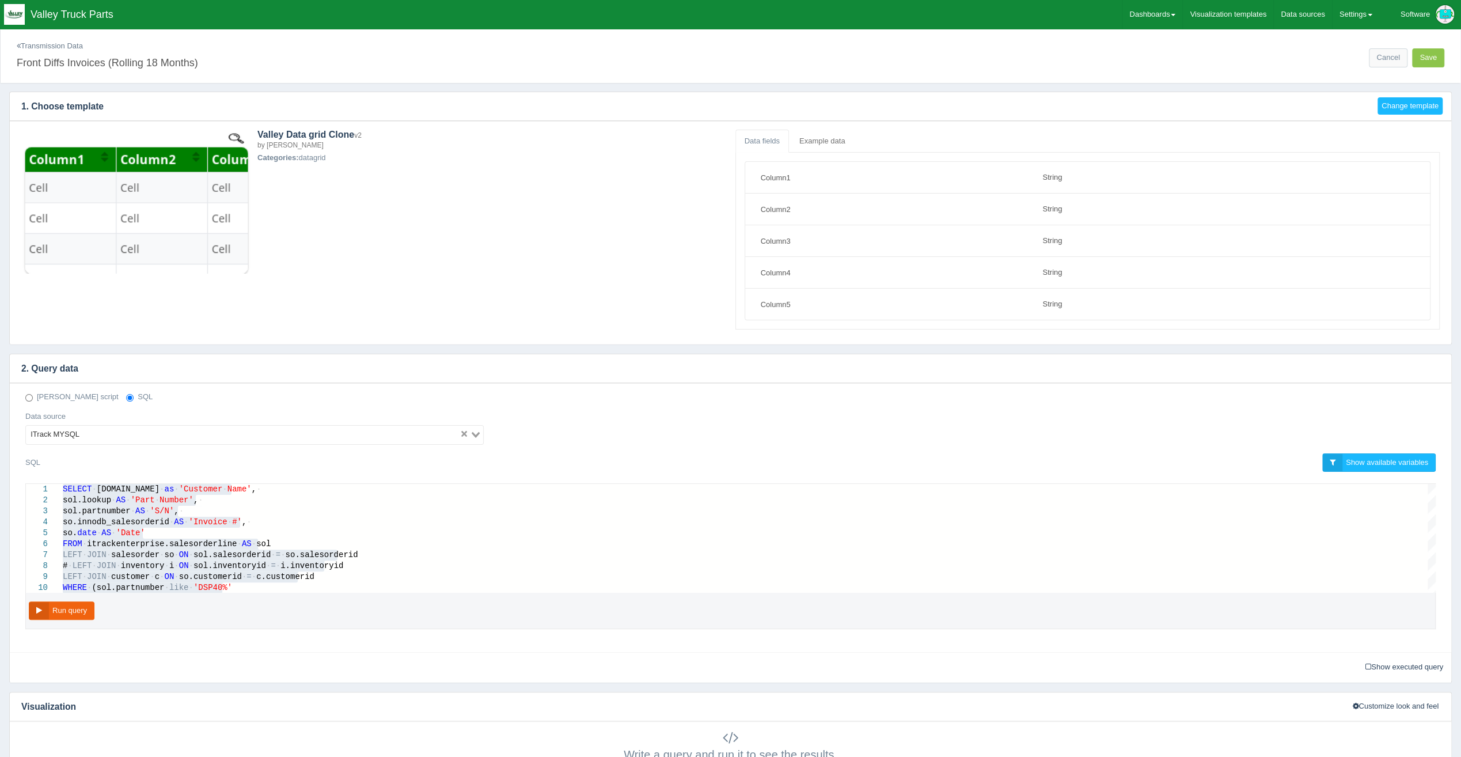
click at [41, 44] on link "Transmission Data" at bounding box center [50, 45] width 66 height 9
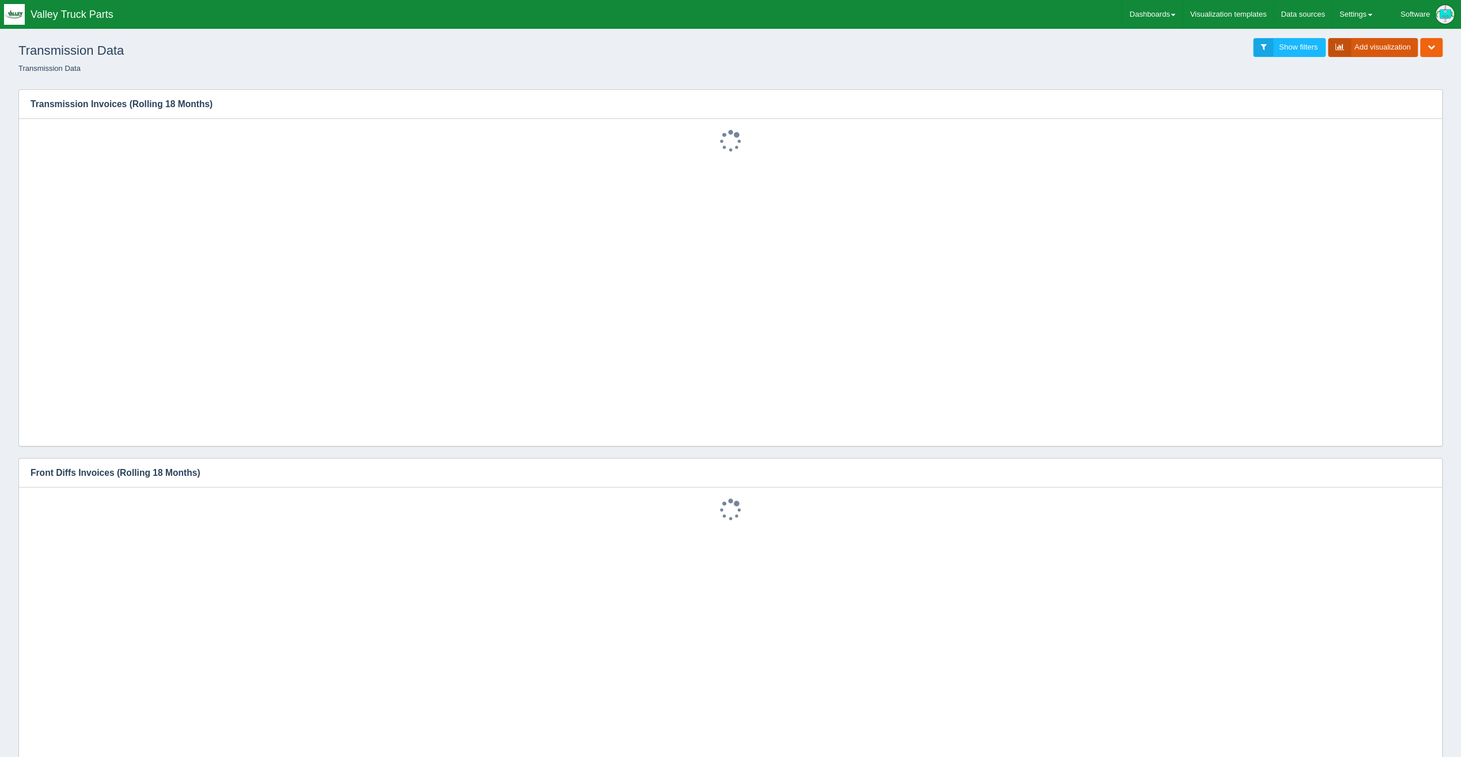
click at [1359, 45] on link "Add visualization" at bounding box center [1373, 47] width 90 height 19
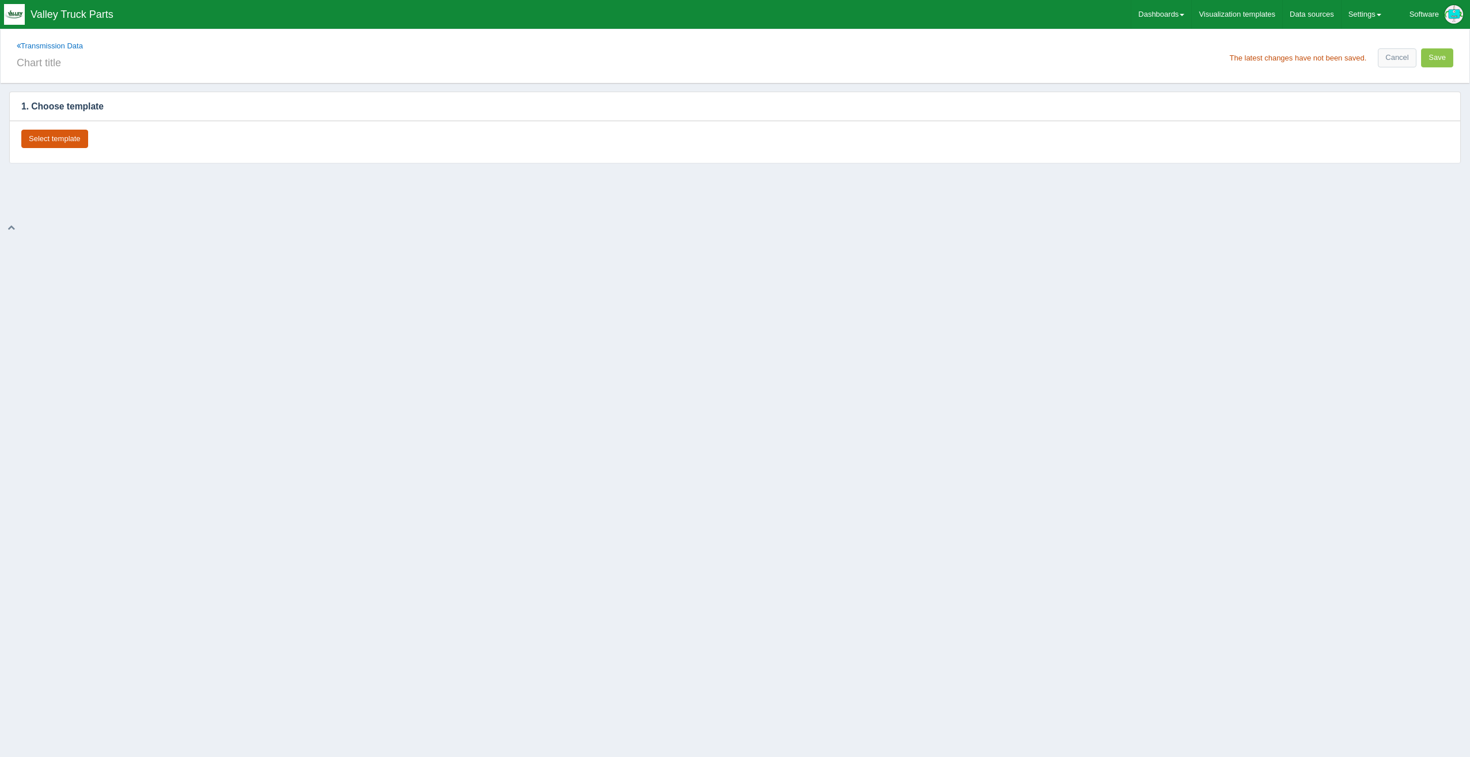
click at [65, 144] on button "Select template" at bounding box center [54, 139] width 67 height 19
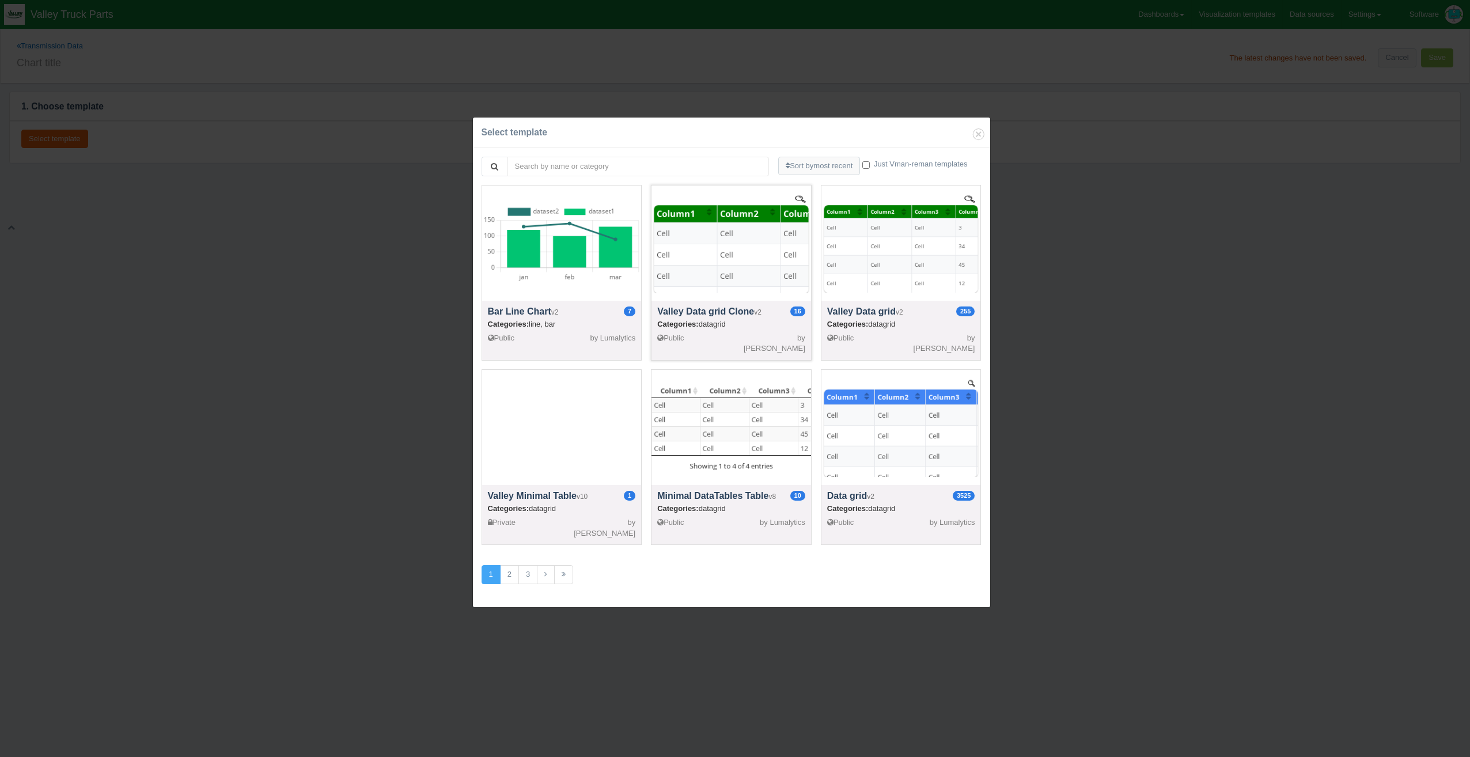
click at [787, 270] on div at bounding box center [731, 242] width 160 height 115
select select "string"
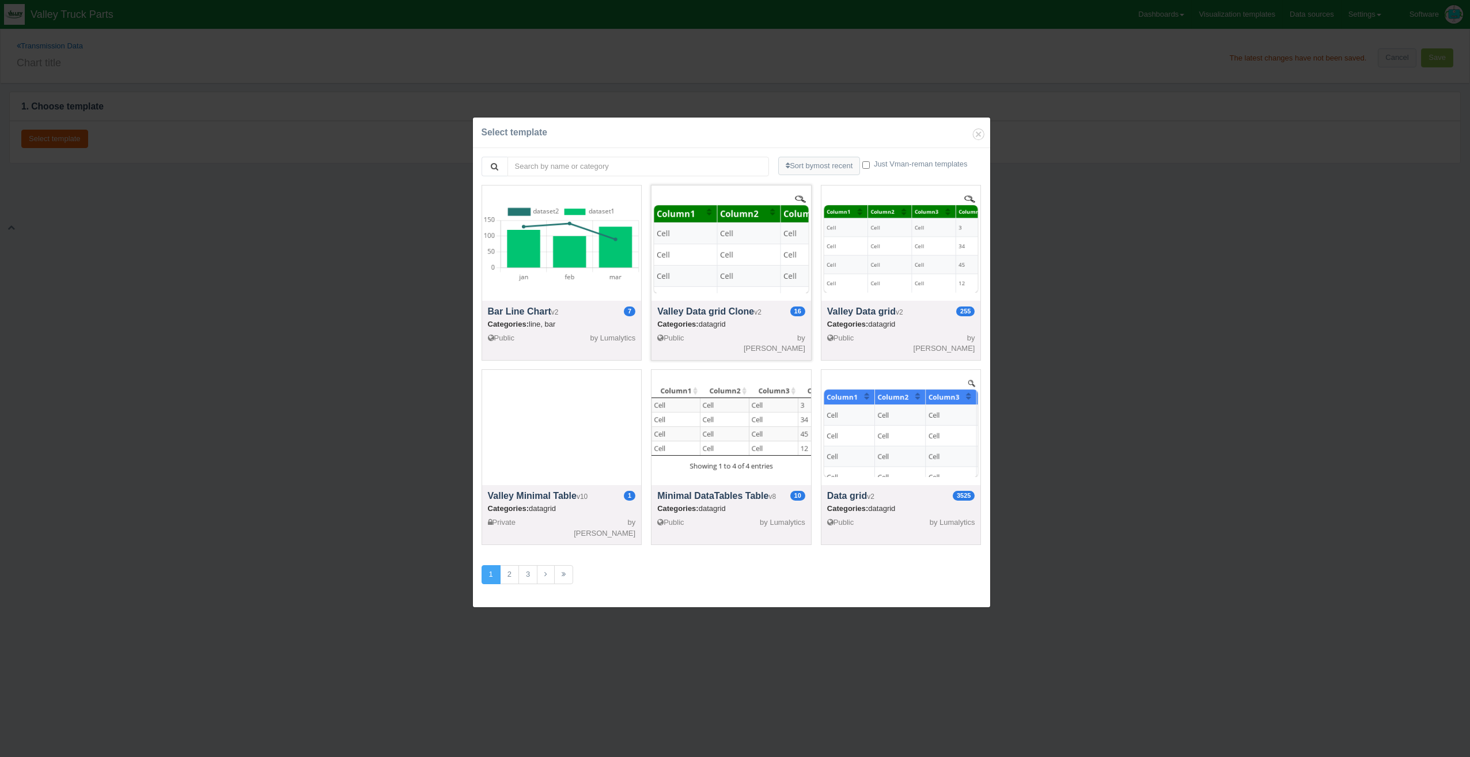
select select "string"
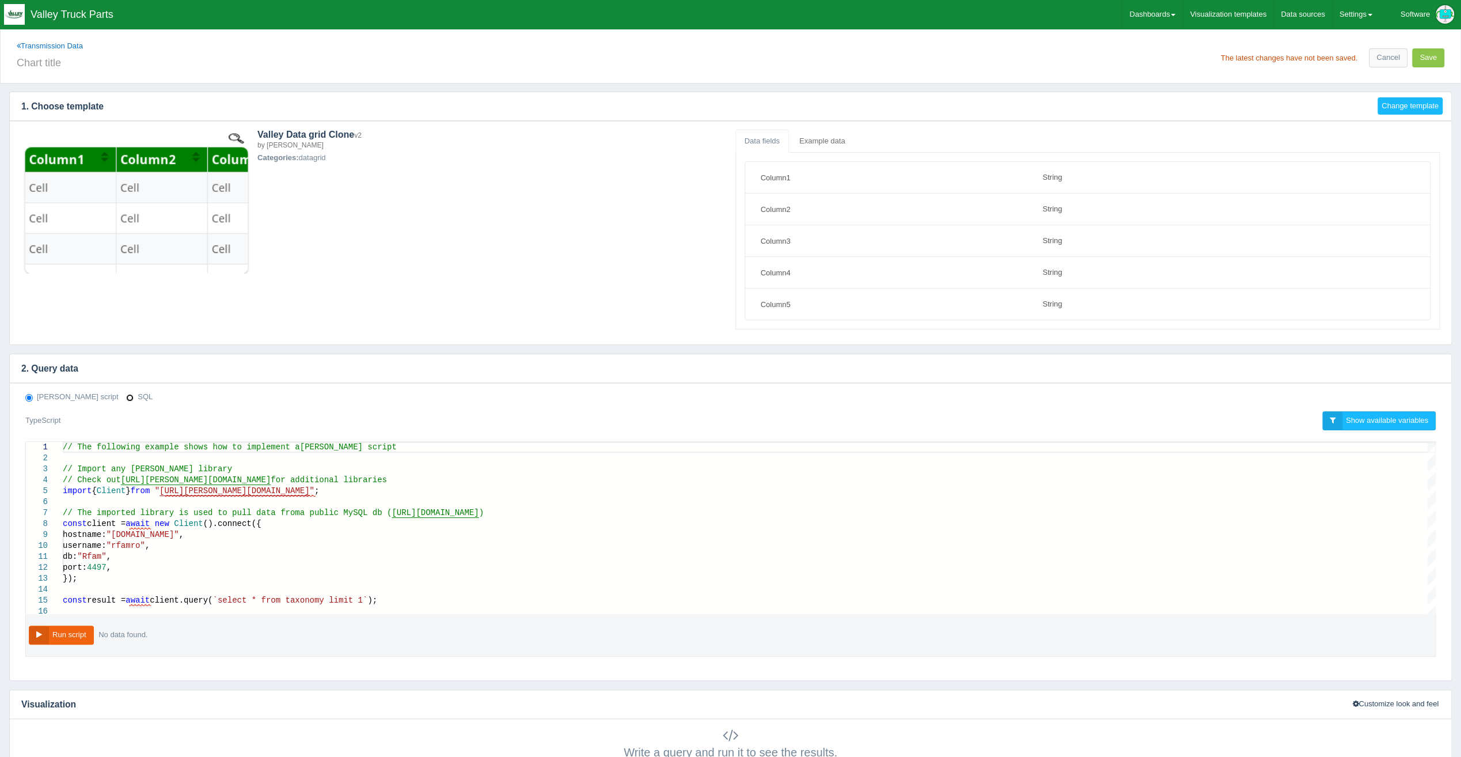
click at [126, 394] on input "SQL" at bounding box center [129, 397] width 7 height 7
radio input "true"
radio input "false"
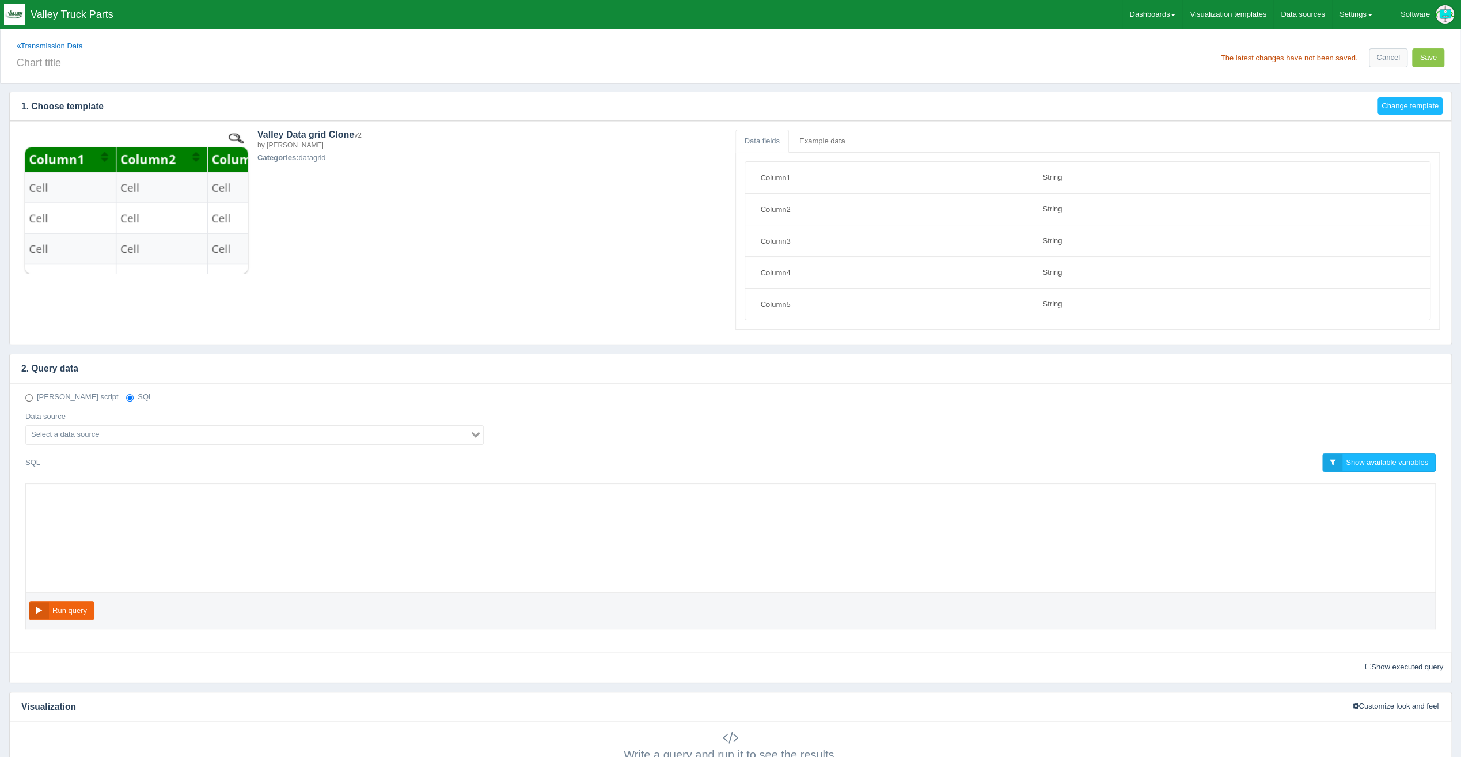
click at [173, 492] on div at bounding box center [730, 537] width 1411 height 109
click at [200, 429] on input "Search for option" at bounding box center [248, 435] width 442 height 14
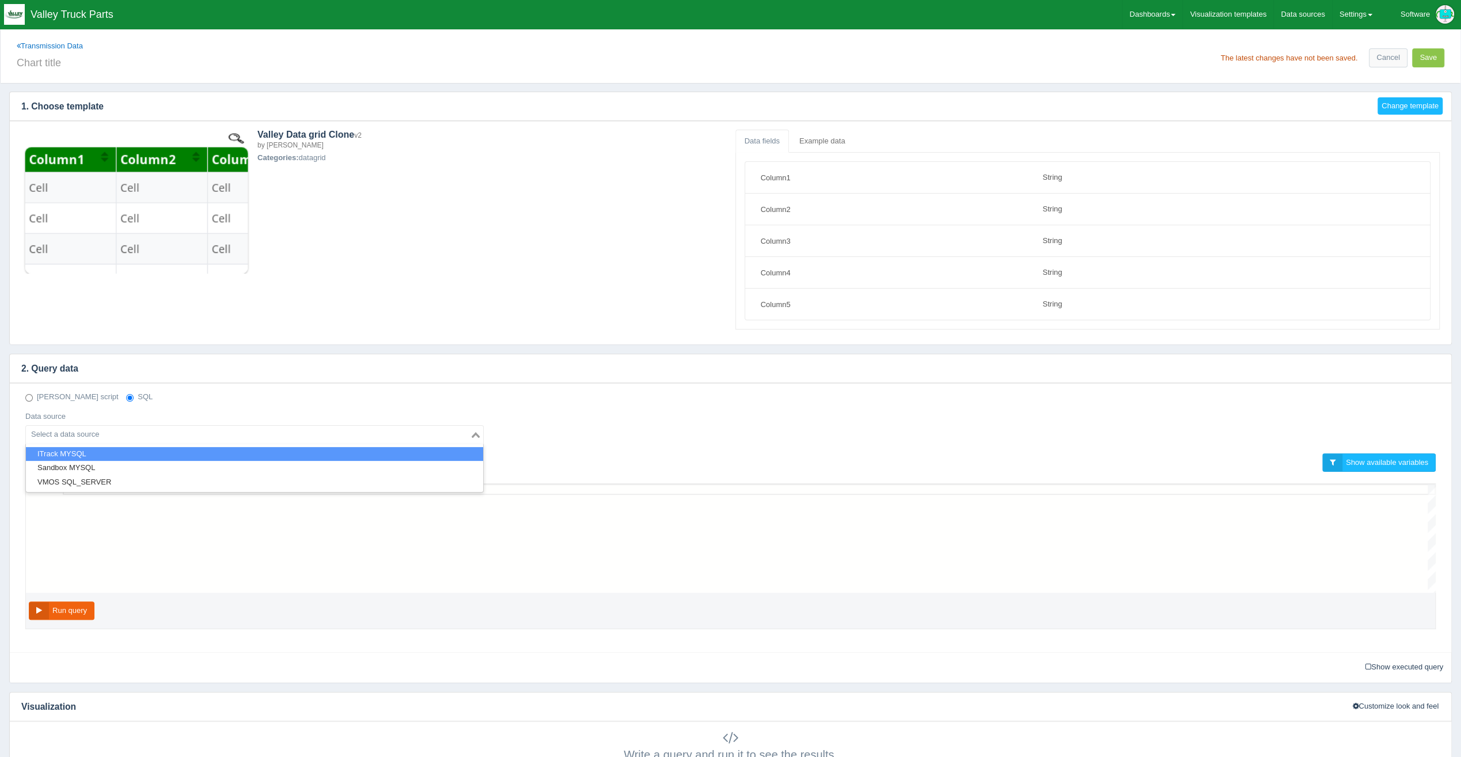
click at [130, 447] on li "ITrack MYSQL" at bounding box center [254, 454] width 457 height 14
click at [159, 499] on div at bounding box center [749, 538] width 1373 height 109
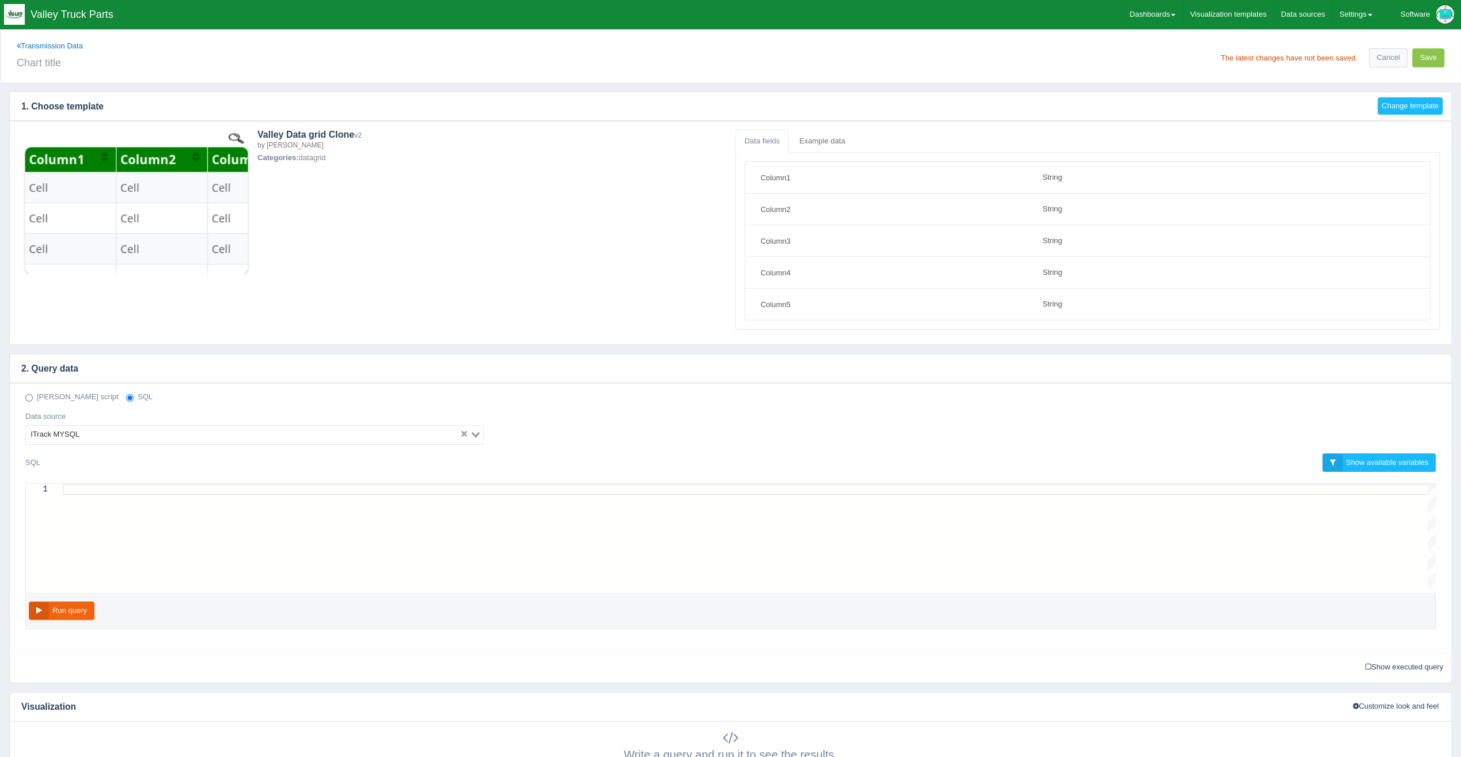
paste textarea "AND so.salesorderdocumentid IN (9,25) # 9,25 for Invoices ORDER BY so.date DESC"
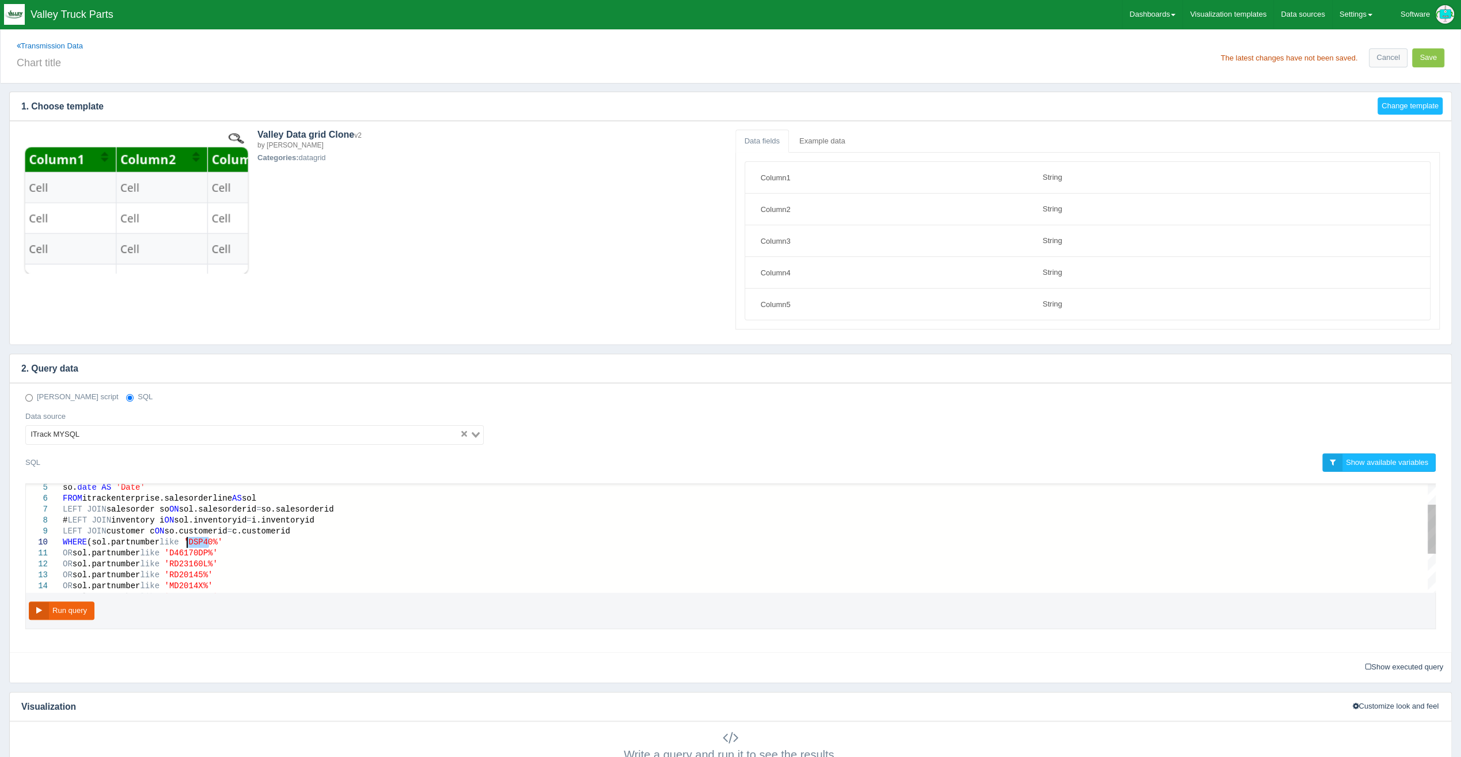
drag, startPoint x: 208, startPoint y: 538, endPoint x: 189, endPoint y: 541, distance: 19.3
drag, startPoint x: 168, startPoint y: 552, endPoint x: 205, endPoint y: 549, distance: 36.9
drag, startPoint x: 205, startPoint y: 563, endPoint x: 169, endPoint y: 563, distance: 35.7
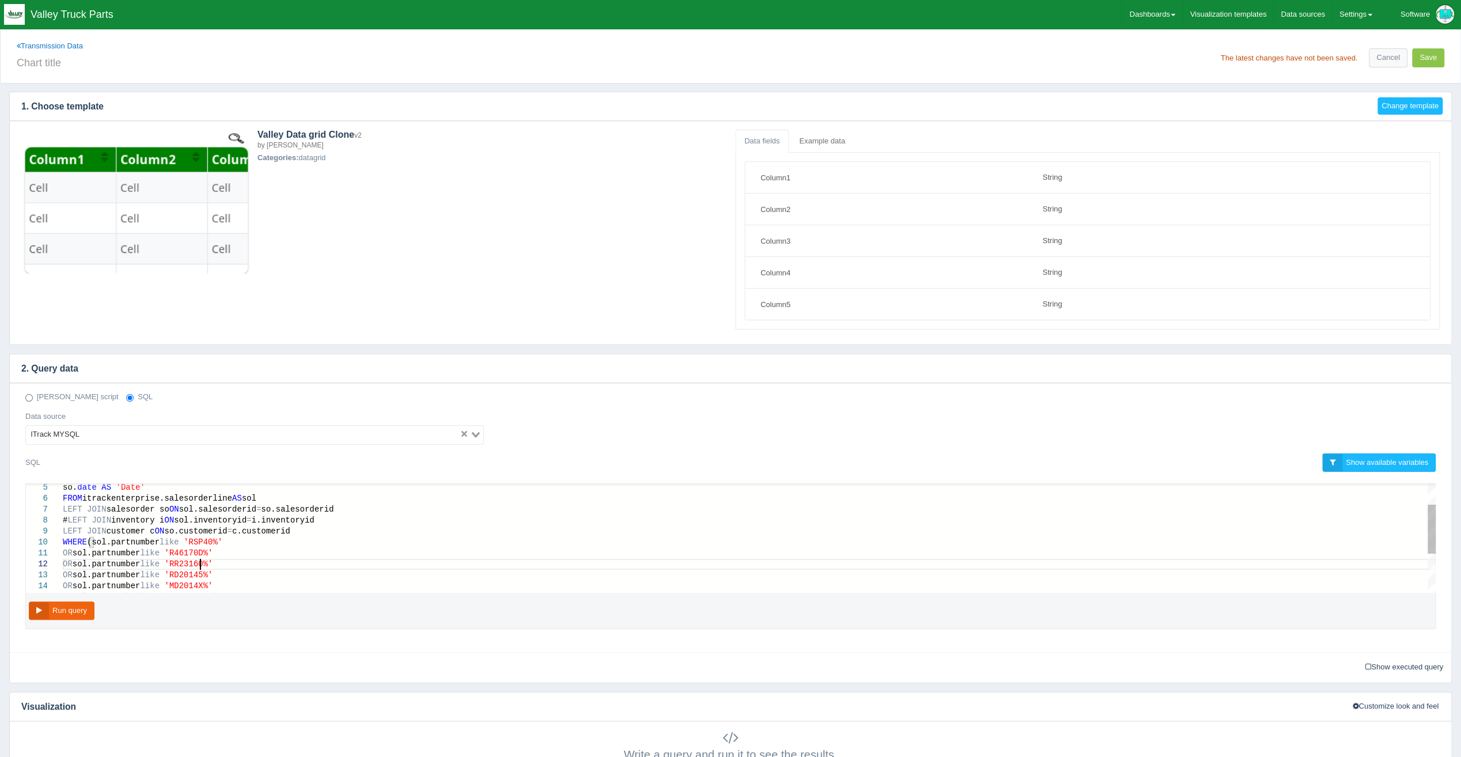
scroll to position [12, 142]
drag, startPoint x: 199, startPoint y: 513, endPoint x: 169, endPoint y: 513, distance: 30.5
drag, startPoint x: 202, startPoint y: 524, endPoint x: 171, endPoint y: 528, distance: 31.4
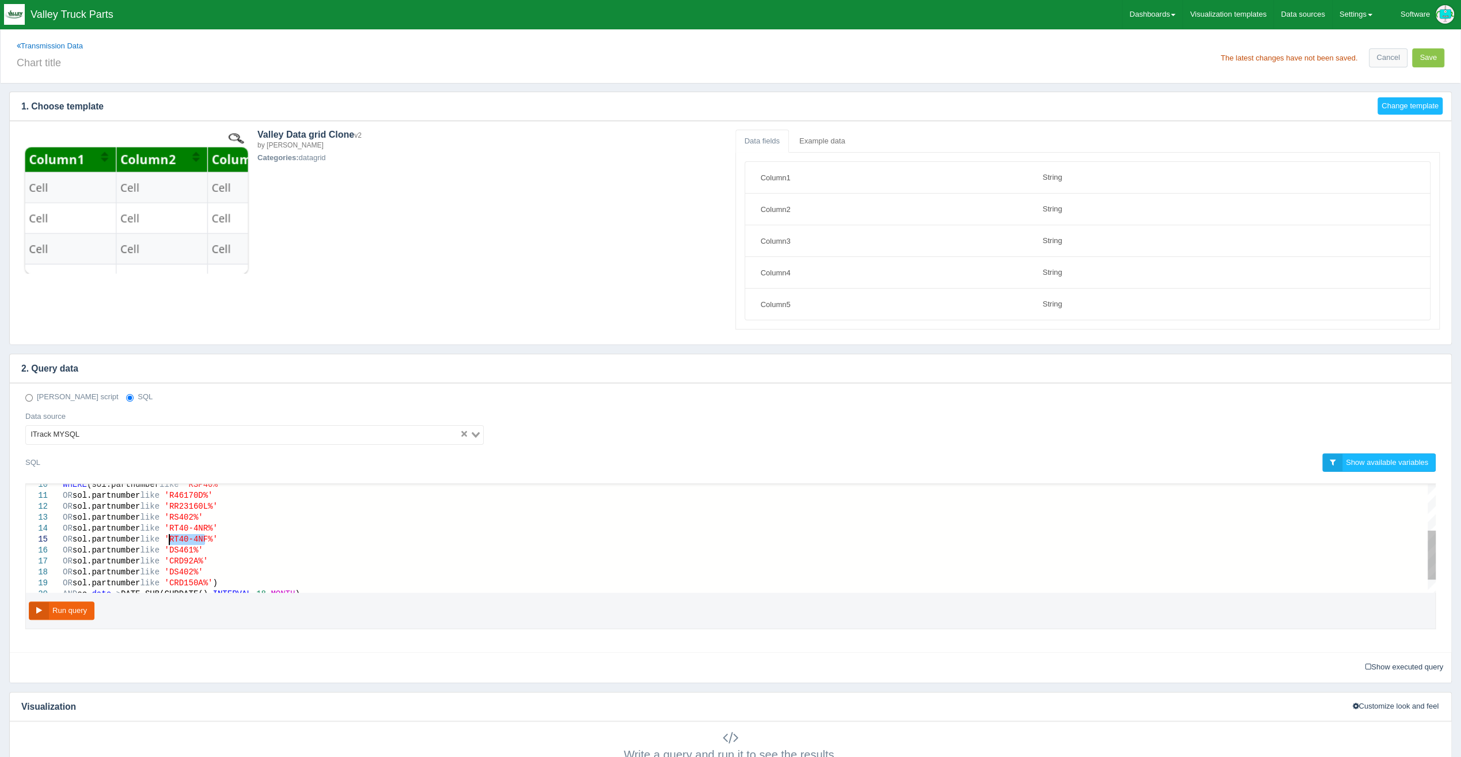
drag, startPoint x: 203, startPoint y: 537, endPoint x: 171, endPoint y: 539, distance: 31.8
drag, startPoint x: 187, startPoint y: 547, endPoint x: 168, endPoint y: 547, distance: 19.0
drag, startPoint x: 196, startPoint y: 558, endPoint x: 170, endPoint y: 555, distance: 25.5
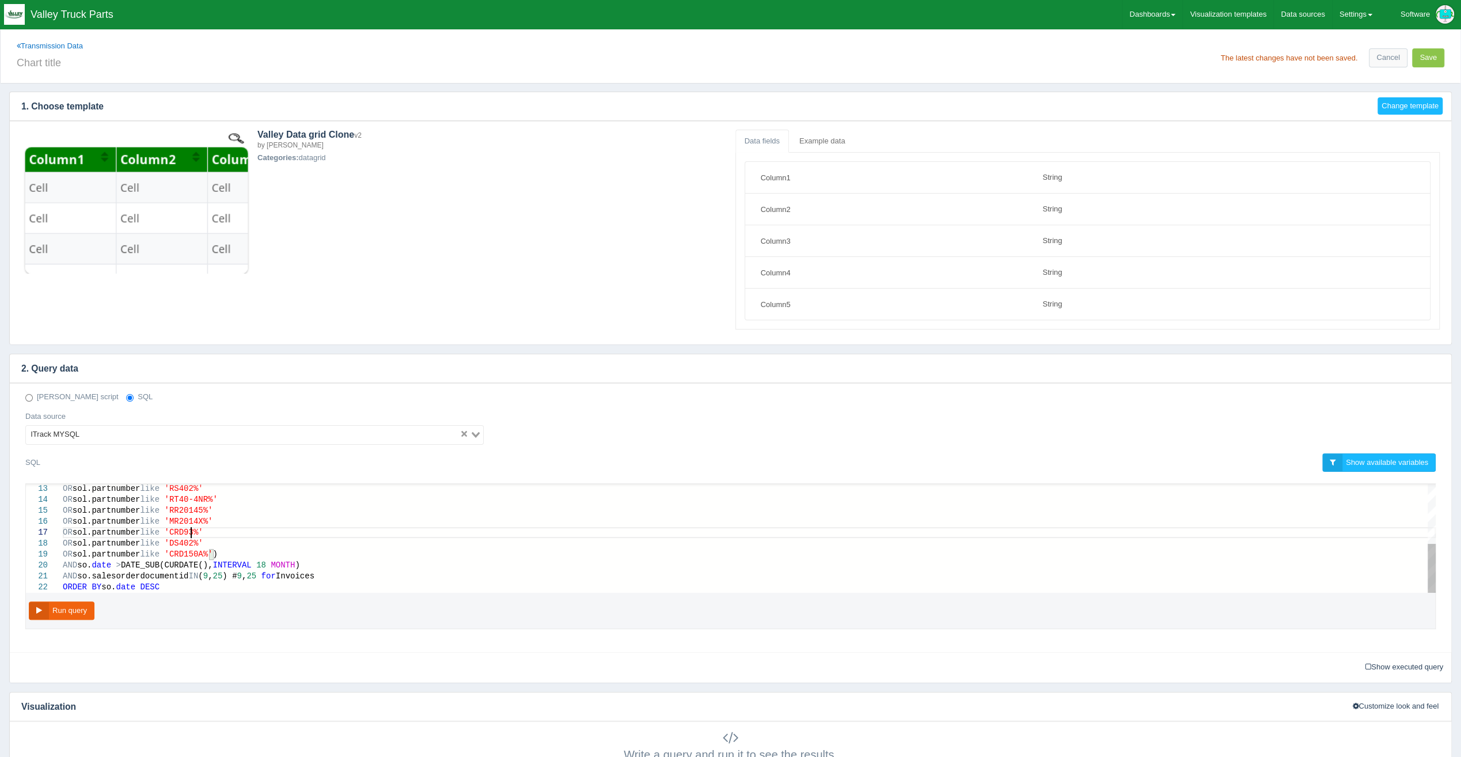
scroll to position [66, 128]
drag, startPoint x: 191, startPoint y: 540, endPoint x: 168, endPoint y: 540, distance: 23.0
drag, startPoint x: 202, startPoint y: 547, endPoint x: 170, endPoint y: 548, distance: 31.7
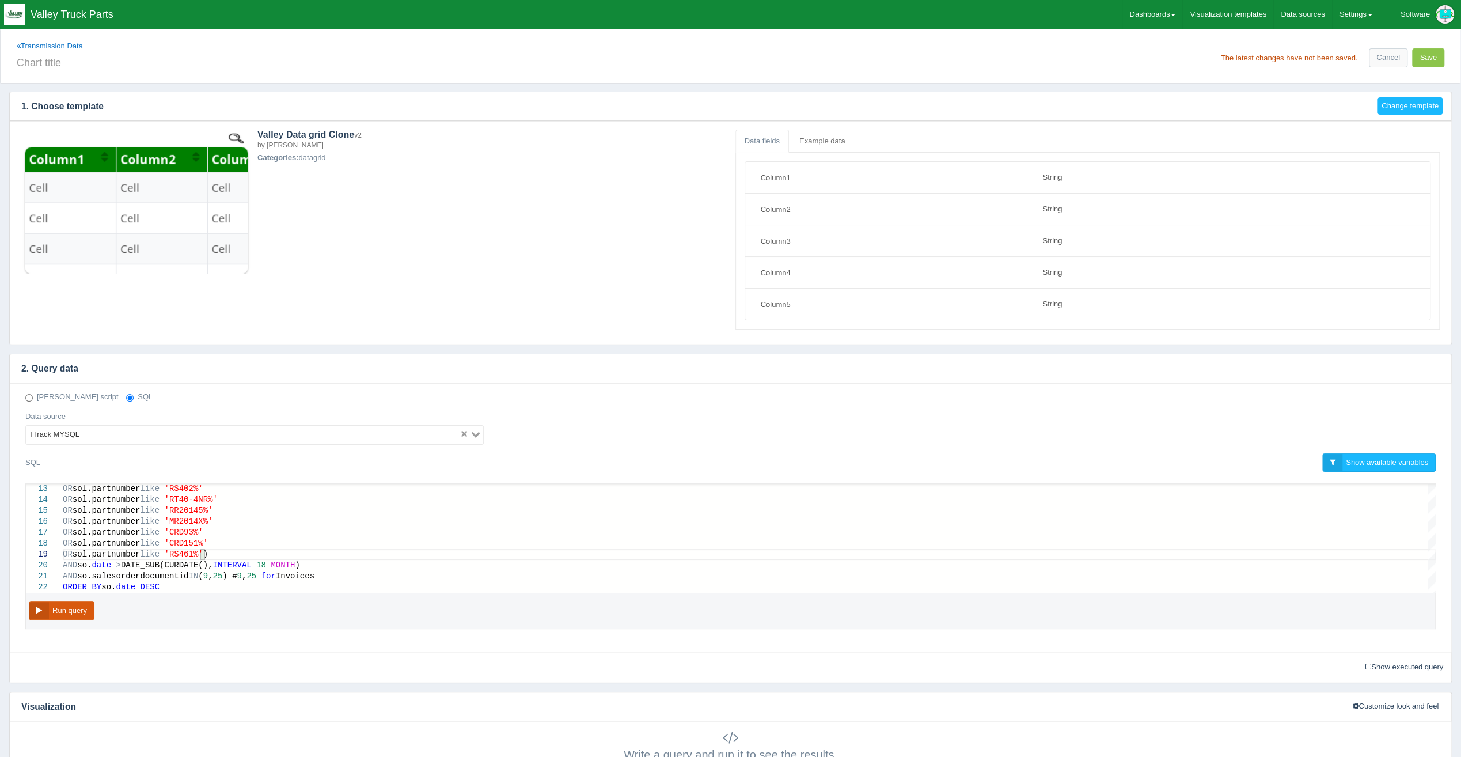
type textarea "OR sol.partnumber like 'R46170D%' OR sol.partnumber like 'RR23160L%' OR sol.par…"
click at [54, 605] on button "Run query" at bounding box center [62, 610] width 66 height 19
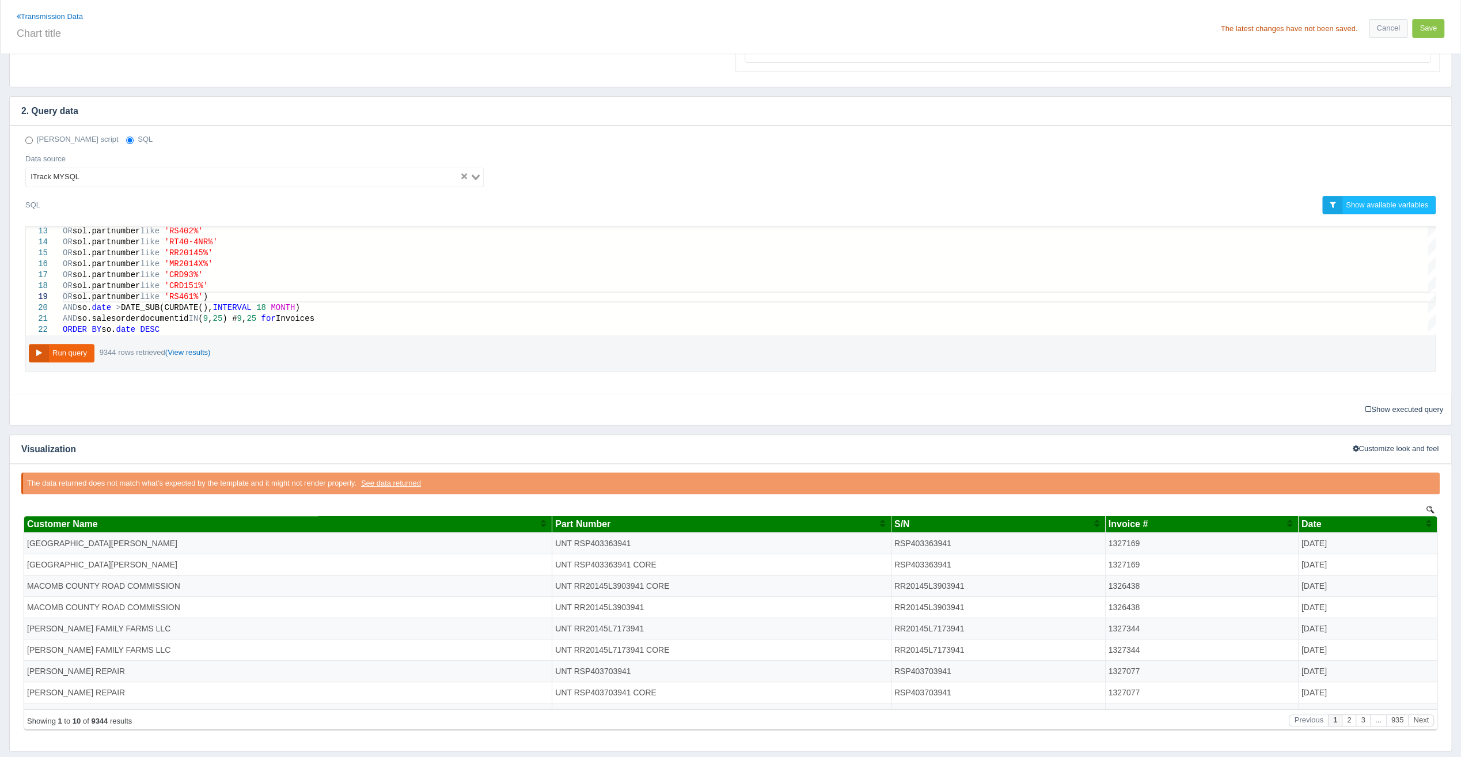
scroll to position [321, 0]
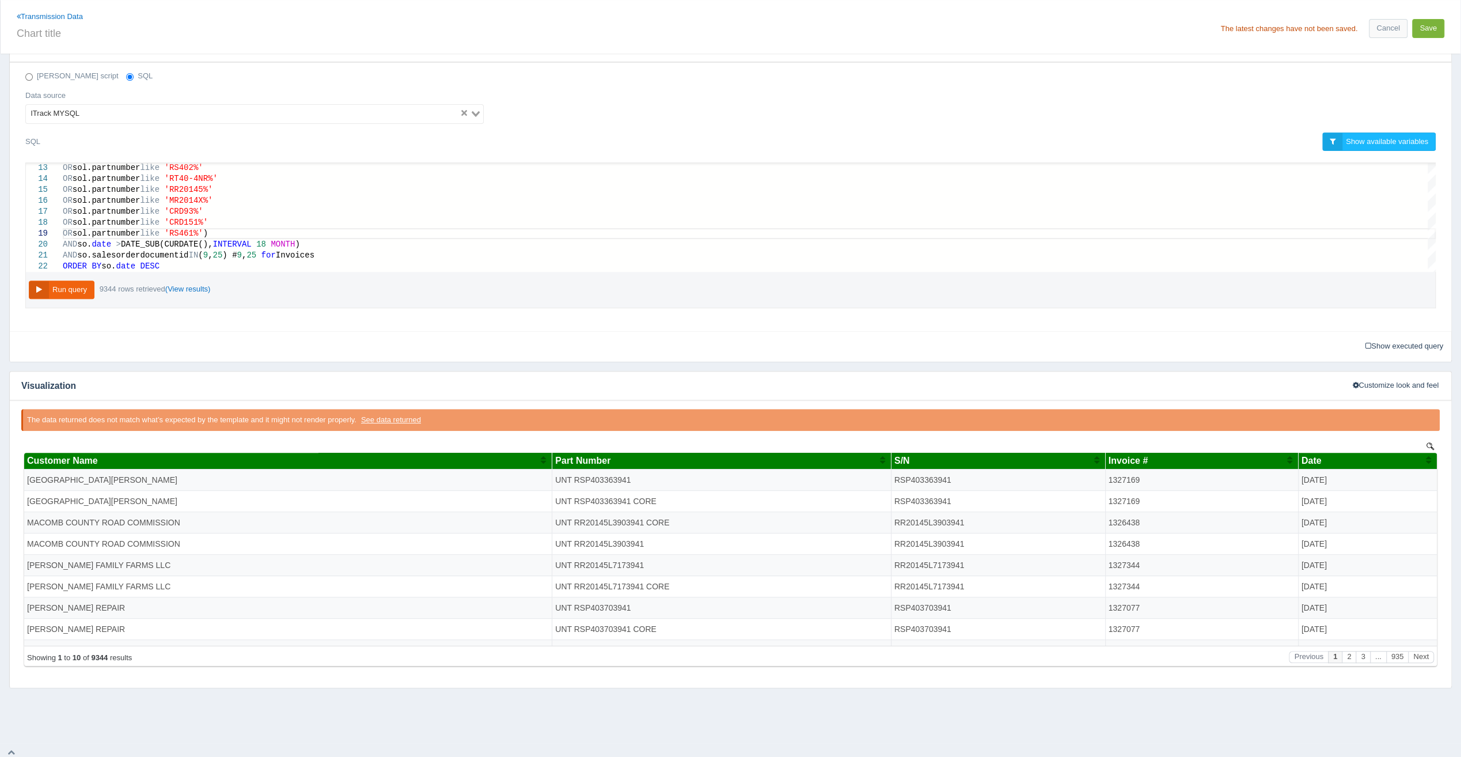
click at [1429, 31] on button "Save" at bounding box center [1428, 28] width 32 height 19
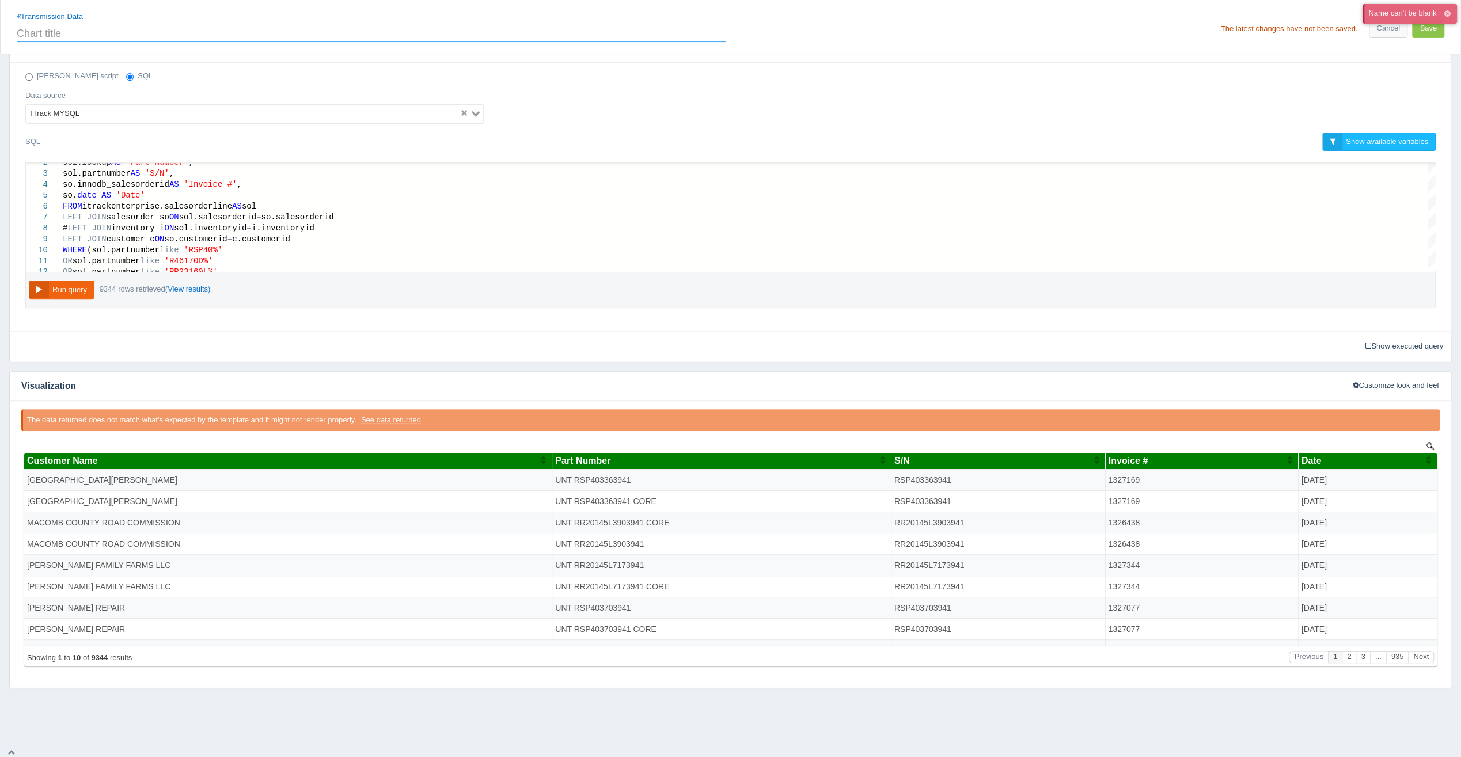
click at [109, 34] on input "text" at bounding box center [372, 32] width 710 height 20
type input "Rear Diffs Invoices (Rolling 18 Months)"
click at [1433, 26] on button "Save" at bounding box center [1428, 28] width 32 height 19
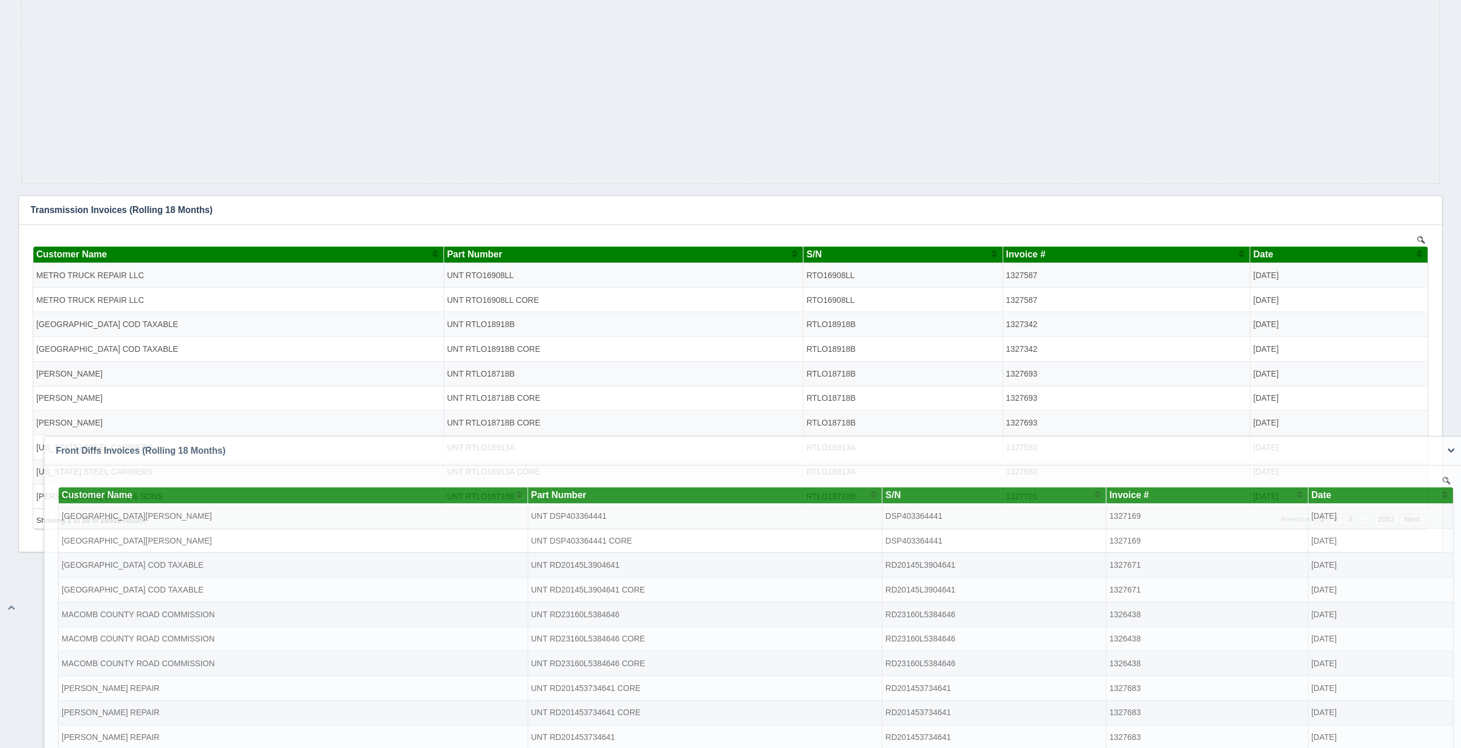
scroll to position [403, 0]
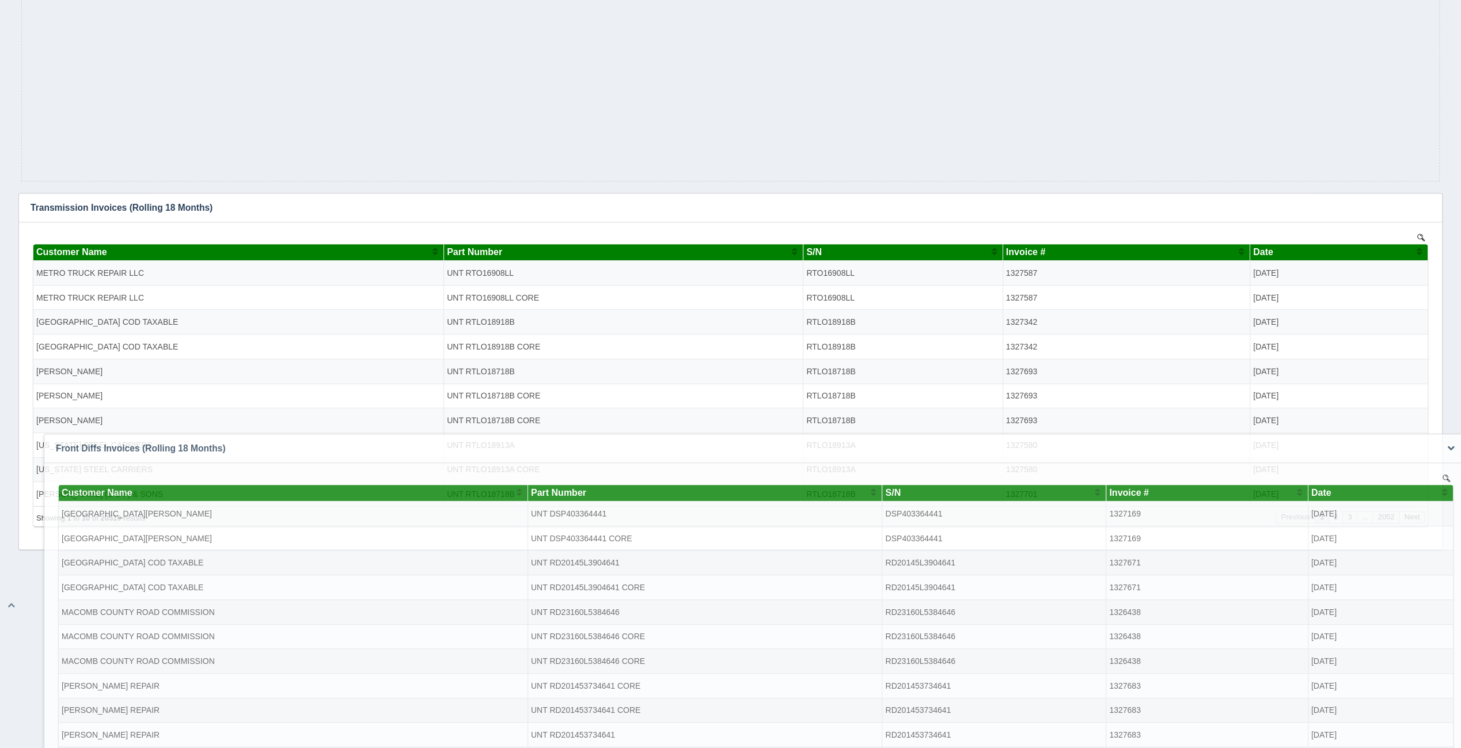
drag, startPoint x: 267, startPoint y: 542, endPoint x: 194, endPoint y: 561, distance: 76.1
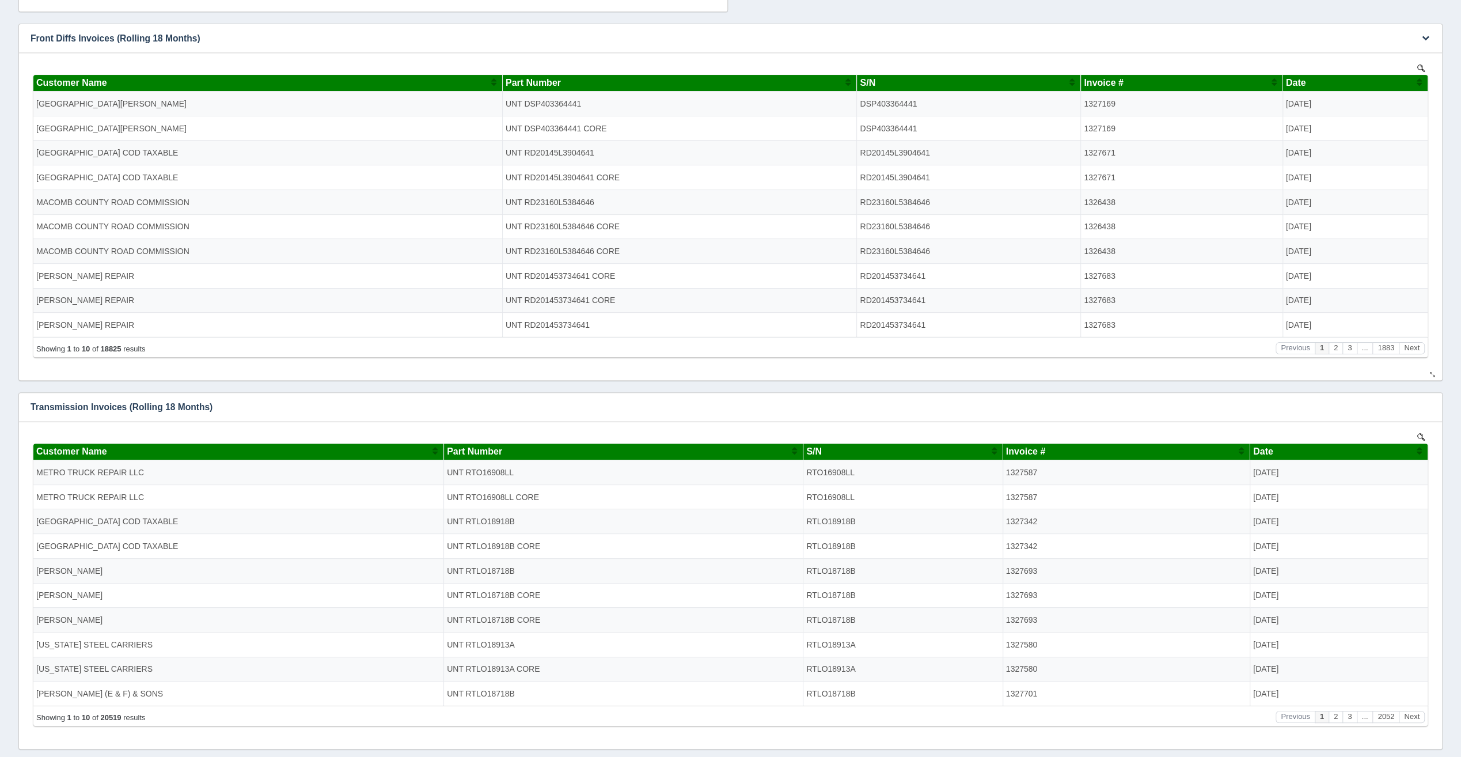
scroll to position [203, 0]
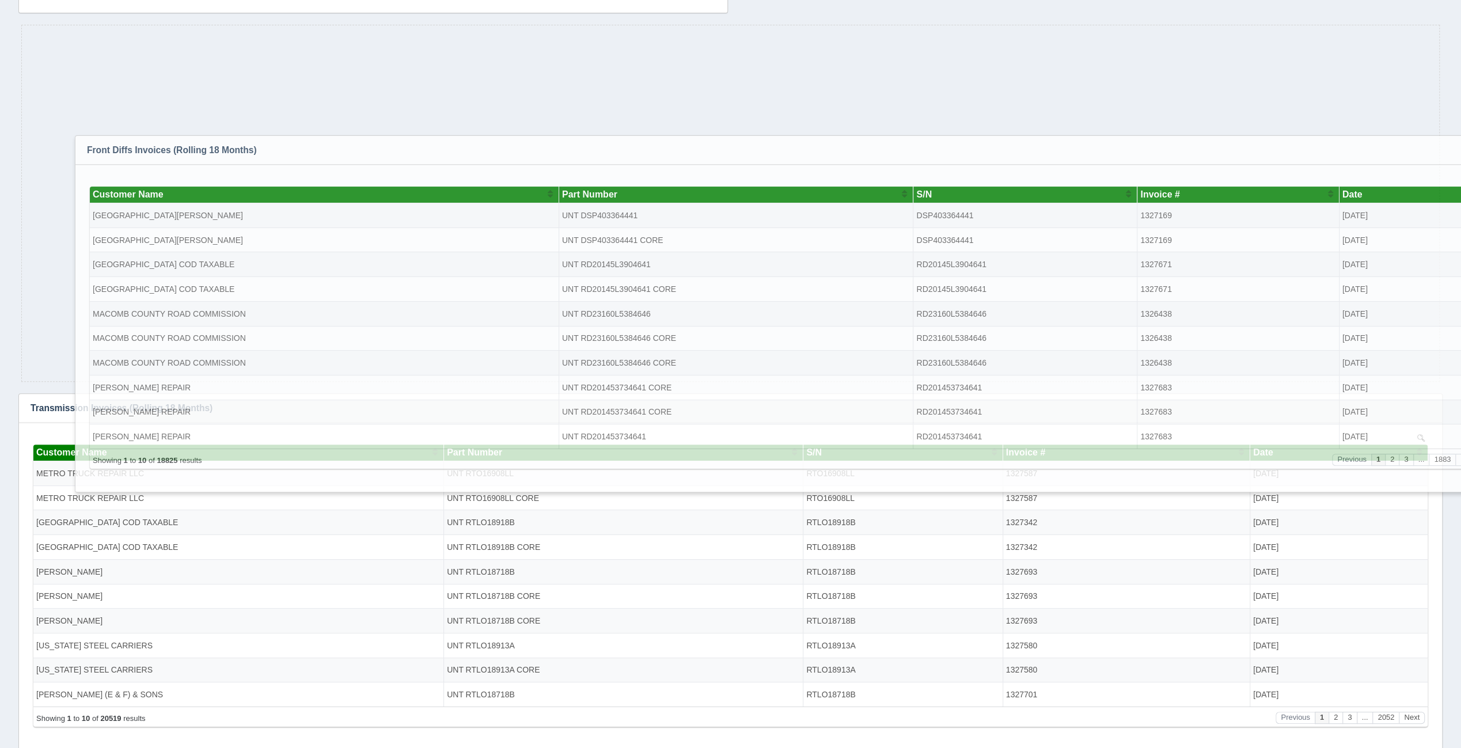
drag, startPoint x: 181, startPoint y: 39, endPoint x: 218, endPoint y: 92, distance: 64.6
click at [218, 136] on h3 "Front Diffs Invoices (Rolling 18 Months)" at bounding box center [769, 150] width 1388 height 29
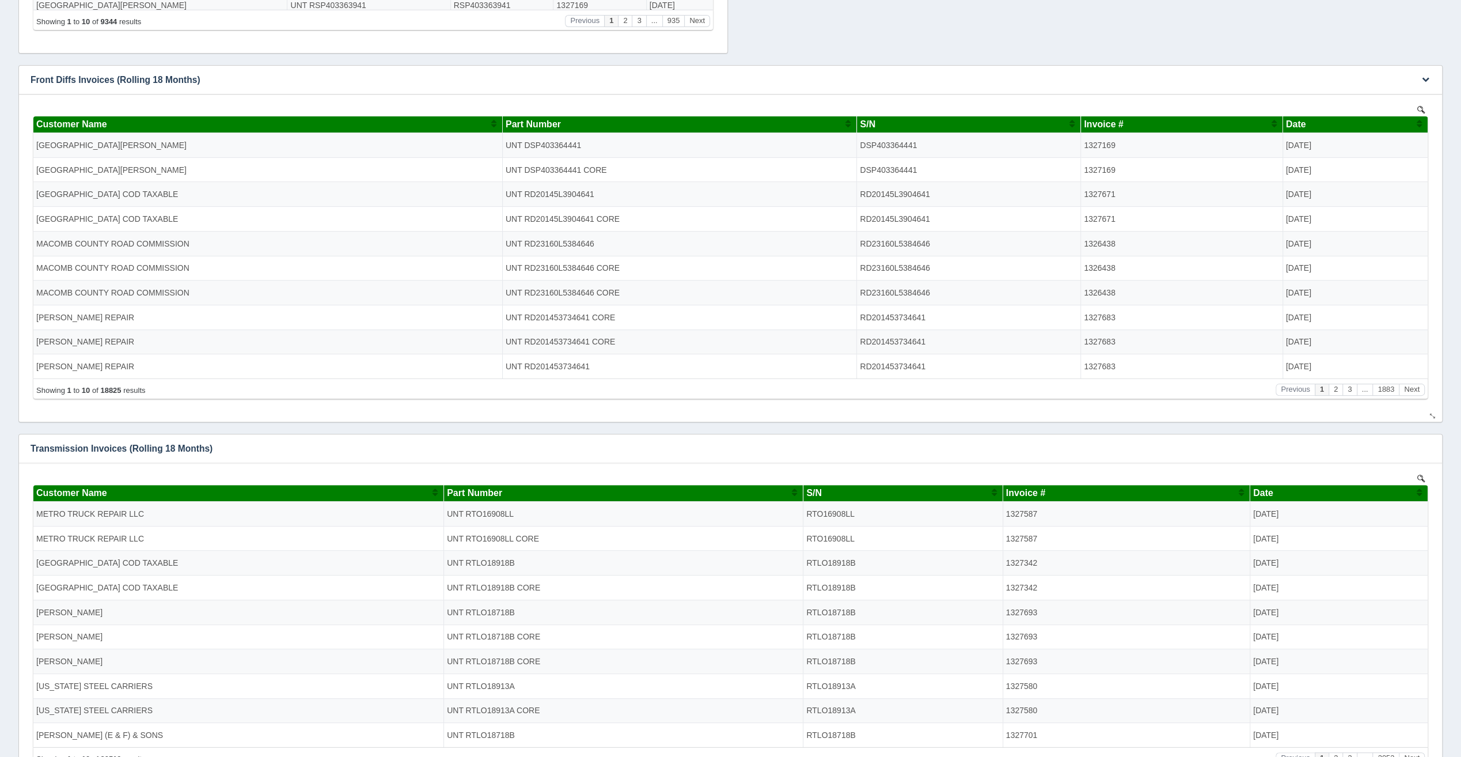
scroll to position [145, 0]
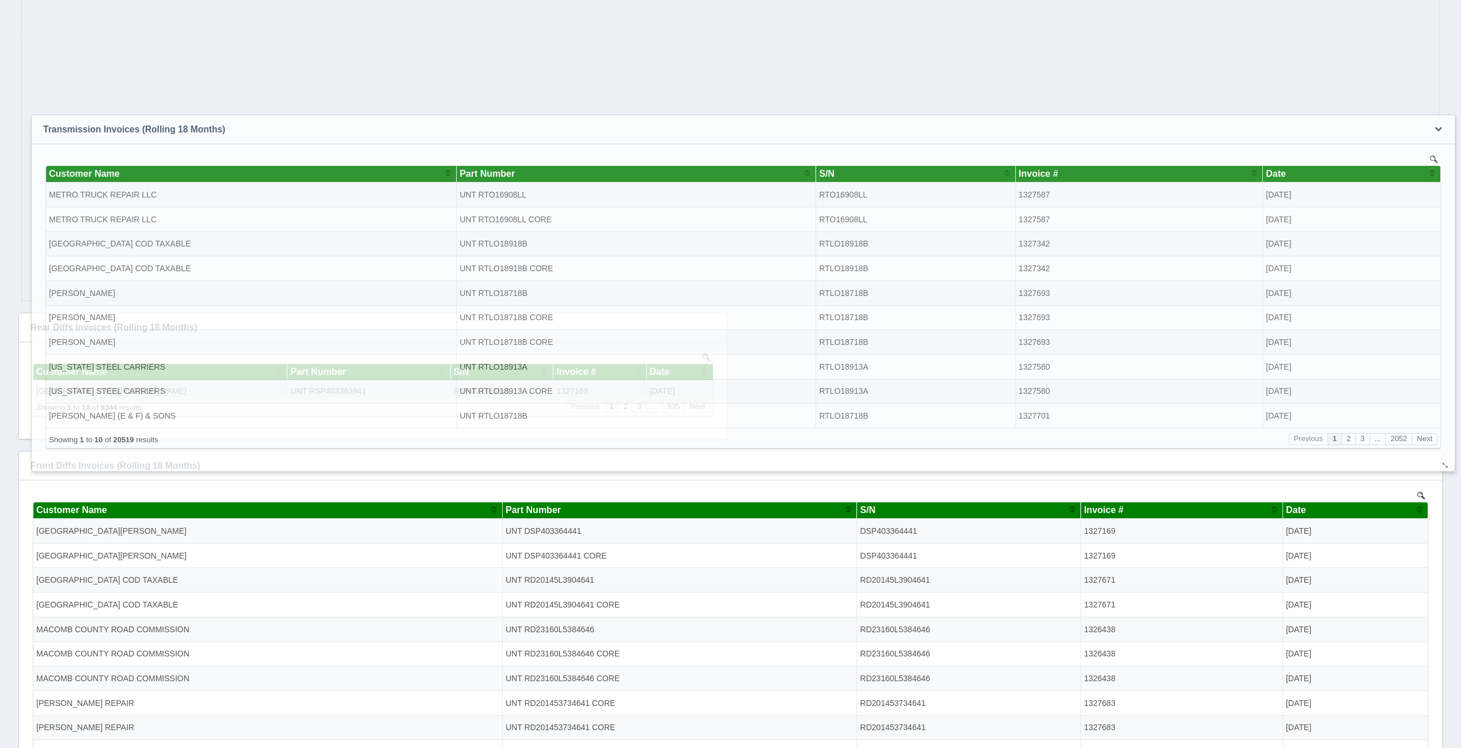
drag, startPoint x: 127, startPoint y: 458, endPoint x: 154, endPoint y: 93, distance: 366.2
click at [154, 115] on h3 "Transmission Invoices (Rolling 18 Months)" at bounding box center [726, 129] width 1388 height 29
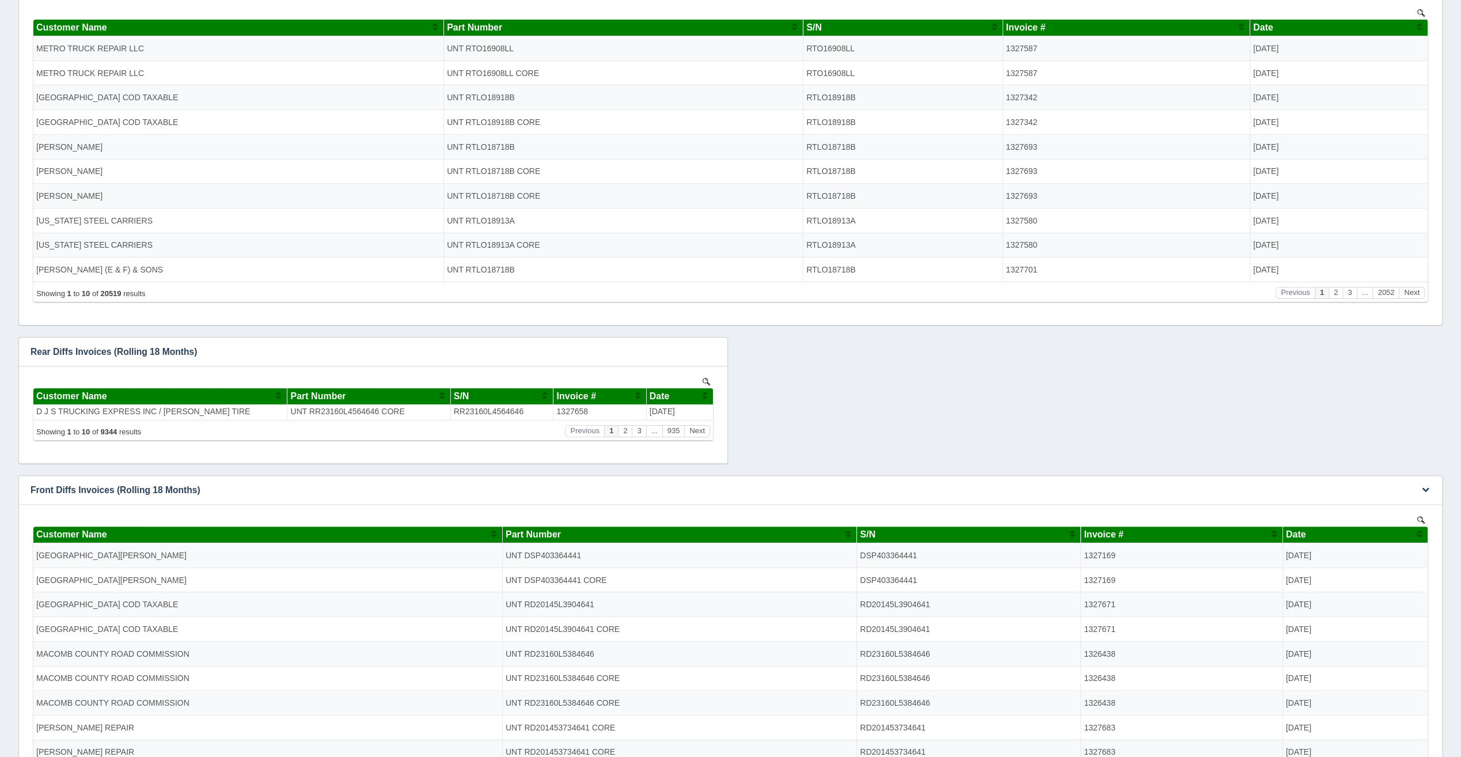
scroll to position [260, 0]
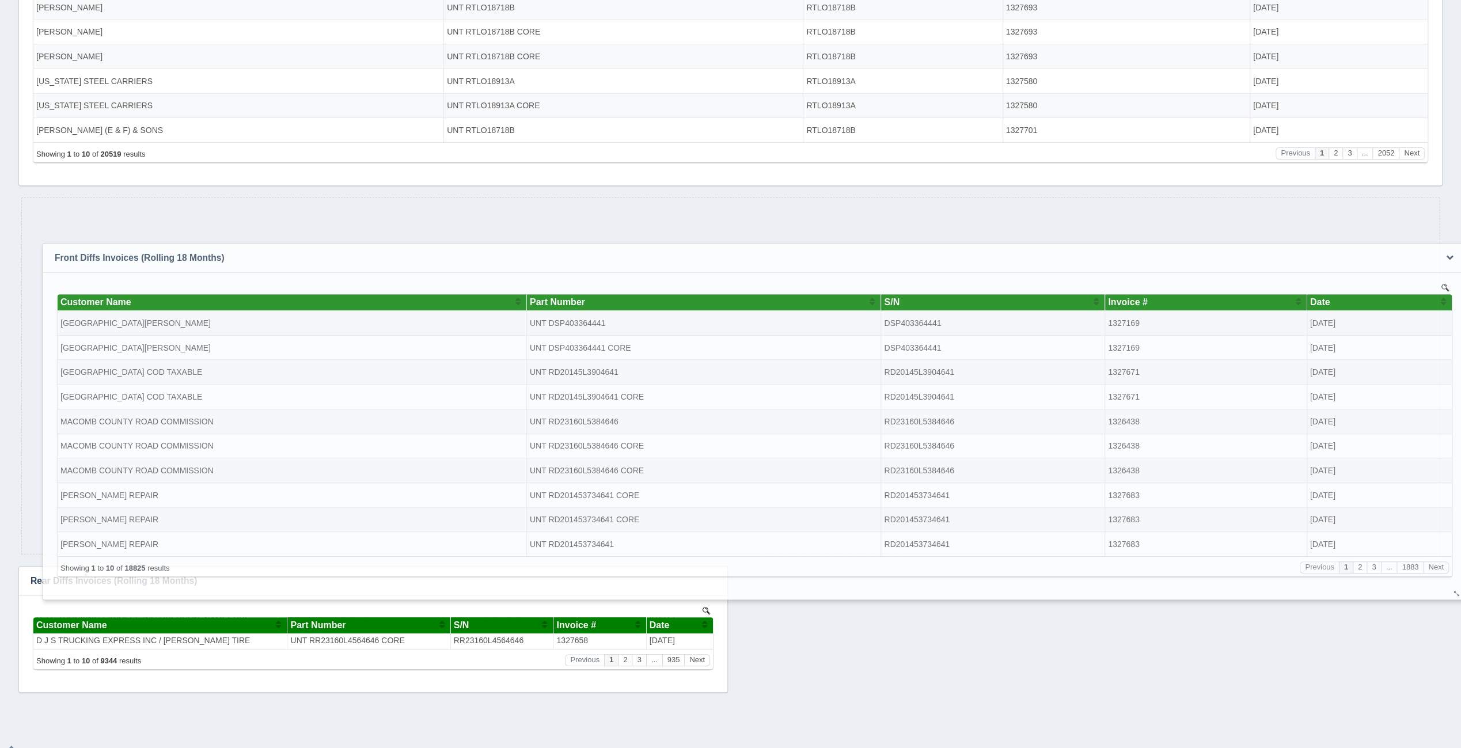
drag, startPoint x: 311, startPoint y: 350, endPoint x: 334, endPoint y: 263, distance: 90.0
click at [334, 263] on h3 "Front Diffs Invoices (Rolling 18 Months)" at bounding box center [737, 258] width 1388 height 29
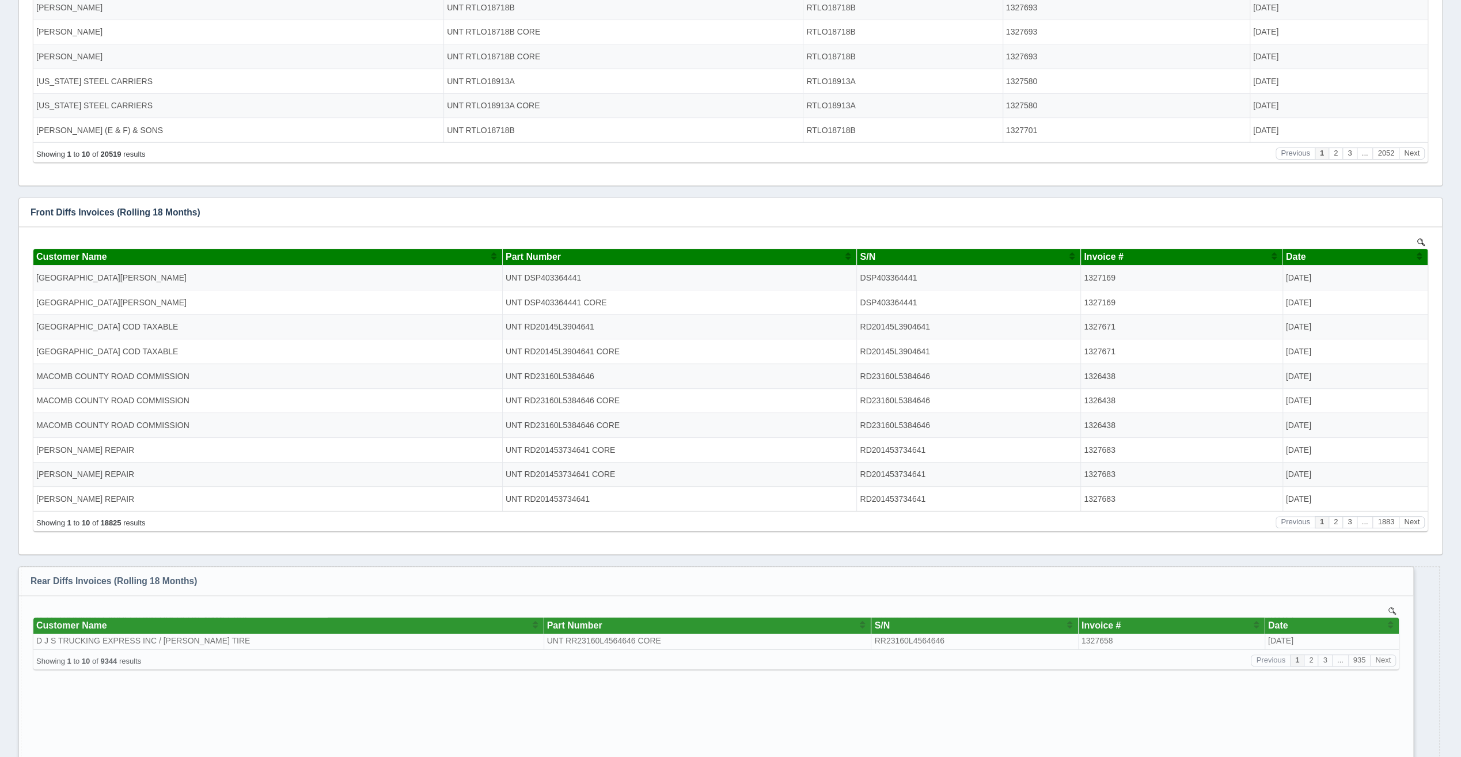
drag, startPoint x: 720, startPoint y: 687, endPoint x: 1408, endPoint y: 776, distance: 693.6
click at [1408, 756] on html "Toggle navigation Valley Truck Parts Software Edit Profile Logout Dashboards Ad…" at bounding box center [730, 295] width 1461 height 1110
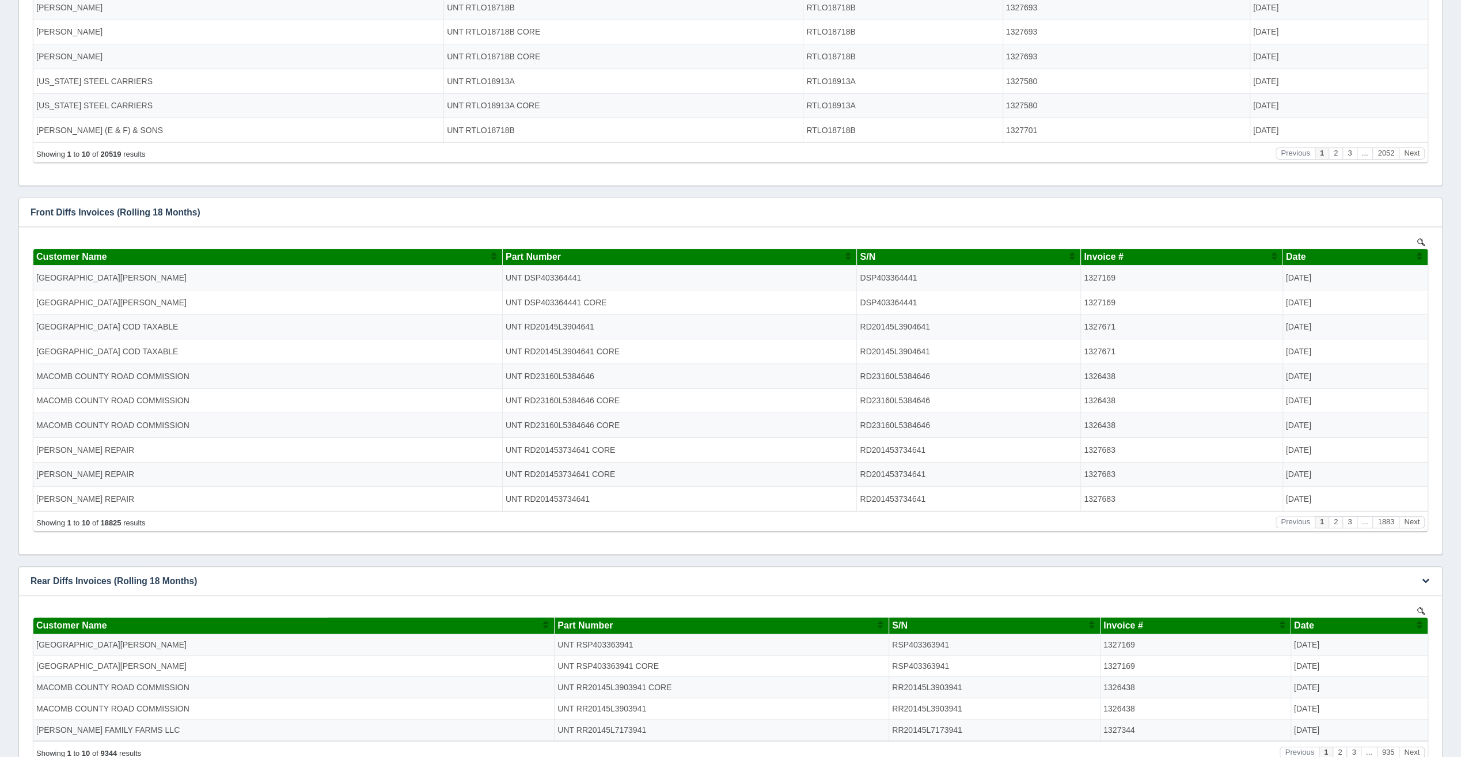
scroll to position [353, 0]
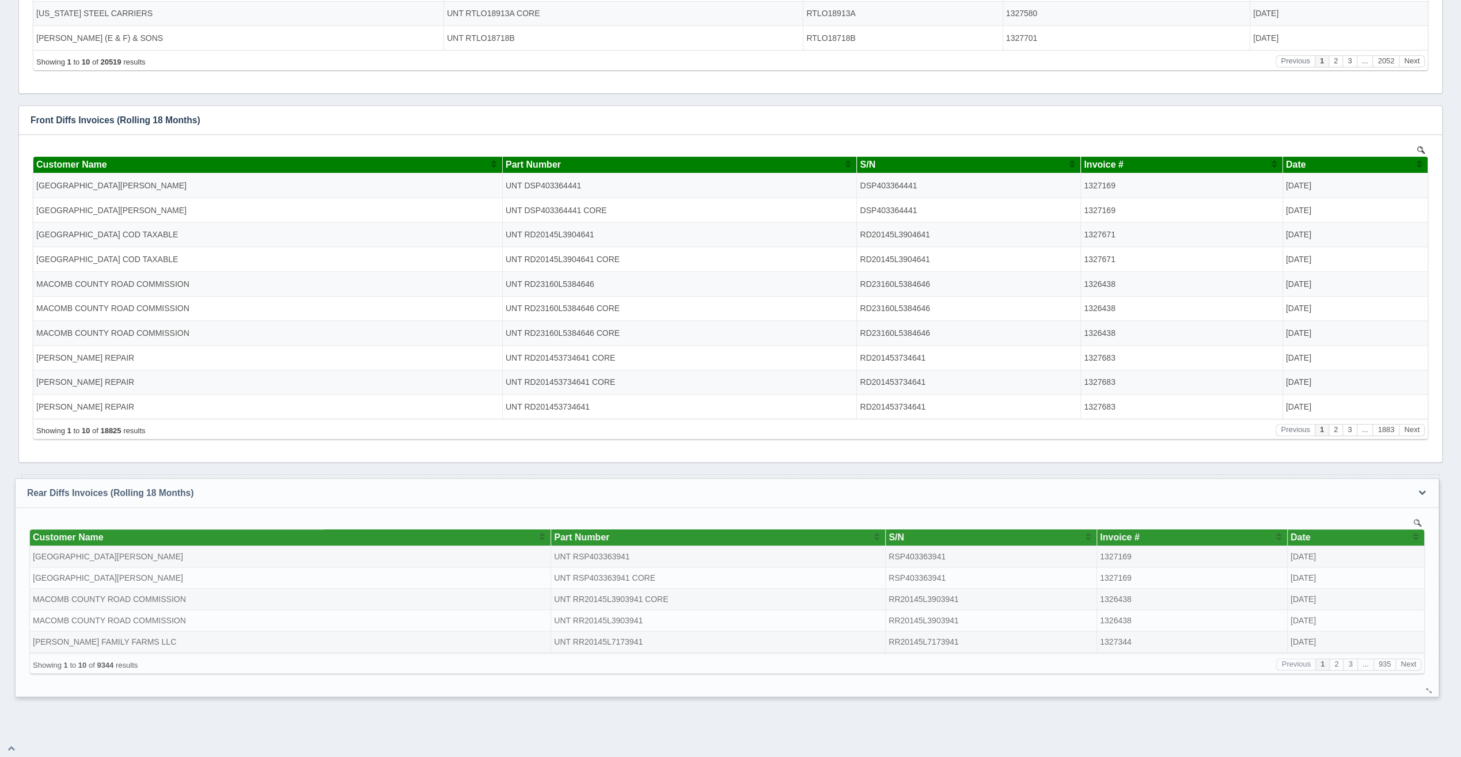
click at [1424, 691] on div "Edit chart Delete chart Download CSV View all results Rear Diffs Invoices (Roll…" at bounding box center [727, 587] width 1430 height 219
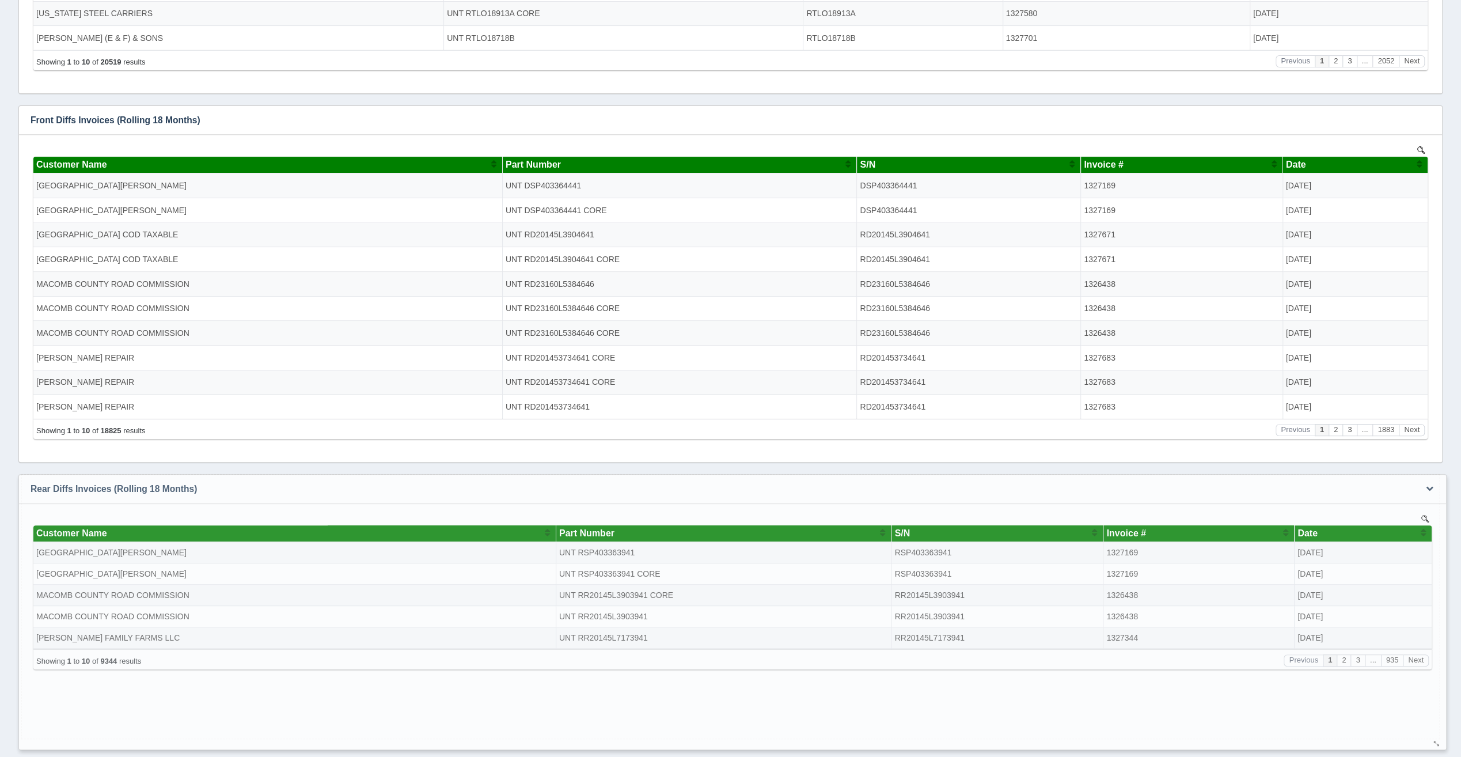
drag, startPoint x: 1431, startPoint y: 683, endPoint x: 1435, endPoint y: 741, distance: 57.7
click at [1435, 741] on div at bounding box center [1436, 743] width 9 height 9
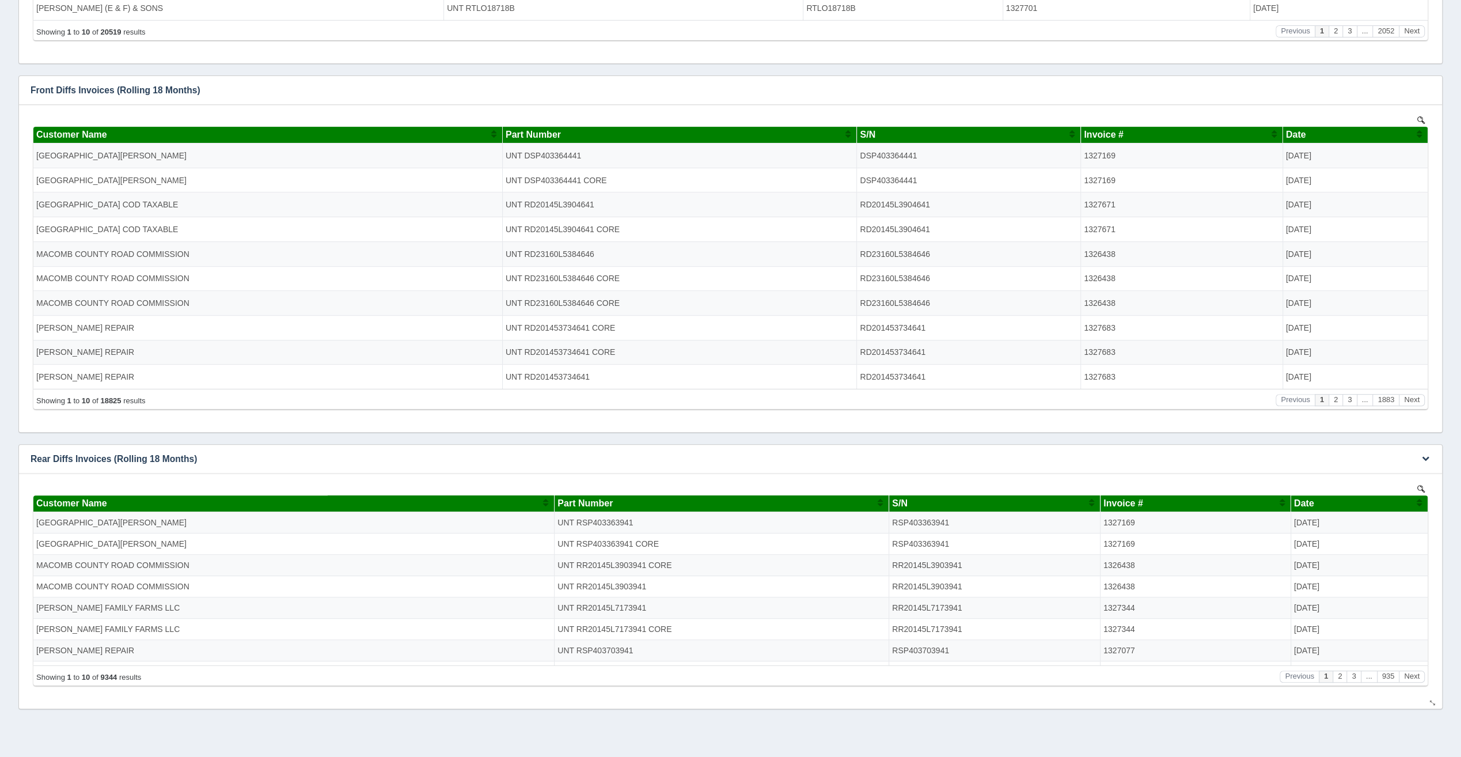
scroll to position [399, 0]
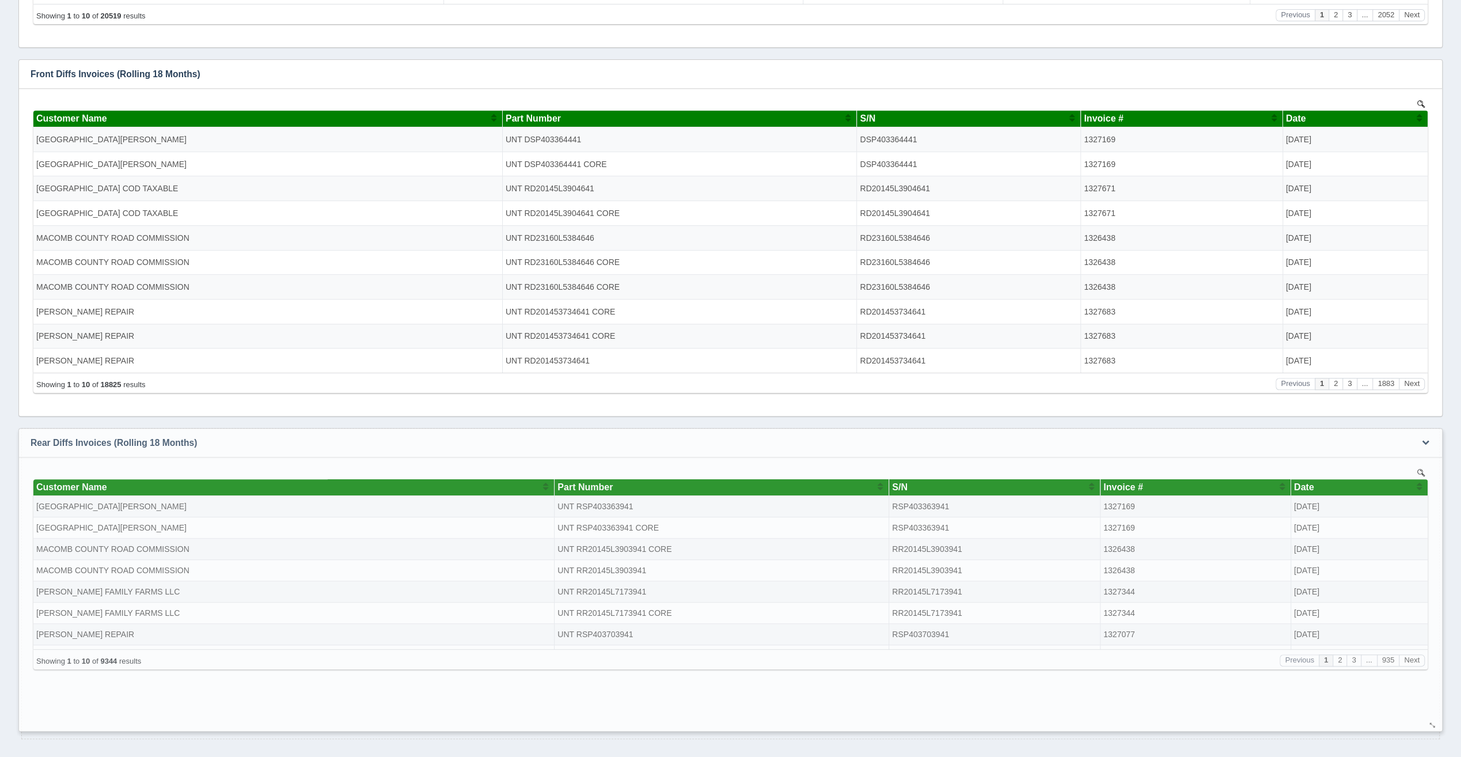
drag, startPoint x: 1435, startPoint y: 712, endPoint x: 1434, endPoint y: 726, distance: 14.4
click at [1434, 726] on div at bounding box center [1432, 725] width 9 height 9
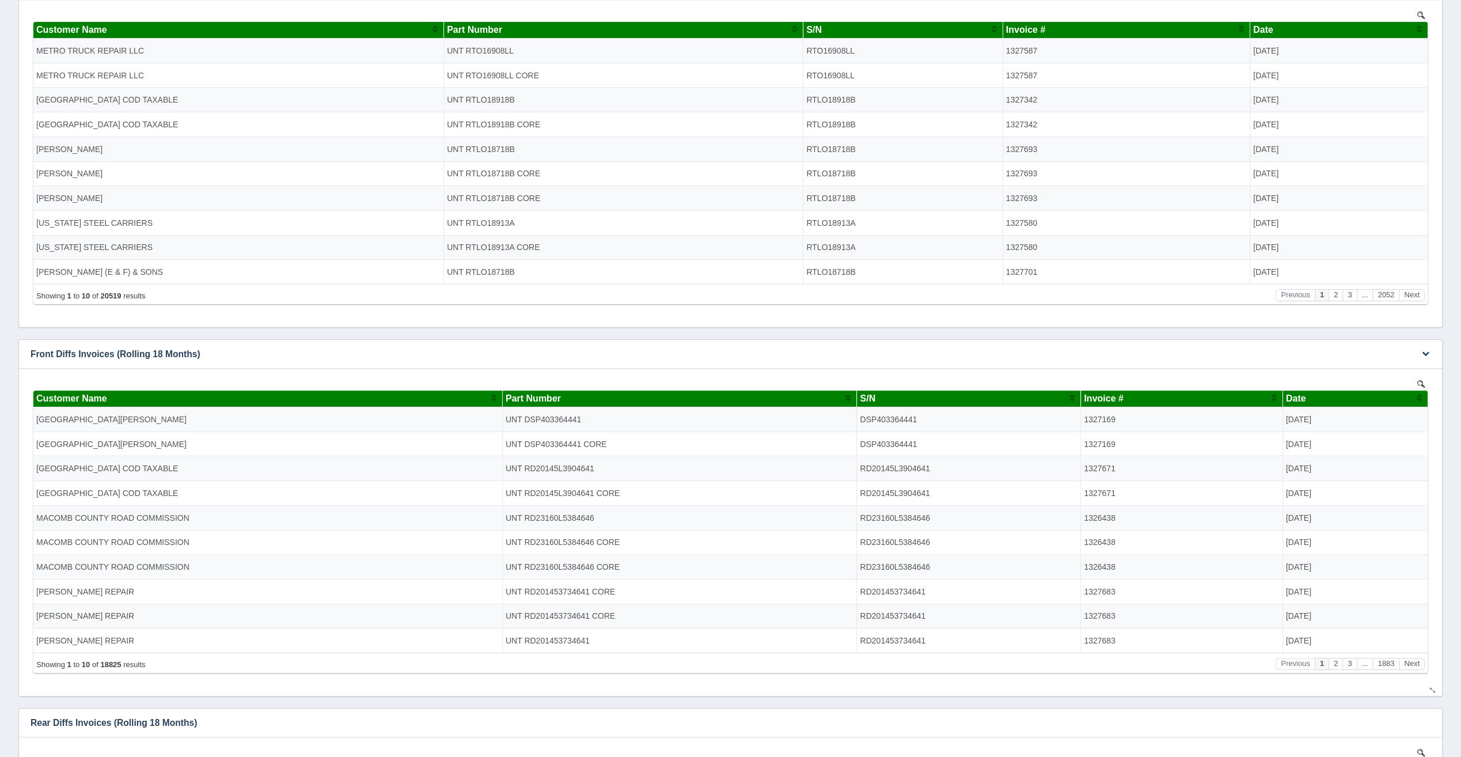
scroll to position [0, 0]
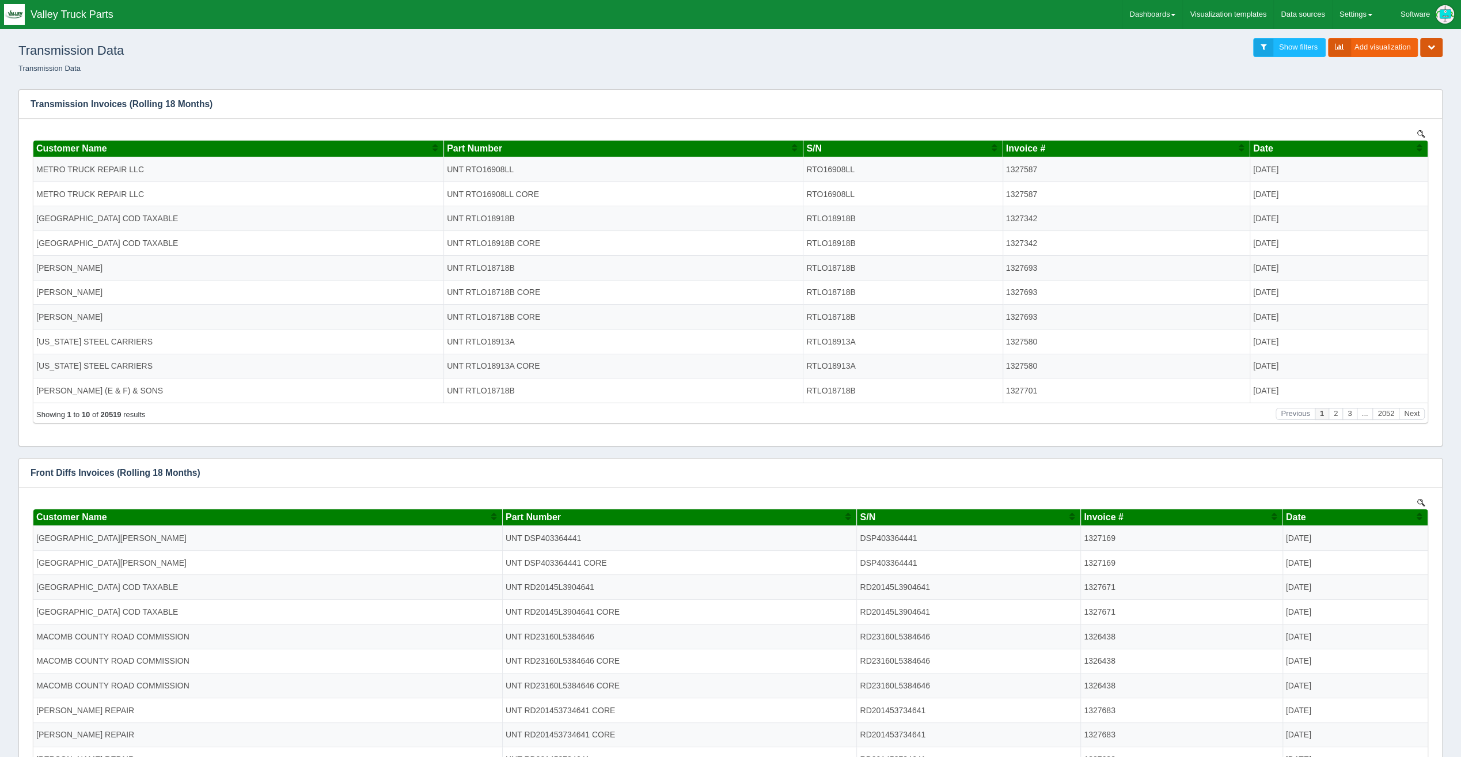
click at [1426, 42] on button "button" at bounding box center [1431, 47] width 22 height 19
click at [1419, 58] on link "Edit dashboard" at bounding box center [1393, 65] width 99 height 17
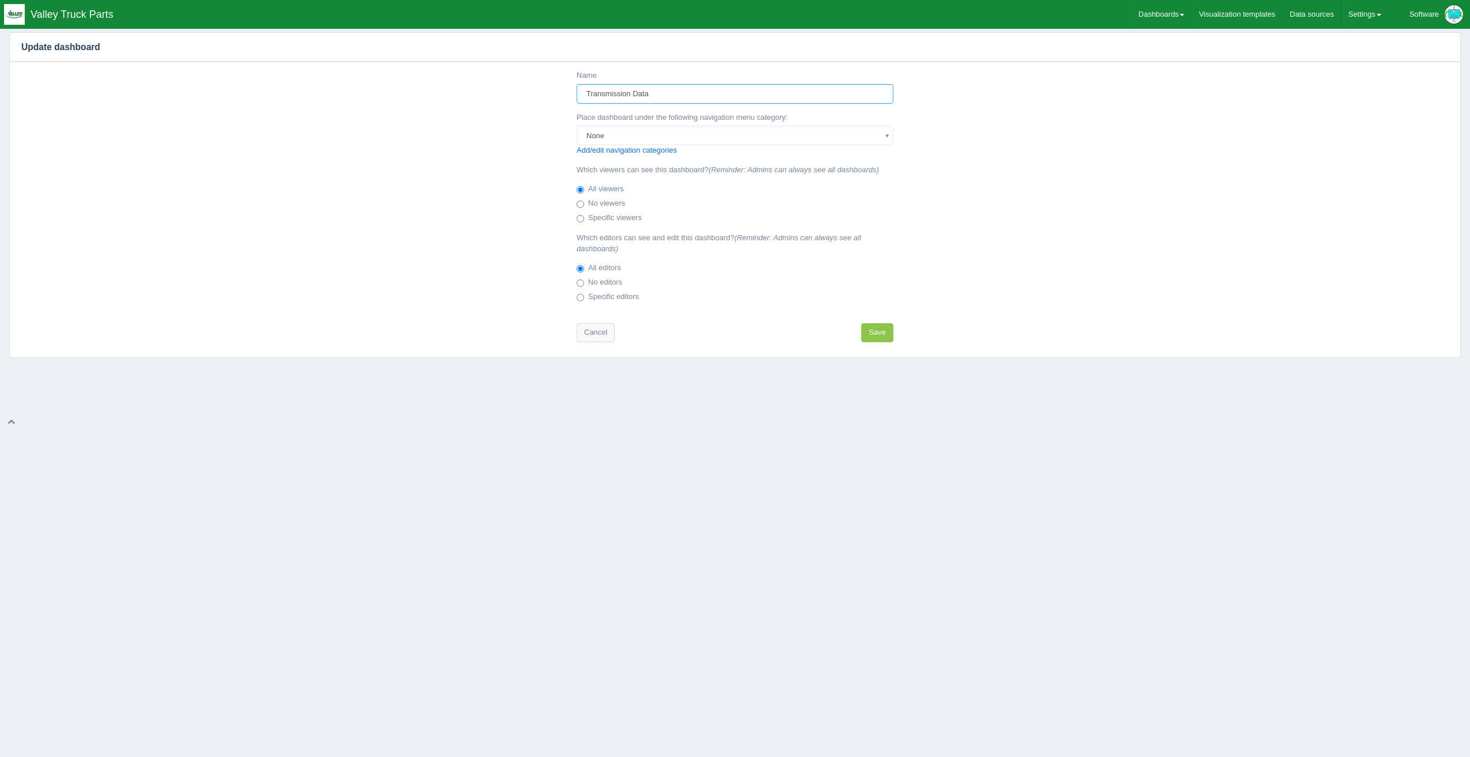
click at [676, 92] on input "Transmission Data" at bounding box center [735, 94] width 317 height 20
drag, startPoint x: 646, startPoint y: 91, endPoint x: 531, endPoint y: 96, distance: 115.3
click at [531, 96] on div "Name Transmission Data Place dashboard under the following navigation menu cate…" at bounding box center [735, 209] width 1450 height 295
type input "Transmission, Front, Rear Diffs"
click at [879, 338] on button "Save" at bounding box center [877, 332] width 32 height 19
